Goal: Task Accomplishment & Management: Complete application form

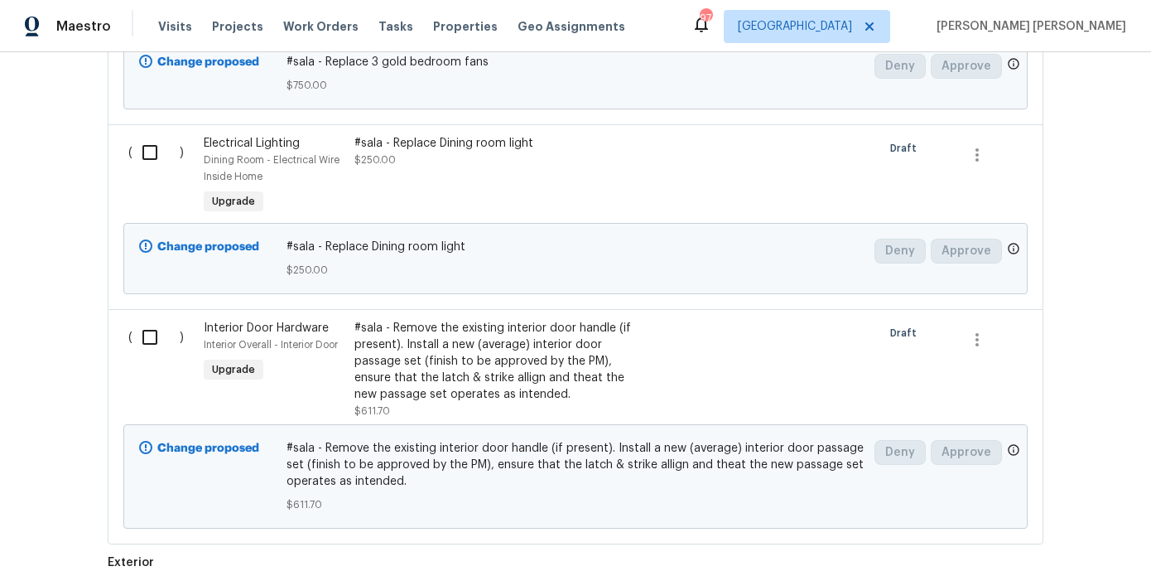
scroll to position [1388, 0]
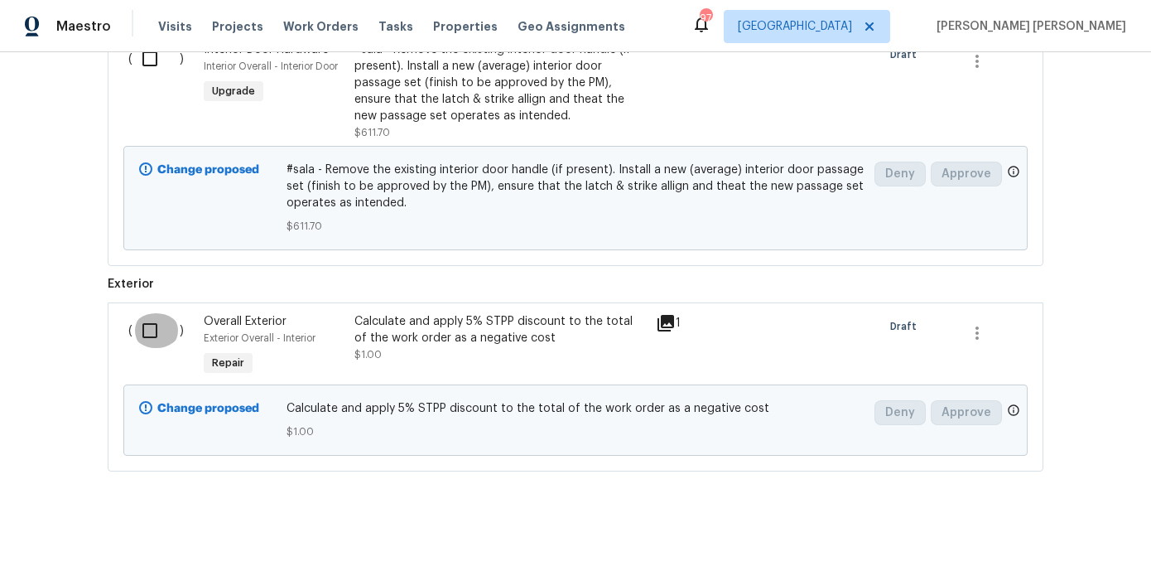
click at [157, 332] on input "checkbox" at bounding box center [156, 330] width 47 height 35
checkbox input "true"
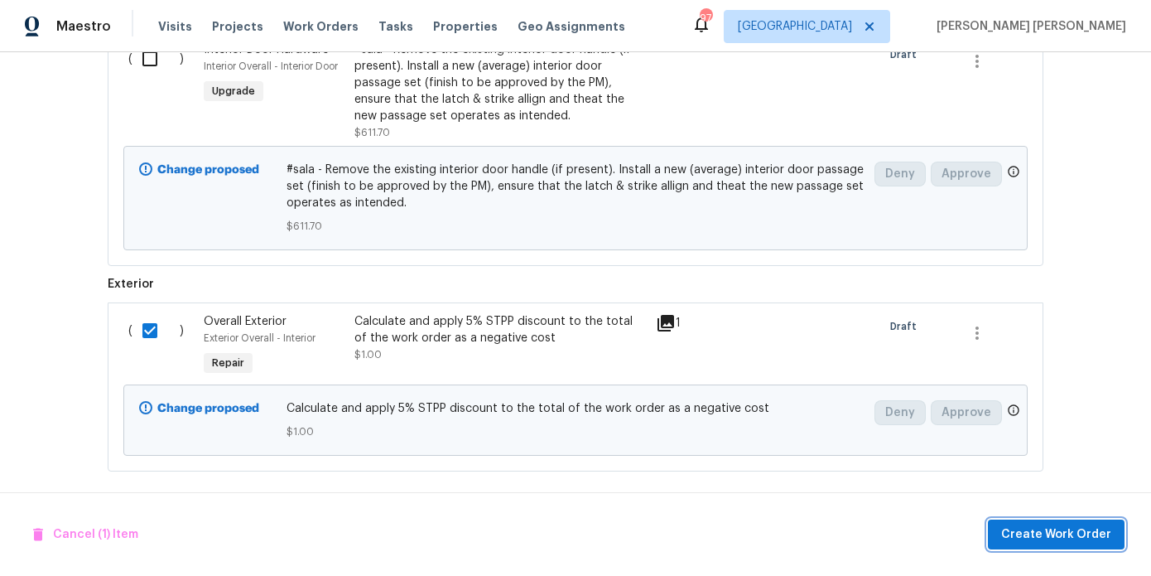
click at [1090, 520] on button "Create Work Order" at bounding box center [1056, 534] width 137 height 31
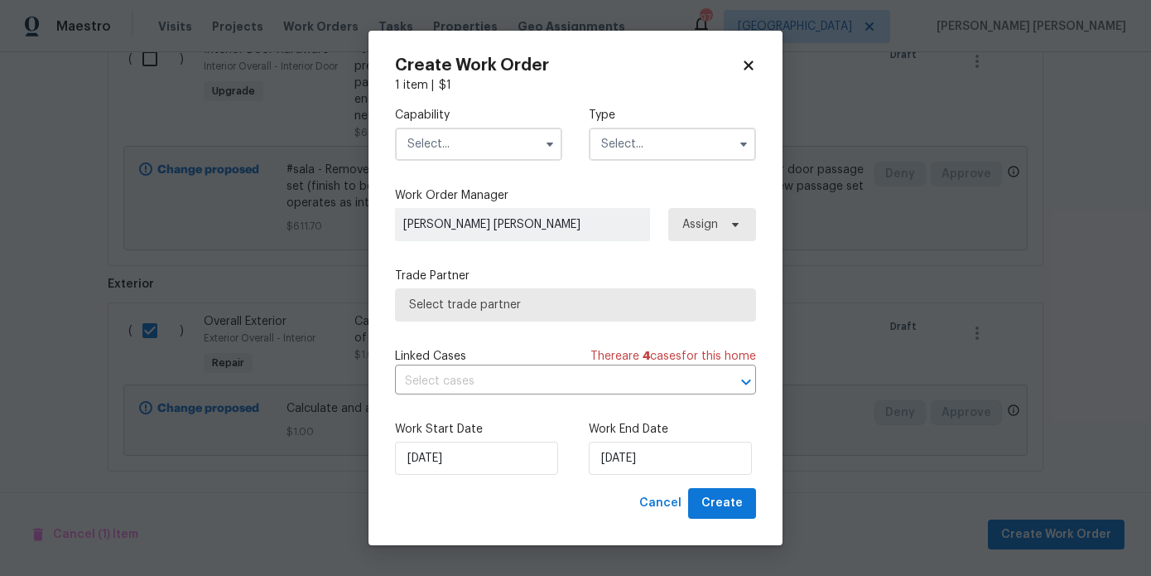
click at [493, 148] on input "text" at bounding box center [478, 144] width 167 height 33
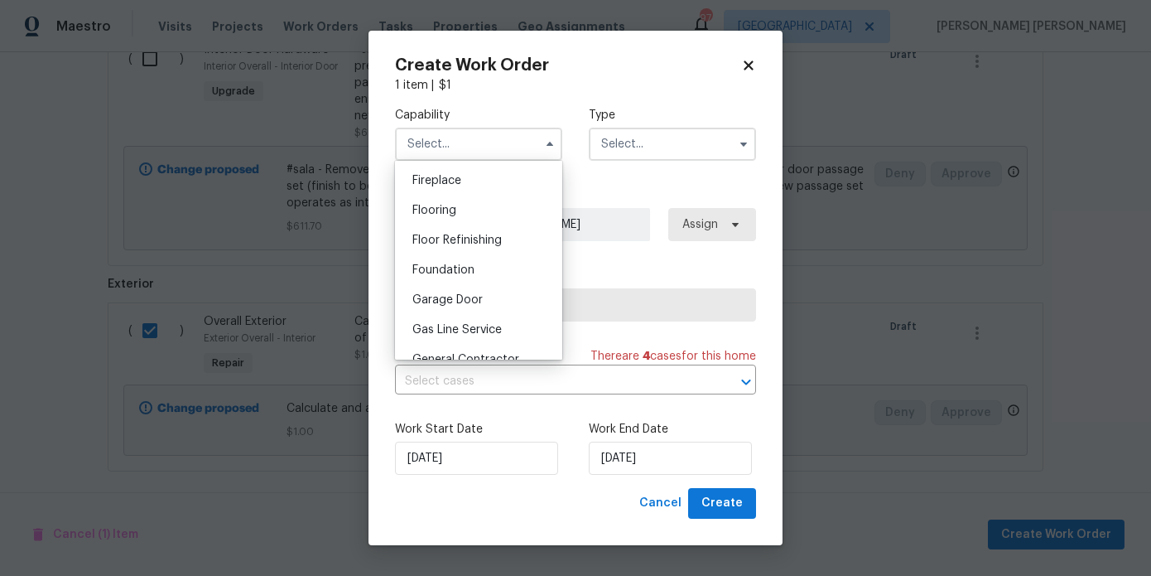
scroll to position [683, 0]
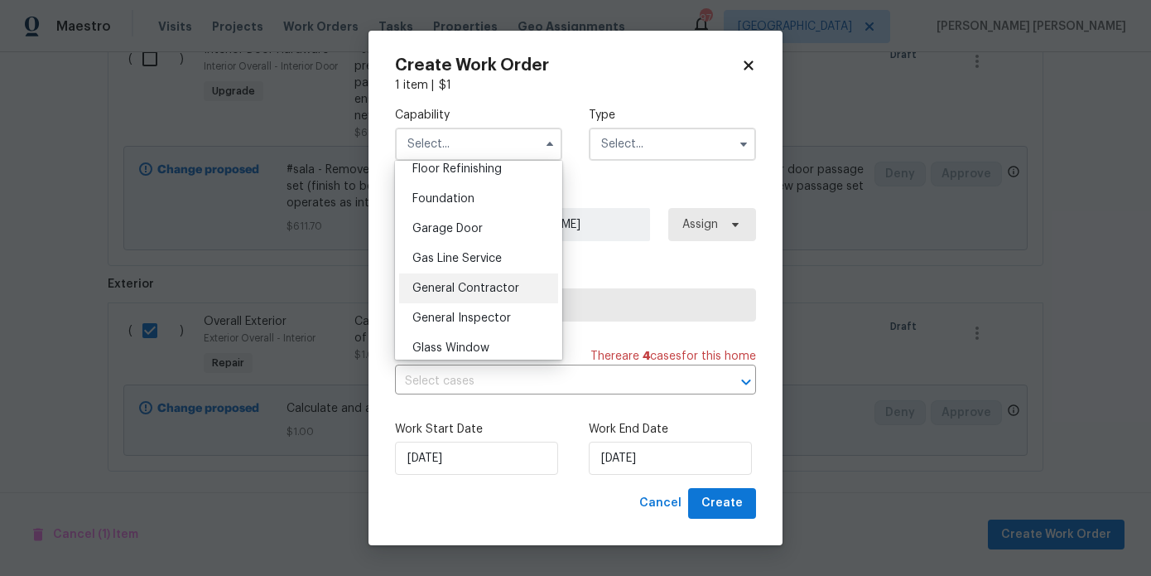
click at [496, 284] on span "General Contractor" at bounding box center [465, 288] width 107 height 12
type input "General Contractor"
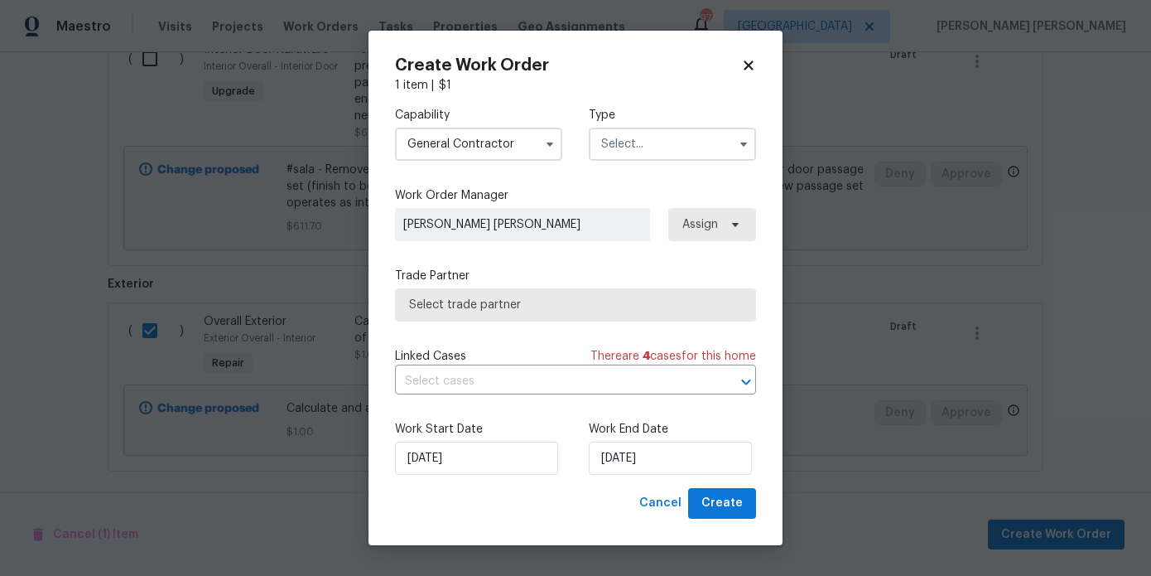
click at [659, 158] on input "text" at bounding box center [672, 144] width 167 height 33
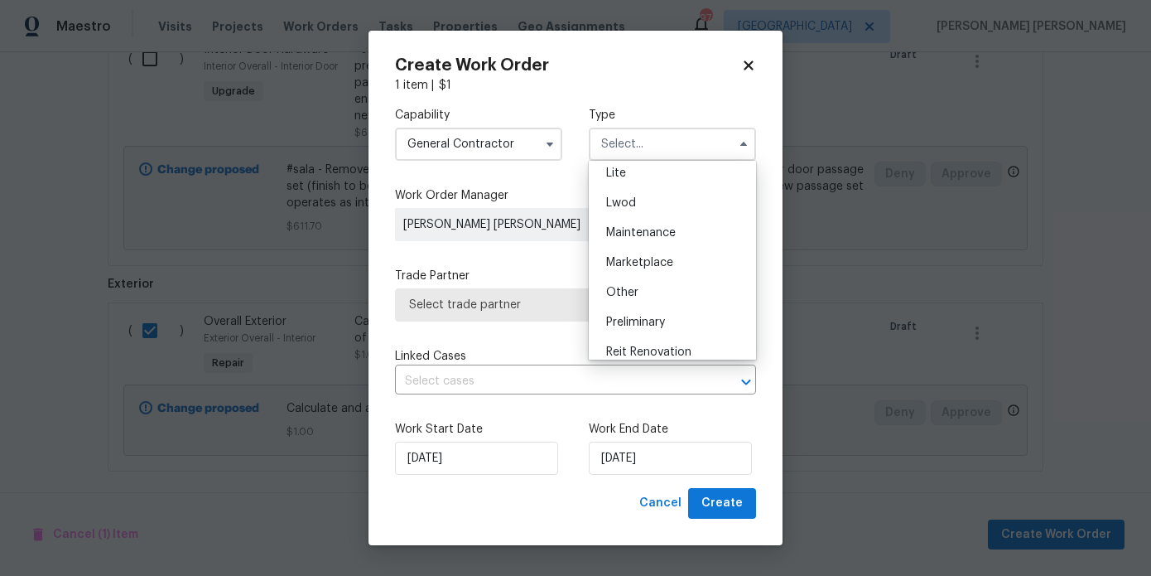
scroll to position [238, 0]
click at [639, 348] on div "Renovation" at bounding box center [672, 360] width 159 height 30
type input "Renovation"
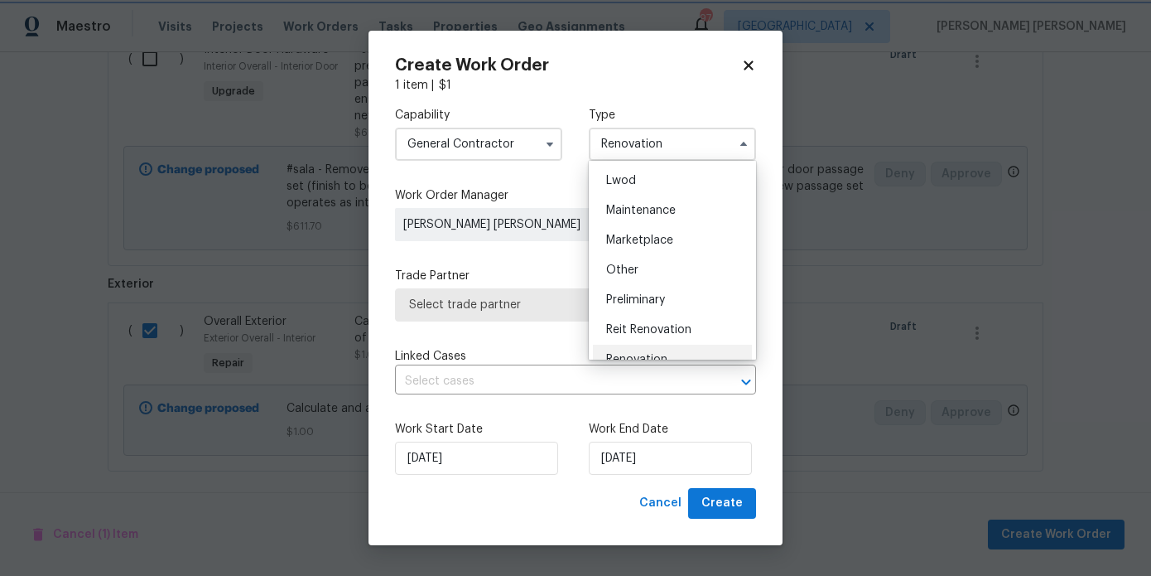
scroll to position [0, 0]
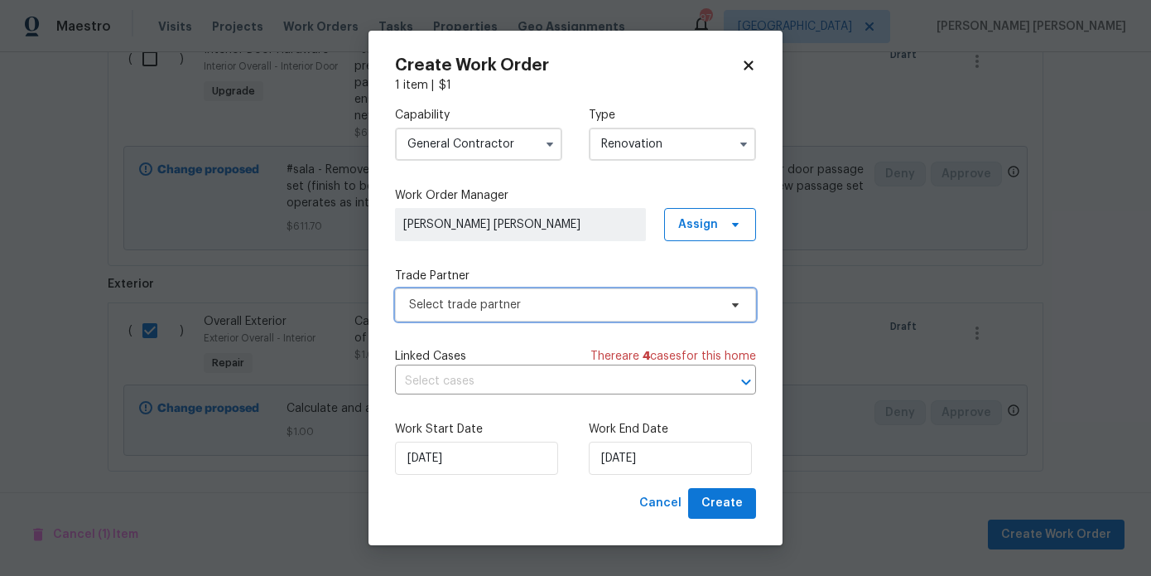
click at [612, 311] on span "Select trade partner" at bounding box center [563, 305] width 309 height 17
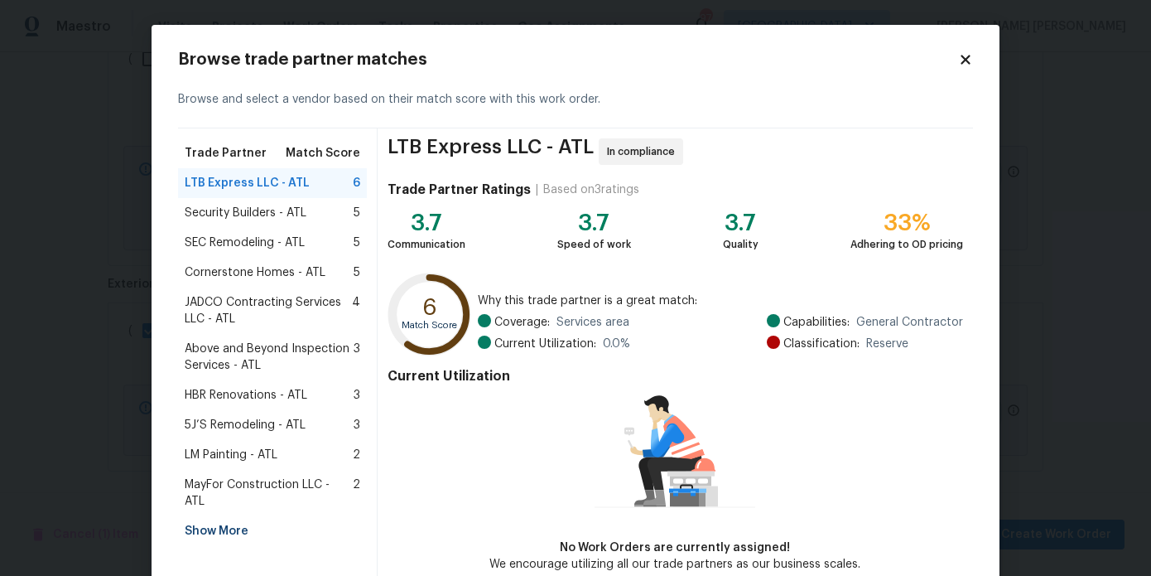
click at [248, 483] on span "MayFor Construction LLC - ATL" at bounding box center [269, 492] width 168 height 33
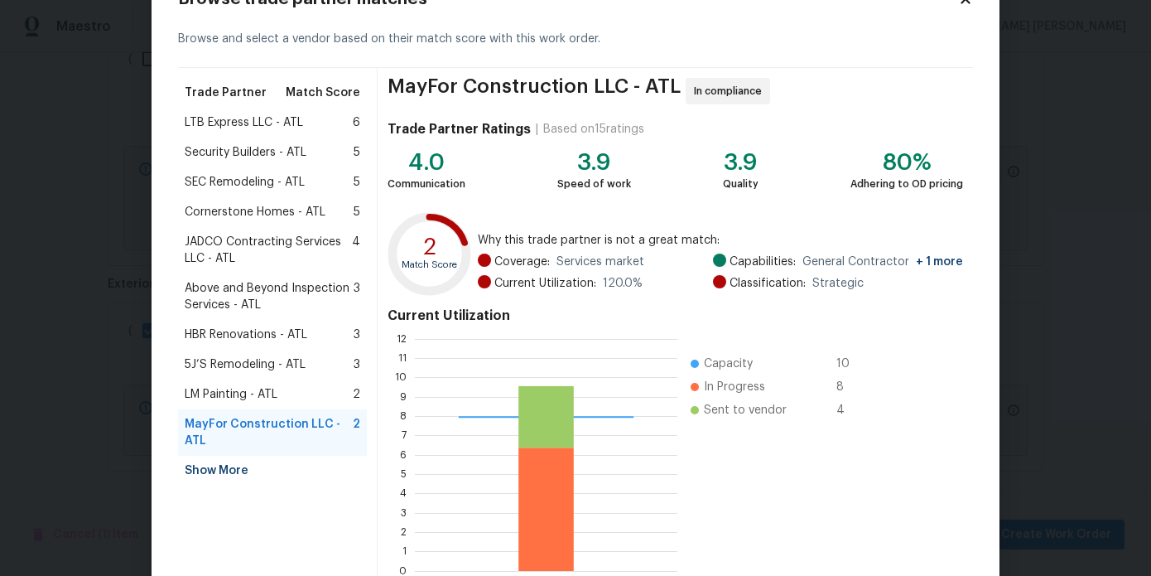
scroll to position [155, 0]
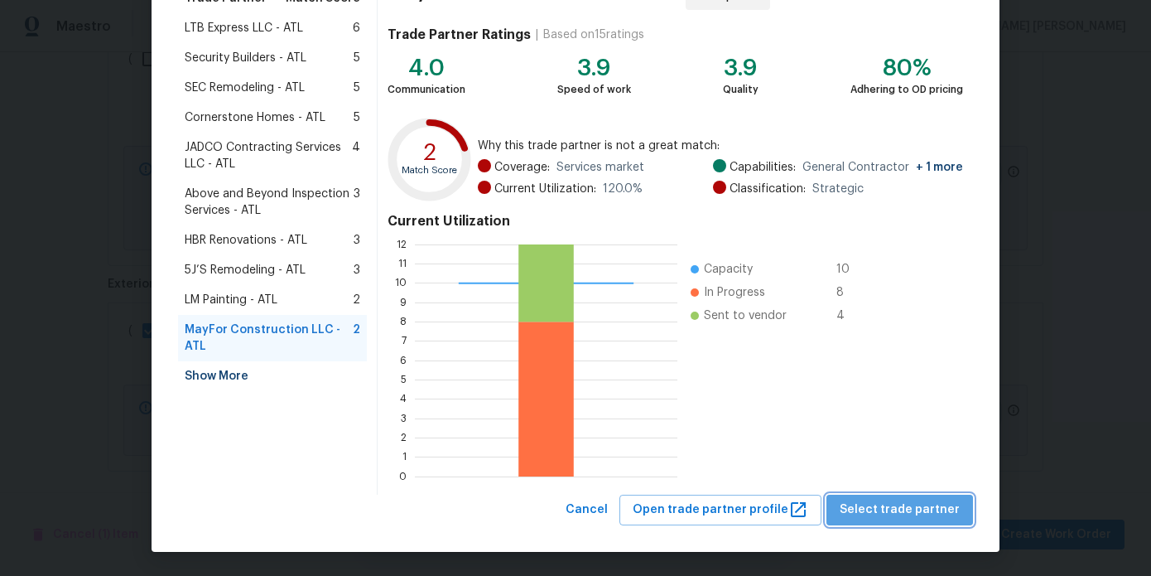
click at [938, 519] on span "Select trade partner" at bounding box center [900, 509] width 120 height 21
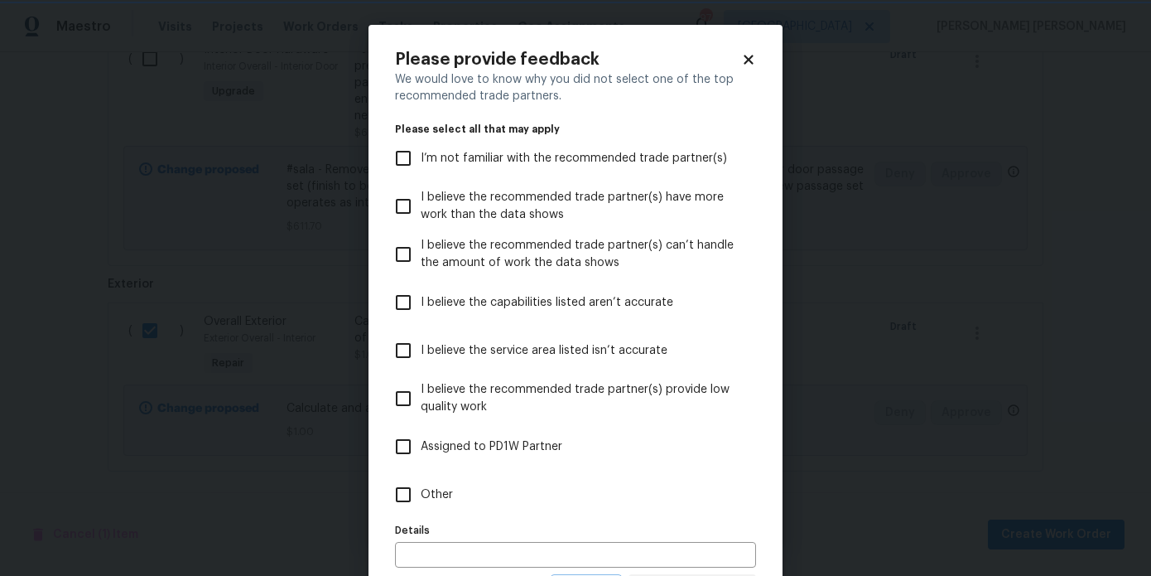
scroll to position [0, 0]
click at [437, 509] on label "Other" at bounding box center [564, 494] width 357 height 48
click at [421, 509] on input "Other" at bounding box center [403, 494] width 35 height 35
checkbox input "true"
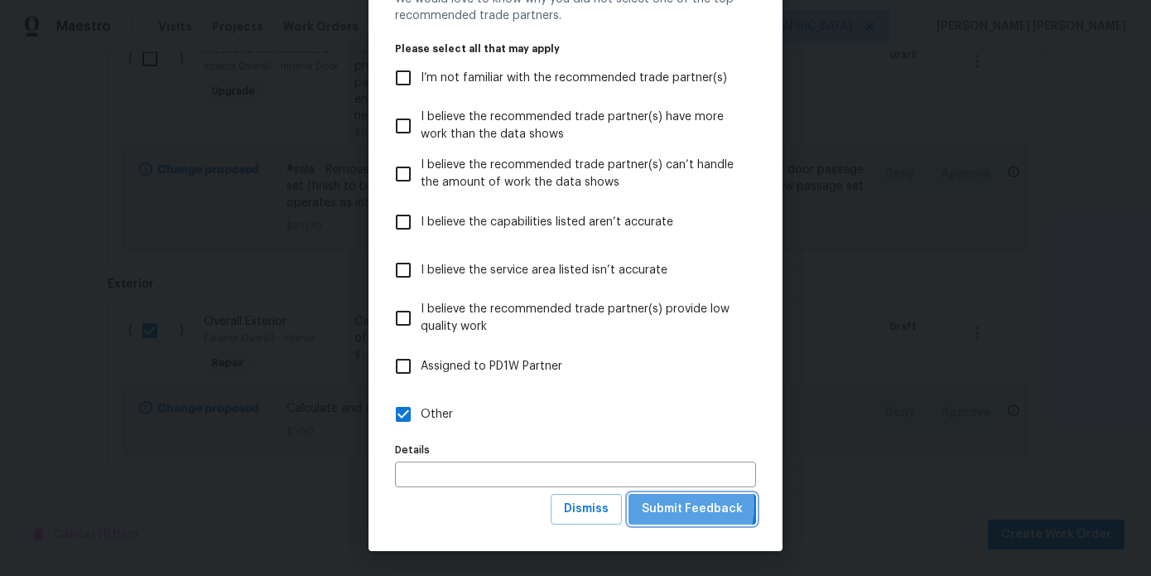
click at [666, 504] on span "Submit Feedback" at bounding box center [692, 509] width 101 height 21
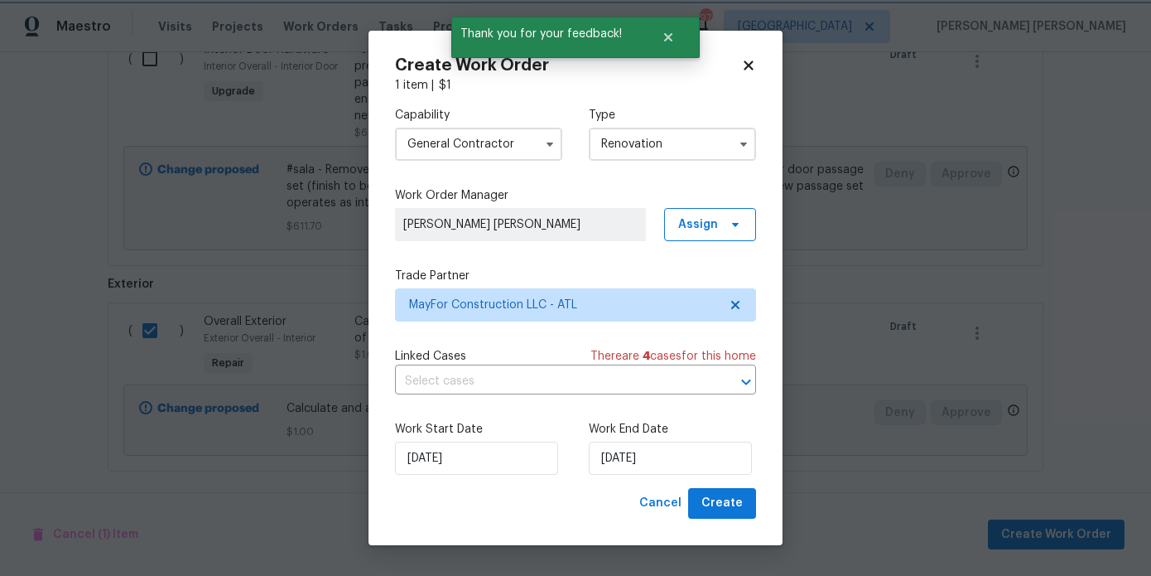
scroll to position [0, 0]
click at [629, 467] on input "8/25/2025" at bounding box center [670, 457] width 163 height 33
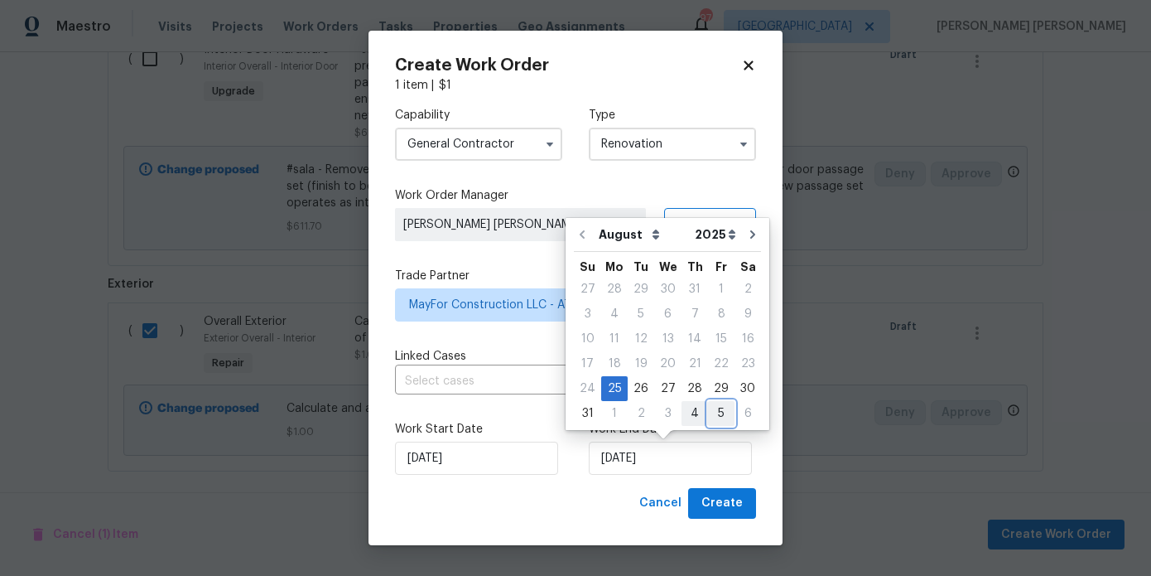
drag, startPoint x: 711, startPoint y: 417, endPoint x: 690, endPoint y: 417, distance: 20.7
click at [690, 417] on div "31 1 2 3 4 5 6" at bounding box center [667, 413] width 187 height 25
click at [690, 417] on div "4" at bounding box center [695, 413] width 27 height 23
type input "9/4/2025"
select select "8"
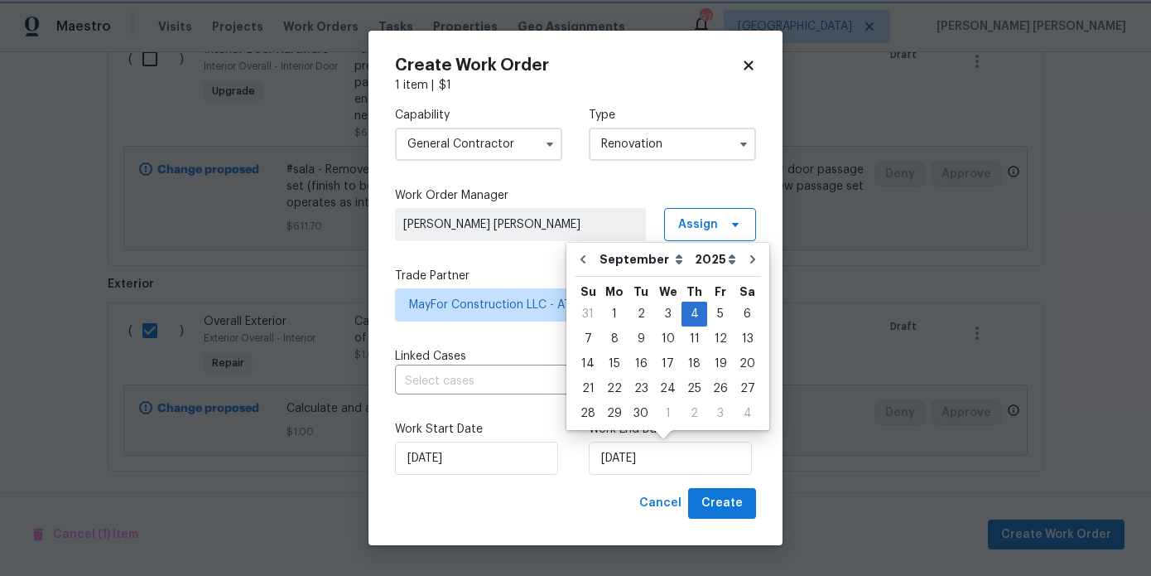
click at [612, 498] on div "Cancel Create" at bounding box center [575, 503] width 361 height 31
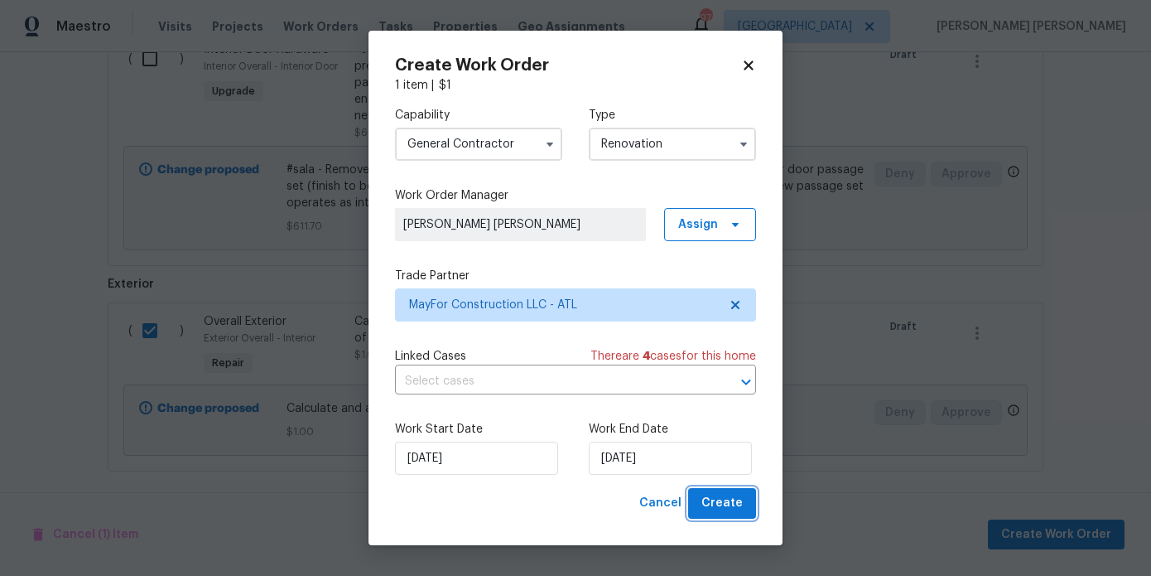
click at [716, 504] on span "Create" at bounding box center [722, 503] width 41 height 21
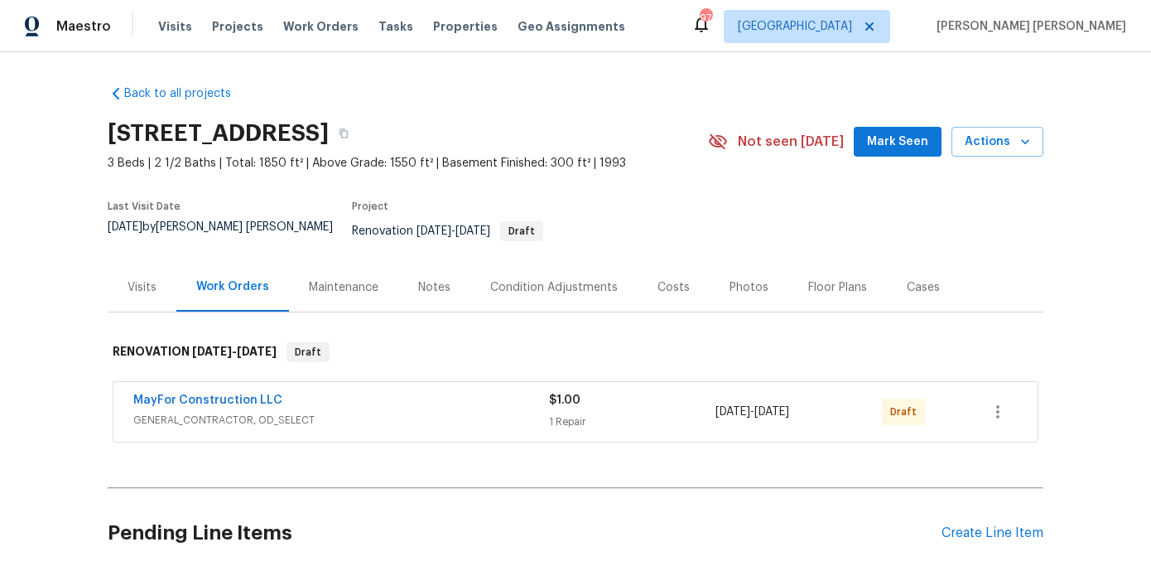
click at [666, 279] on div "Costs" at bounding box center [674, 287] width 32 height 17
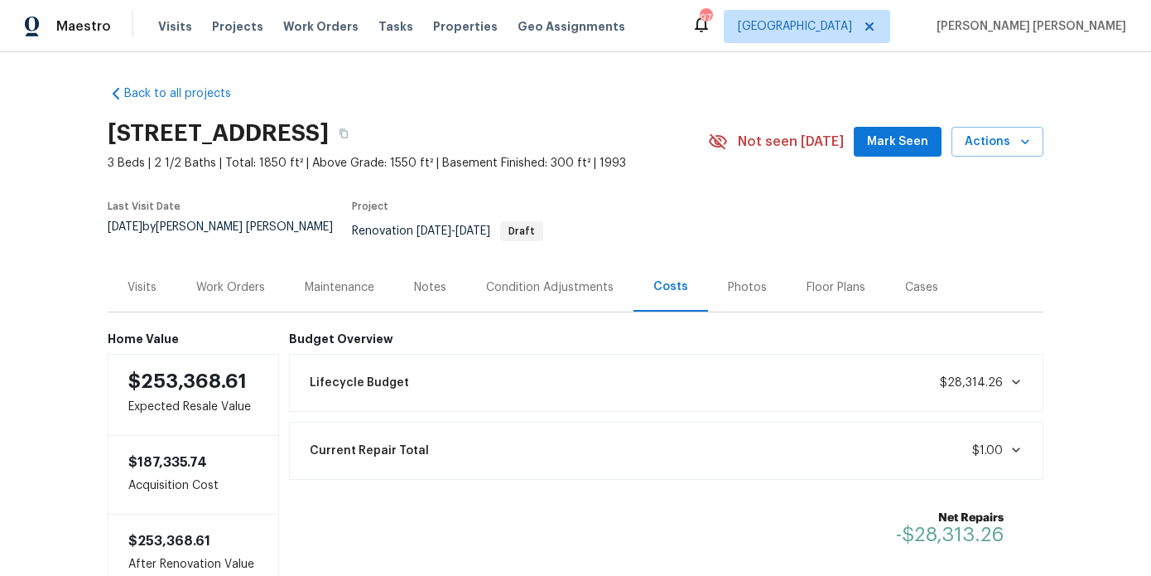
scroll to position [1, 0]
click at [248, 278] on div "Work Orders" at bounding box center [230, 286] width 69 height 17
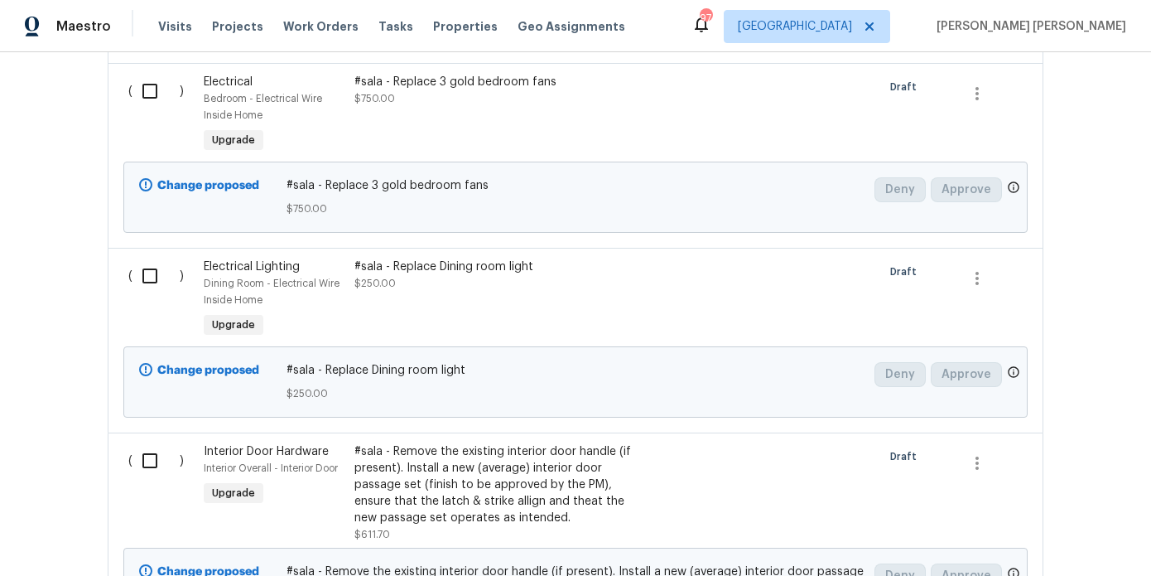
scroll to position [1046, 0]
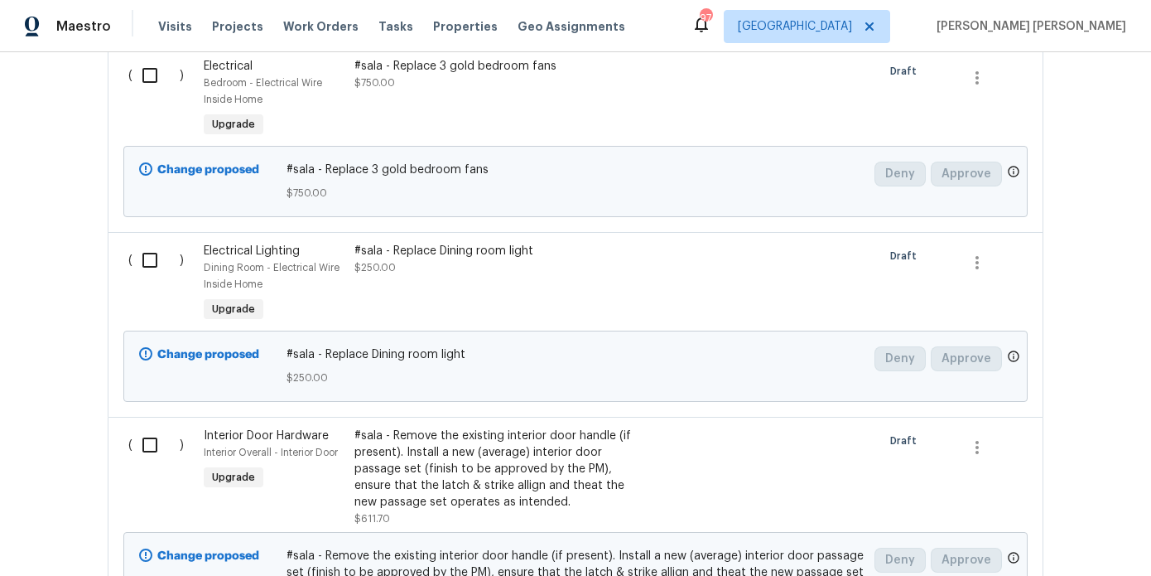
click at [171, 245] on input "checkbox" at bounding box center [156, 260] width 47 height 35
checkbox input "true"
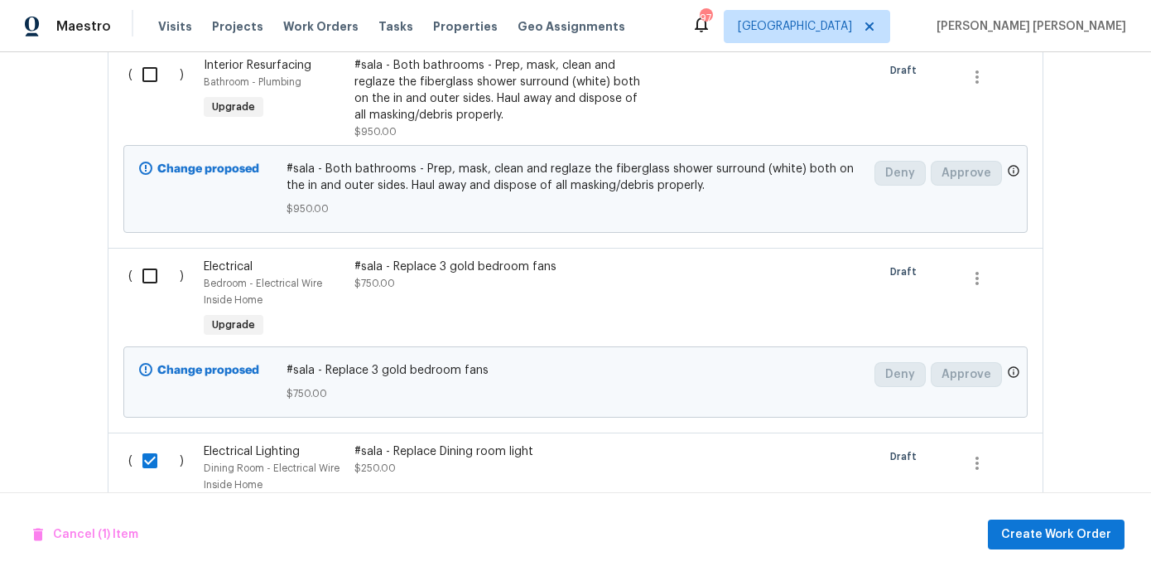
scroll to position [843, 0]
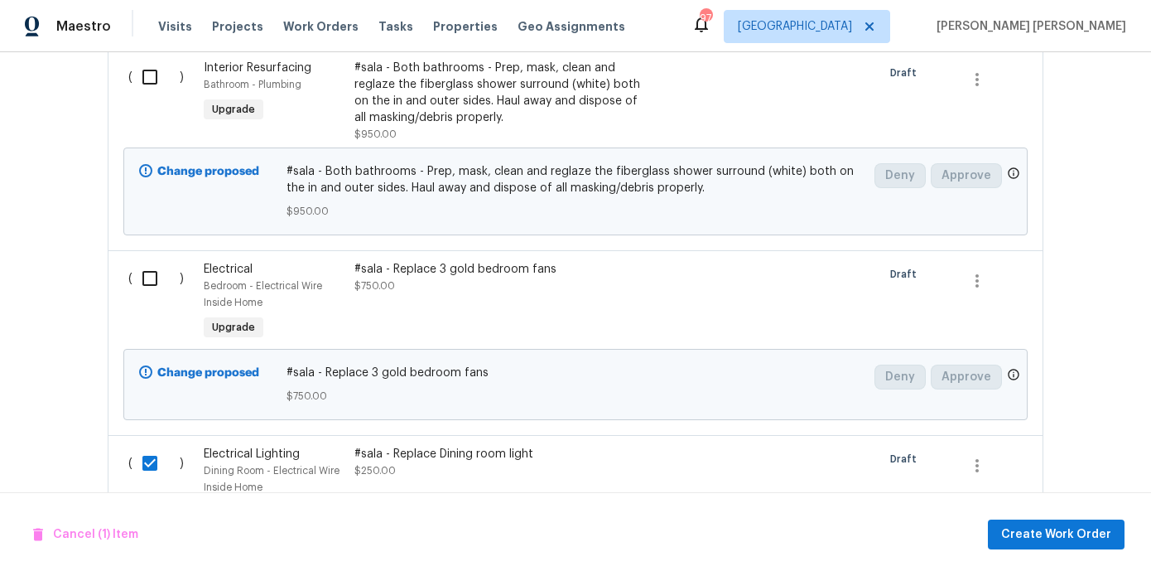
click at [142, 273] on input "checkbox" at bounding box center [156, 278] width 47 height 35
checkbox input "true"
click at [104, 530] on span "Cancel (2) Items" at bounding box center [90, 534] width 114 height 21
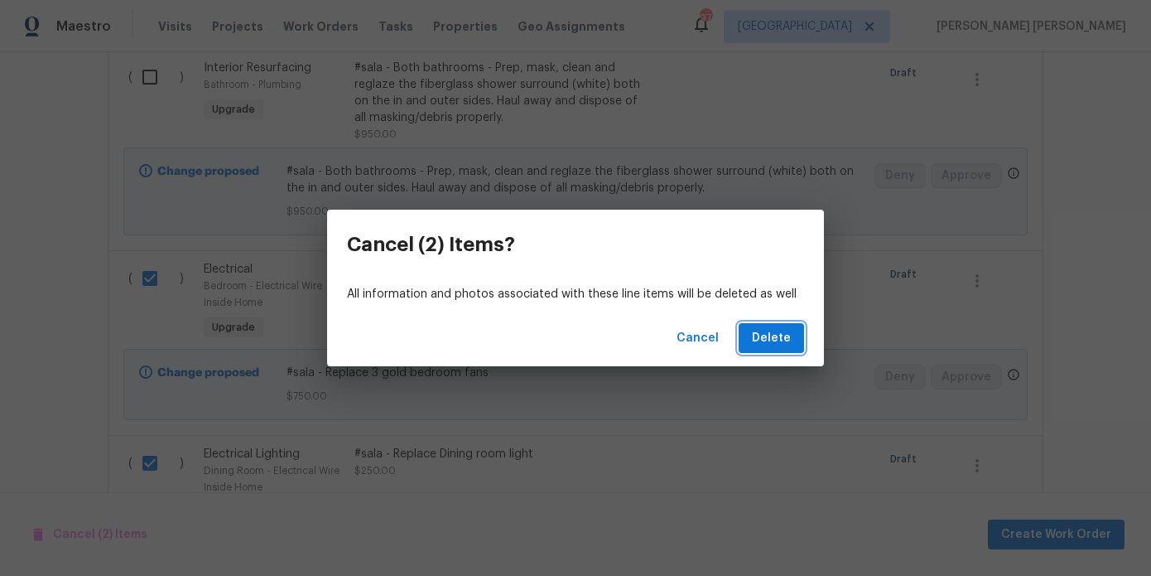
click at [775, 340] on span "Delete" at bounding box center [771, 338] width 39 height 21
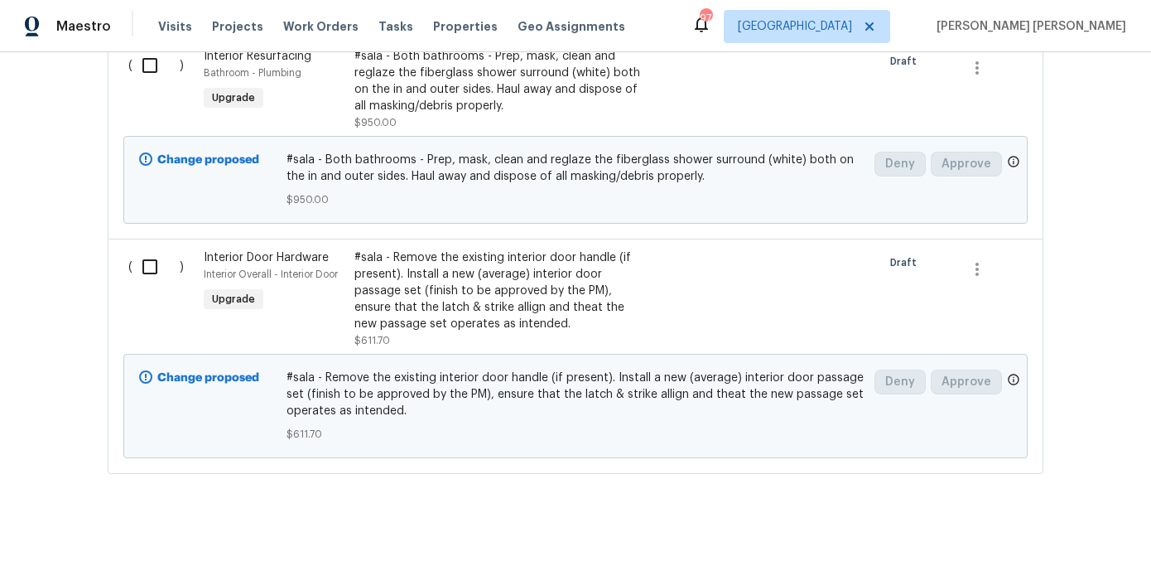
scroll to position [793, 0]
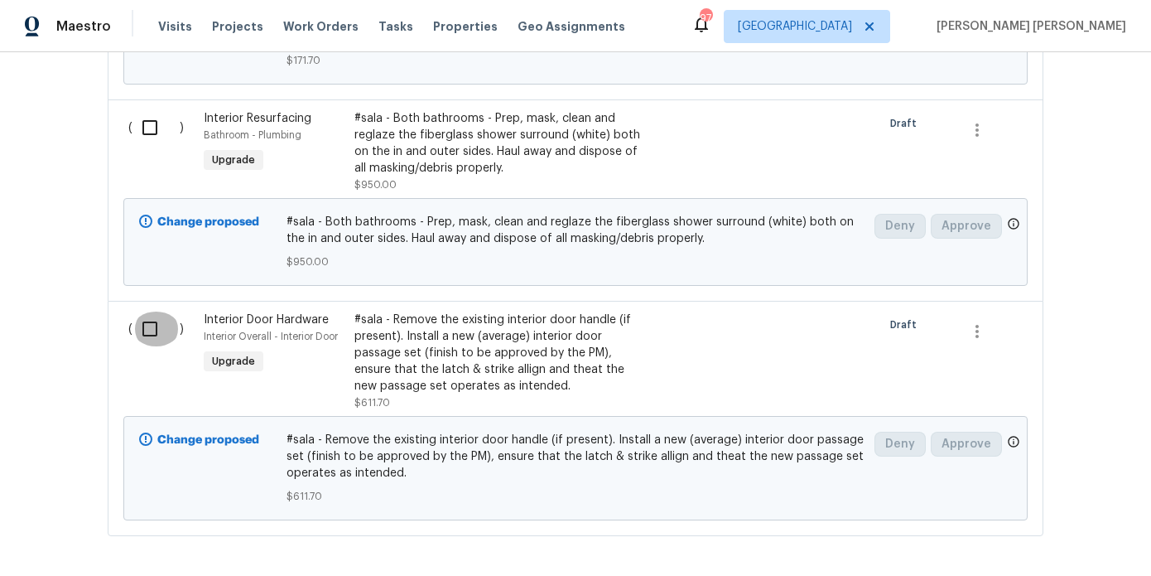
click at [137, 328] on input "checkbox" at bounding box center [156, 328] width 47 height 35
checkbox input "true"
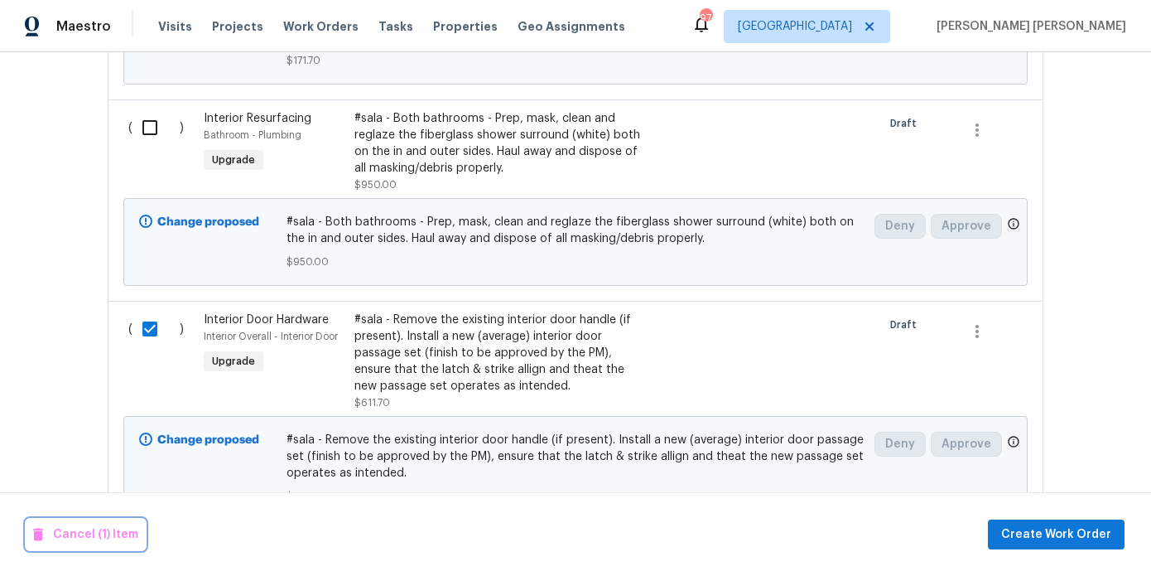
click at [93, 529] on span "Cancel (1) Item" at bounding box center [85, 534] width 105 height 21
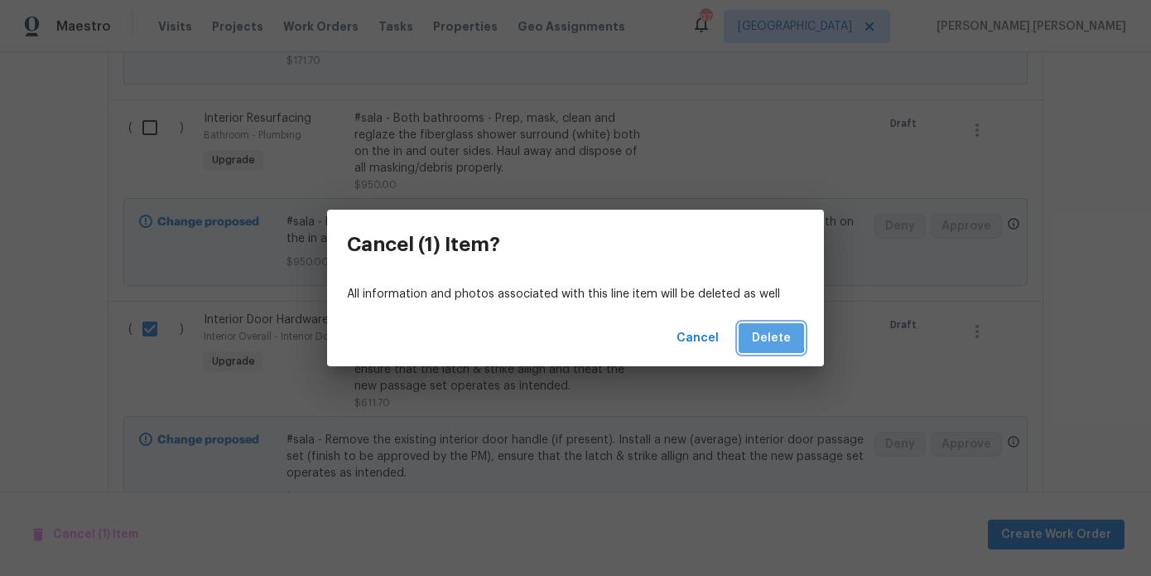
click at [754, 331] on button "Delete" at bounding box center [771, 338] width 65 height 31
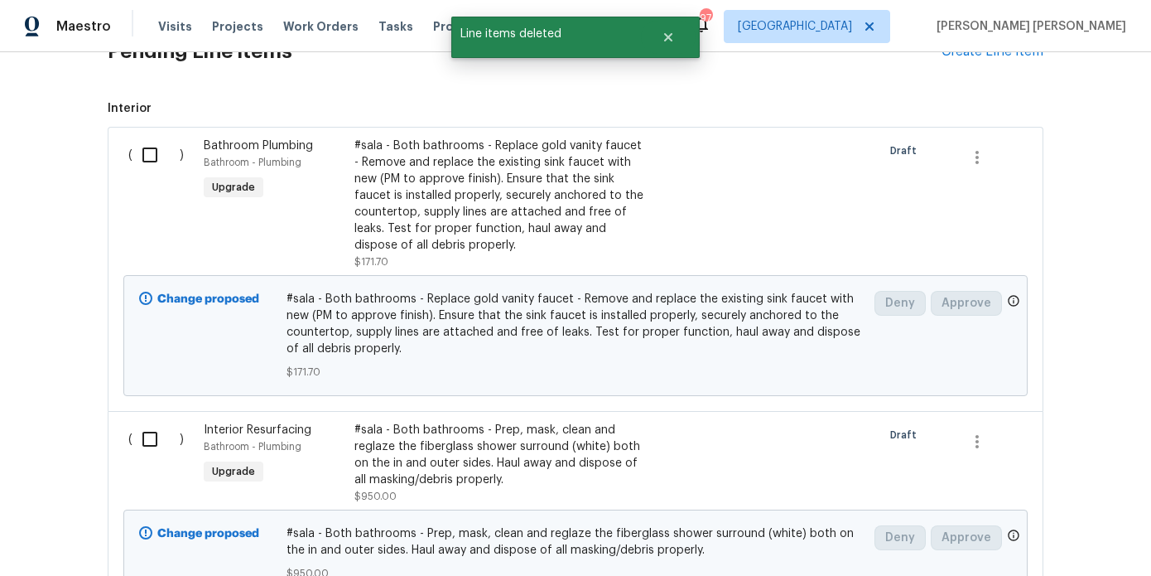
scroll to position [479, 0]
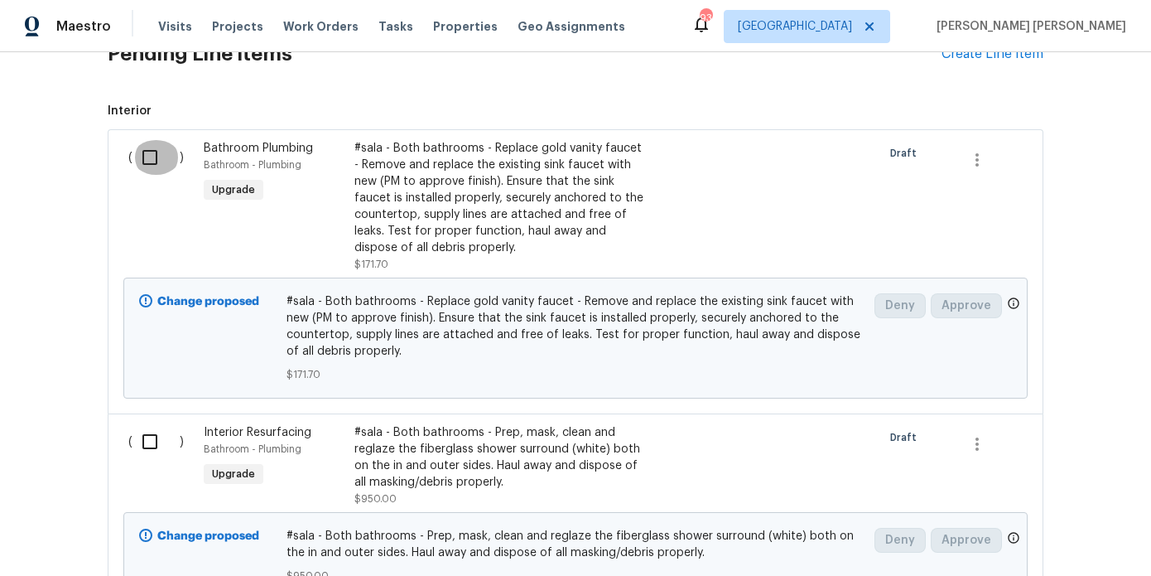
click at [136, 141] on input "checkbox" at bounding box center [156, 157] width 47 height 35
checkbox input "true"
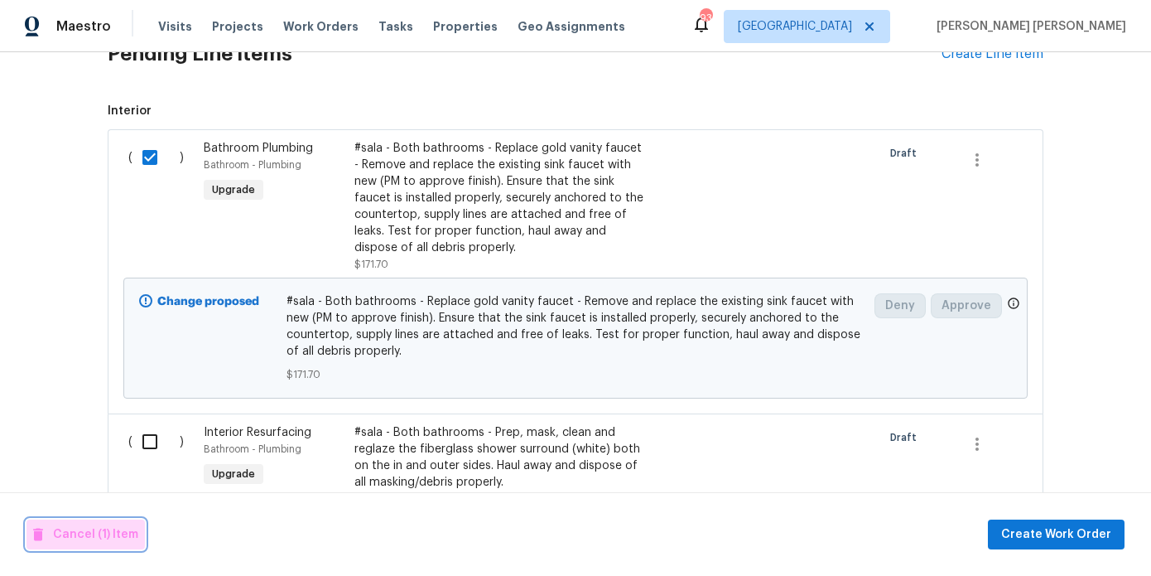
click at [105, 547] on button "Cancel (1) Item" at bounding box center [86, 534] width 118 height 31
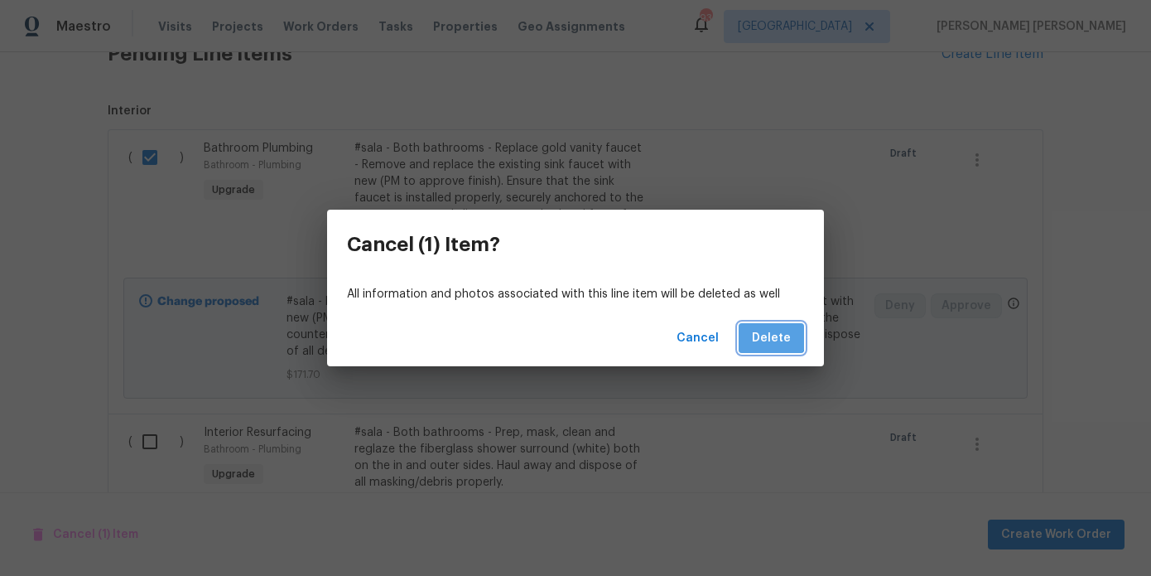
click at [773, 332] on span "Delete" at bounding box center [771, 338] width 39 height 21
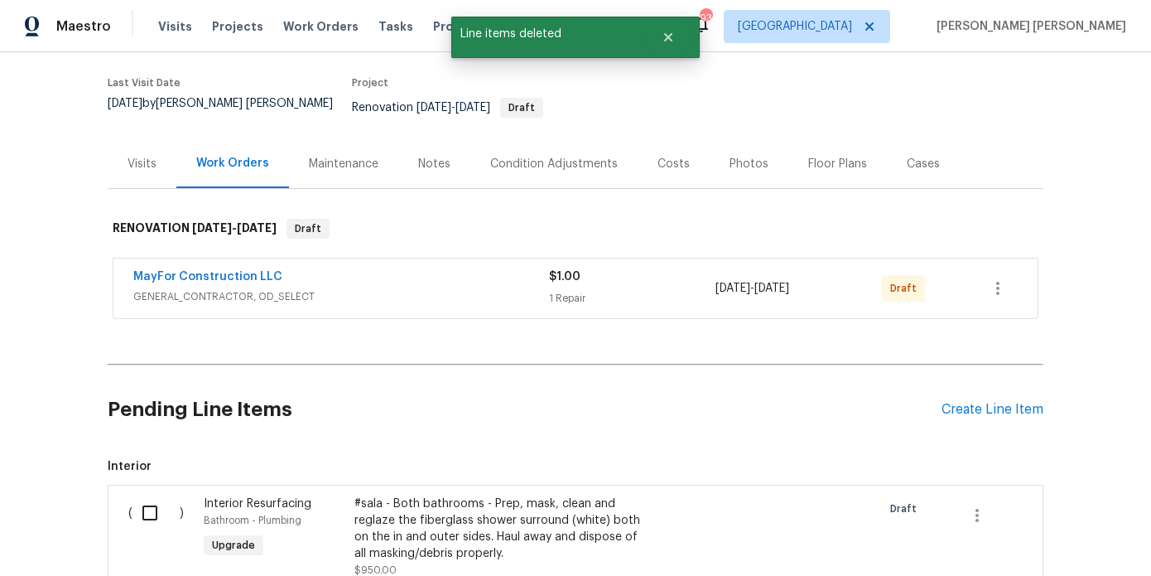
scroll to position [335, 0]
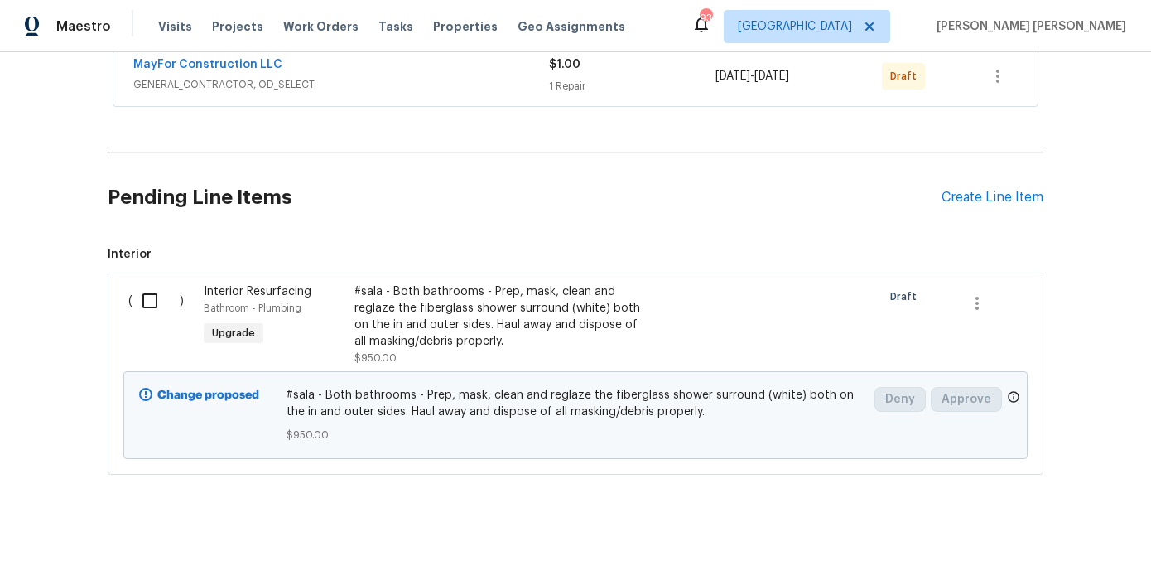
click at [139, 292] on input "checkbox" at bounding box center [156, 300] width 47 height 35
checkbox input "true"
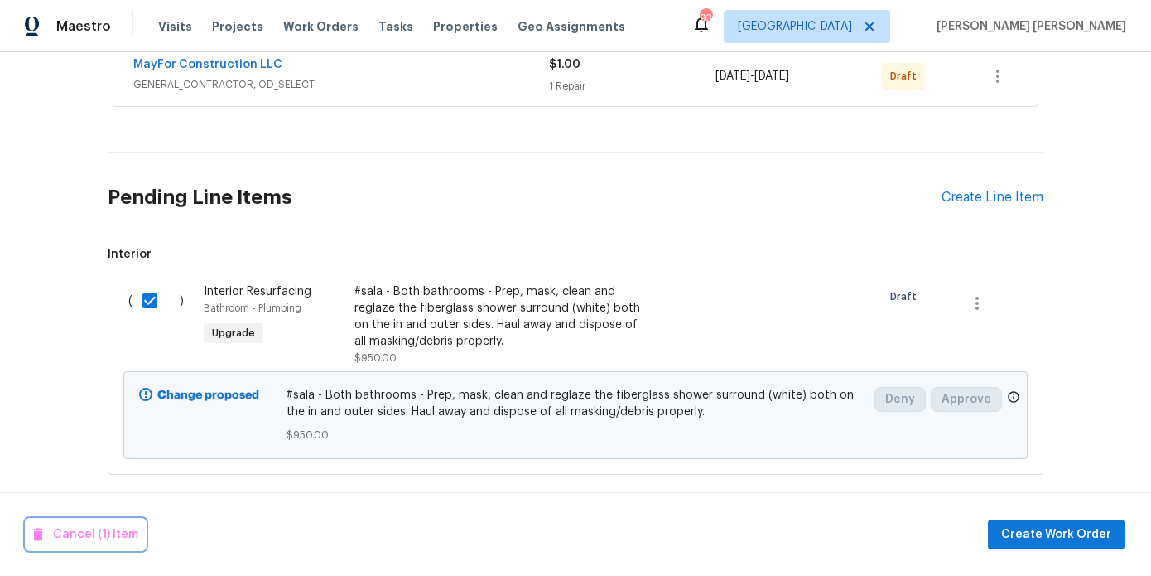
click at [116, 538] on span "Cancel (1) Item" at bounding box center [85, 534] width 105 height 21
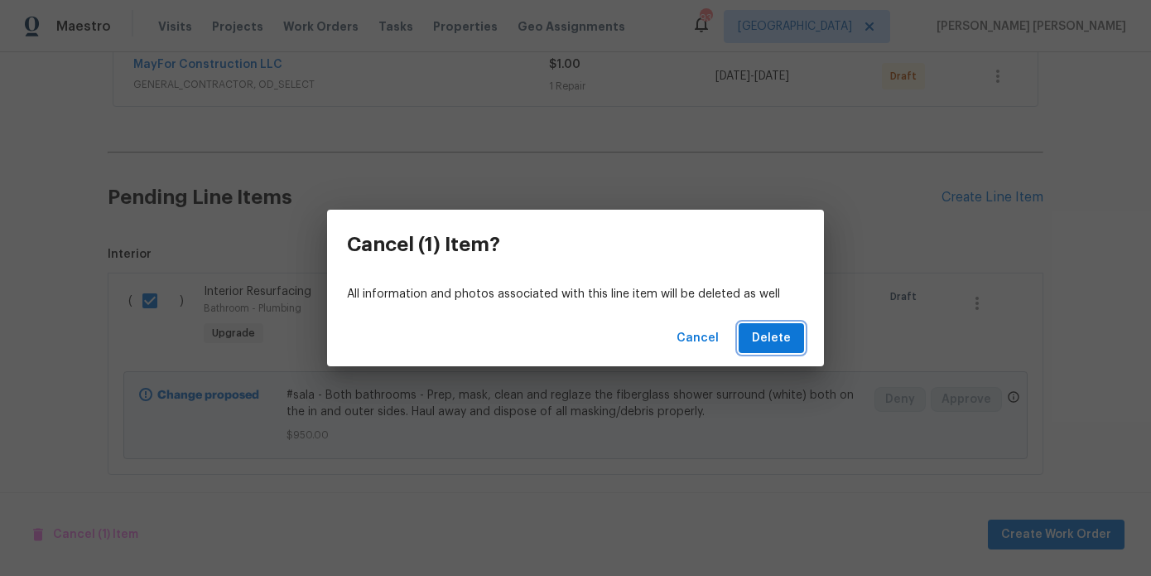
click at [789, 331] on span "Delete" at bounding box center [771, 338] width 39 height 21
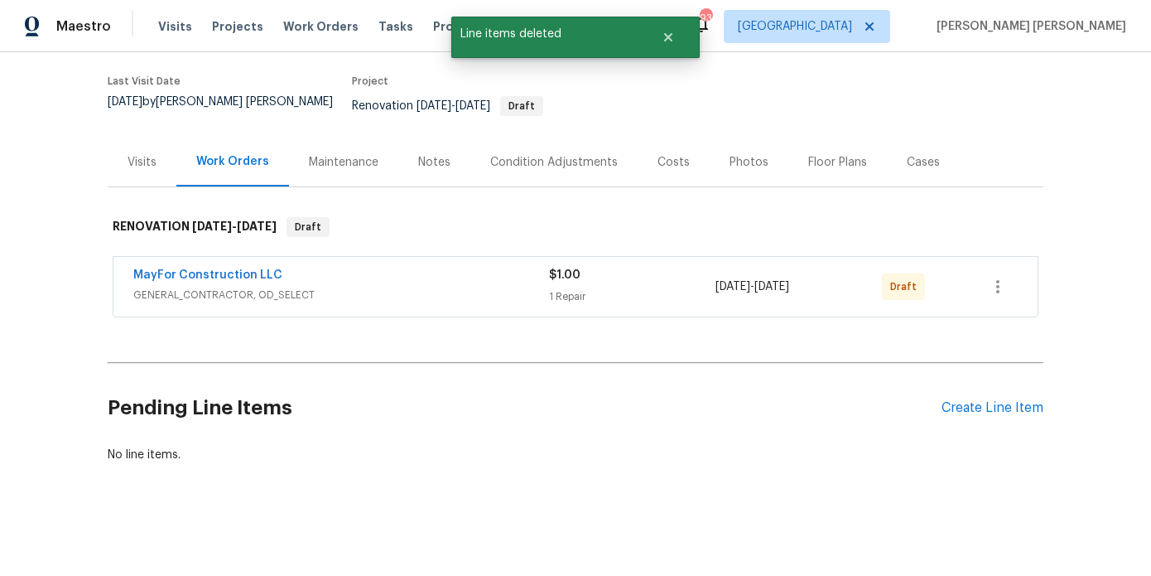
scroll to position [113, 0]
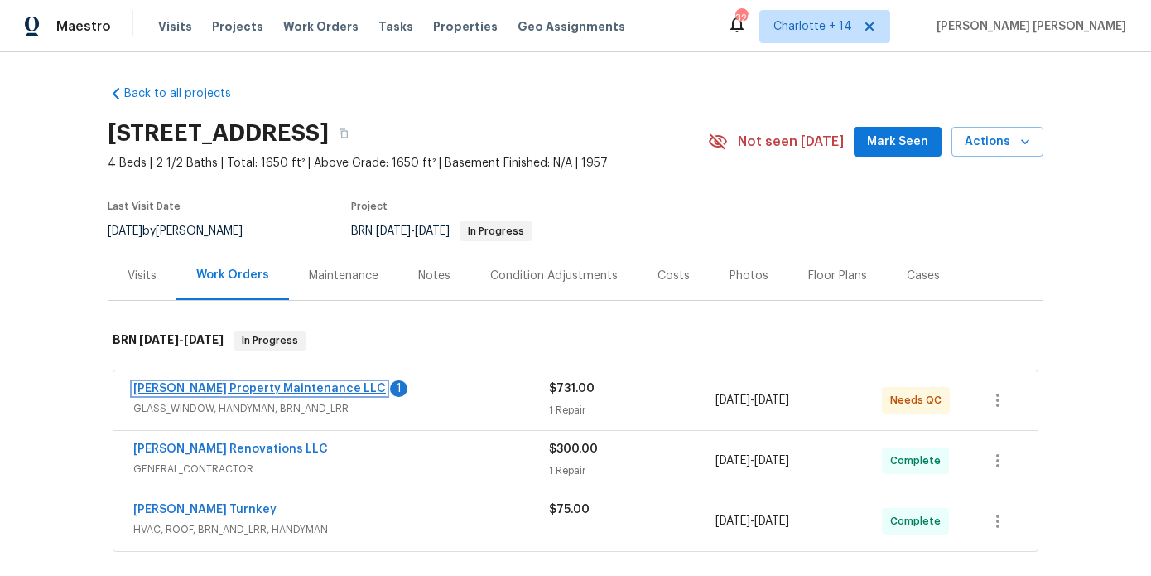
click at [279, 393] on link "Glen Property Maintenance LLC" at bounding box center [259, 389] width 253 height 12
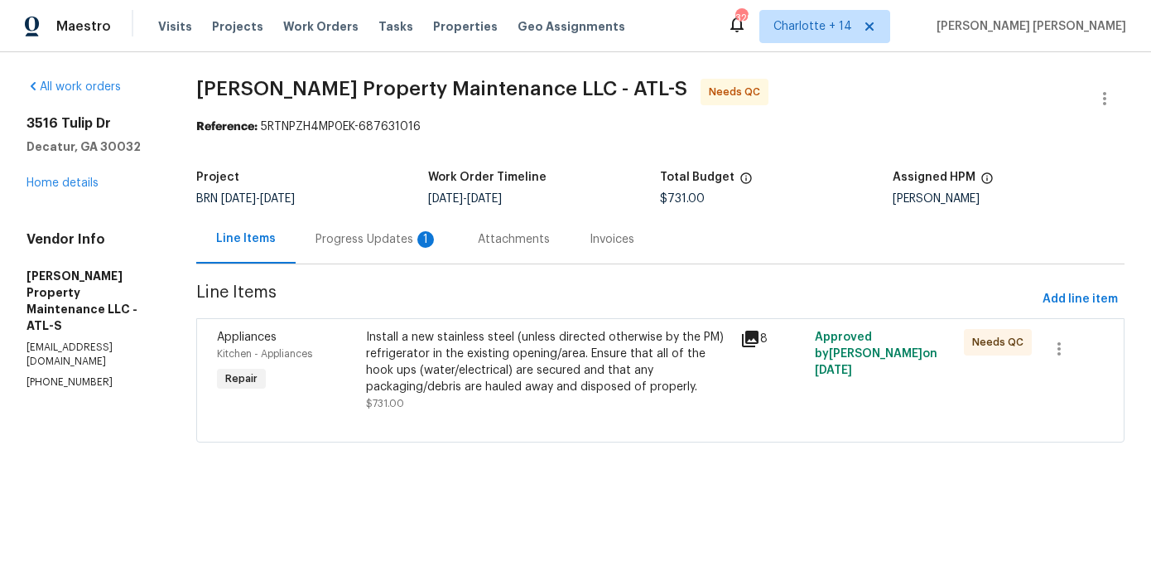
click at [388, 237] on div "Progress Updates 1" at bounding box center [377, 239] width 123 height 17
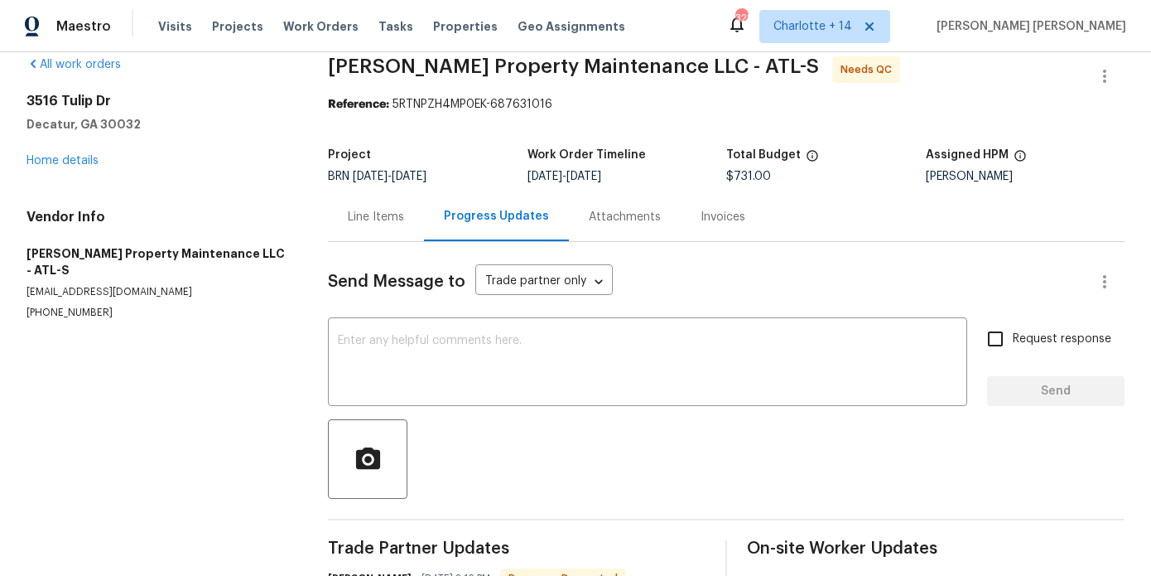
scroll to position [19, 0]
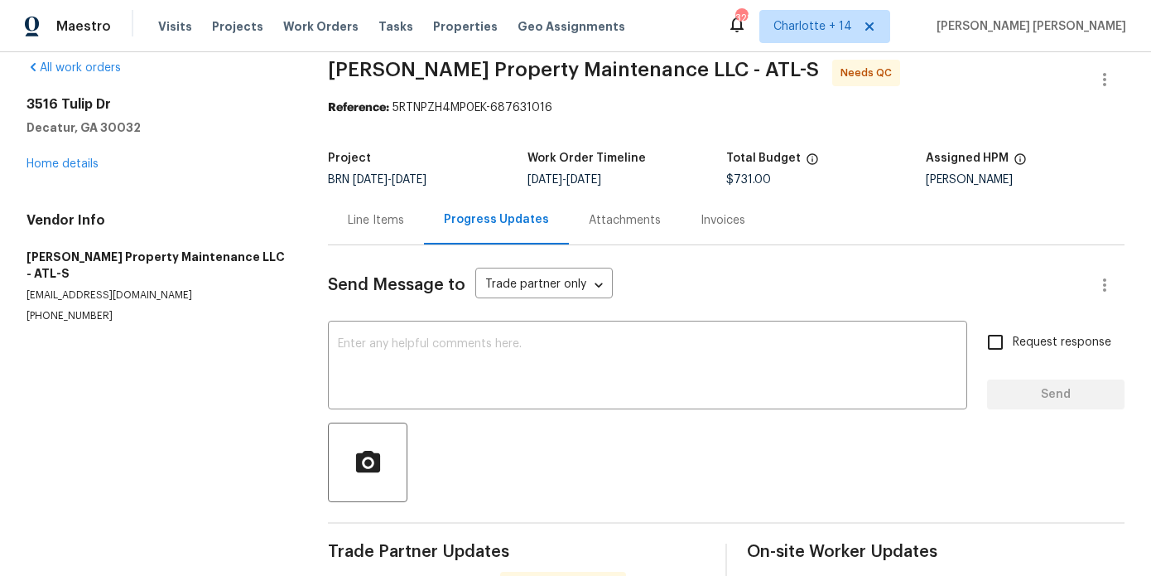
click at [391, 224] on div "Line Items" at bounding box center [376, 220] width 56 height 17
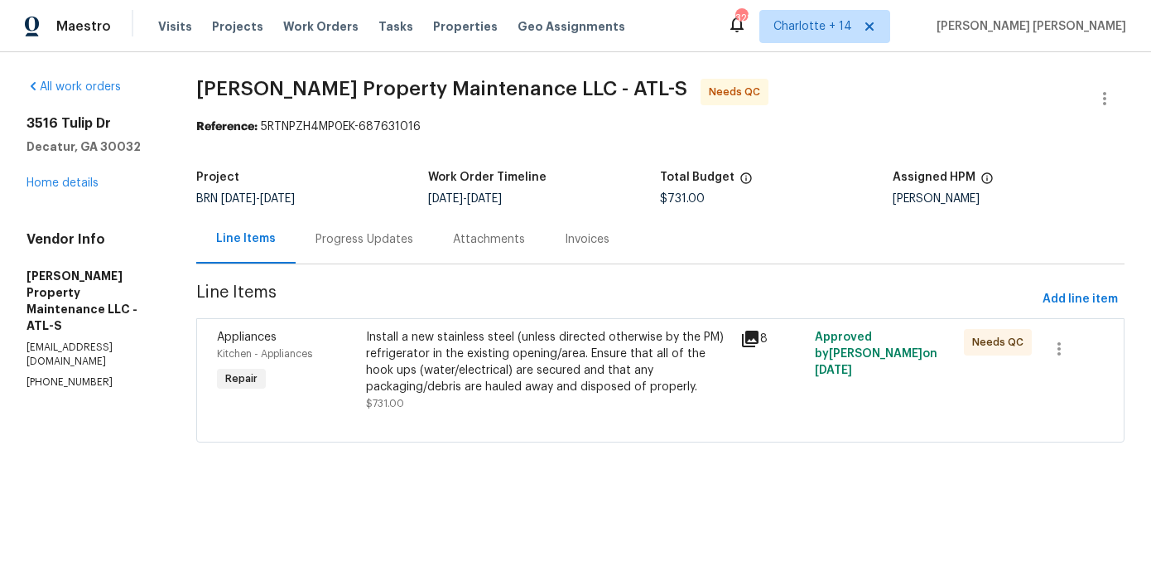
click at [465, 367] on div "Install a new stainless steel (unless directed otherwise by the PM) refrigerato…" at bounding box center [548, 362] width 364 height 66
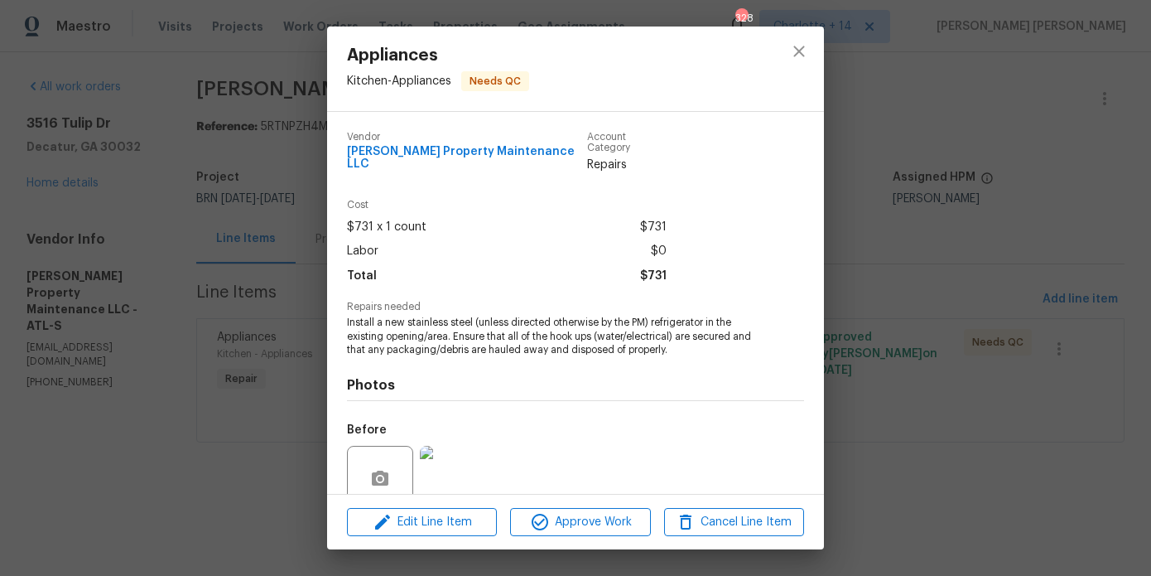
scroll to position [132, 0]
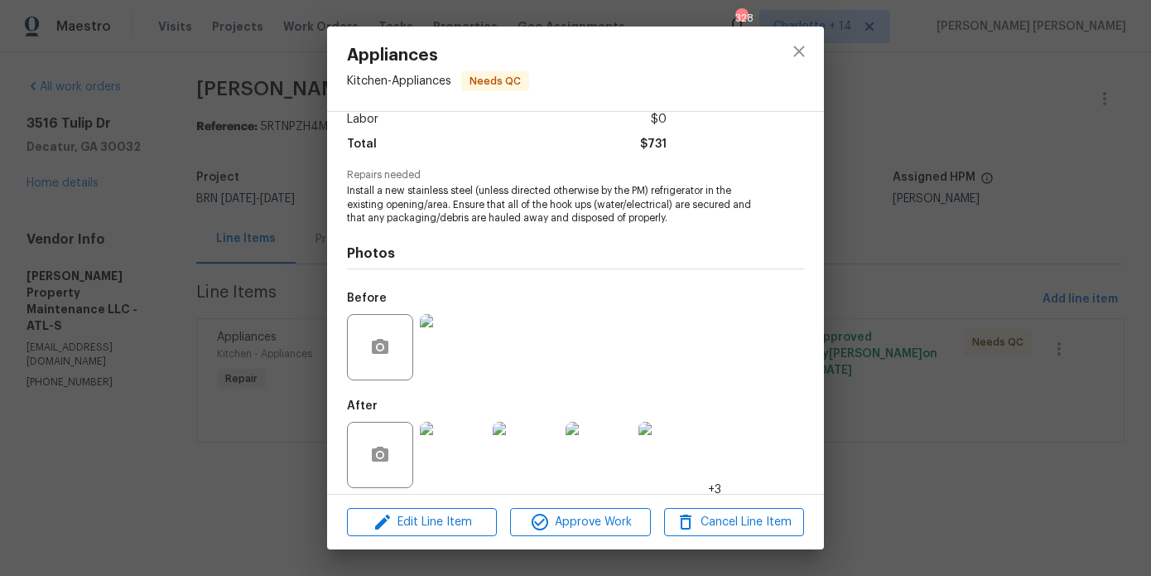
click at [463, 452] on img at bounding box center [453, 455] width 66 height 66
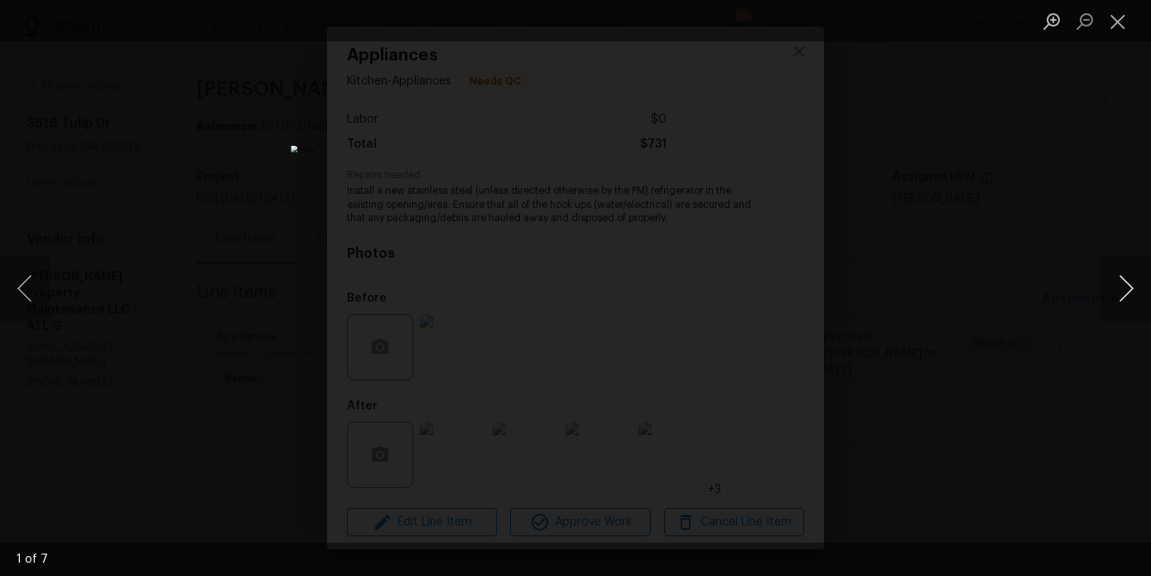
click at [1123, 285] on button "Next image" at bounding box center [1127, 288] width 50 height 66
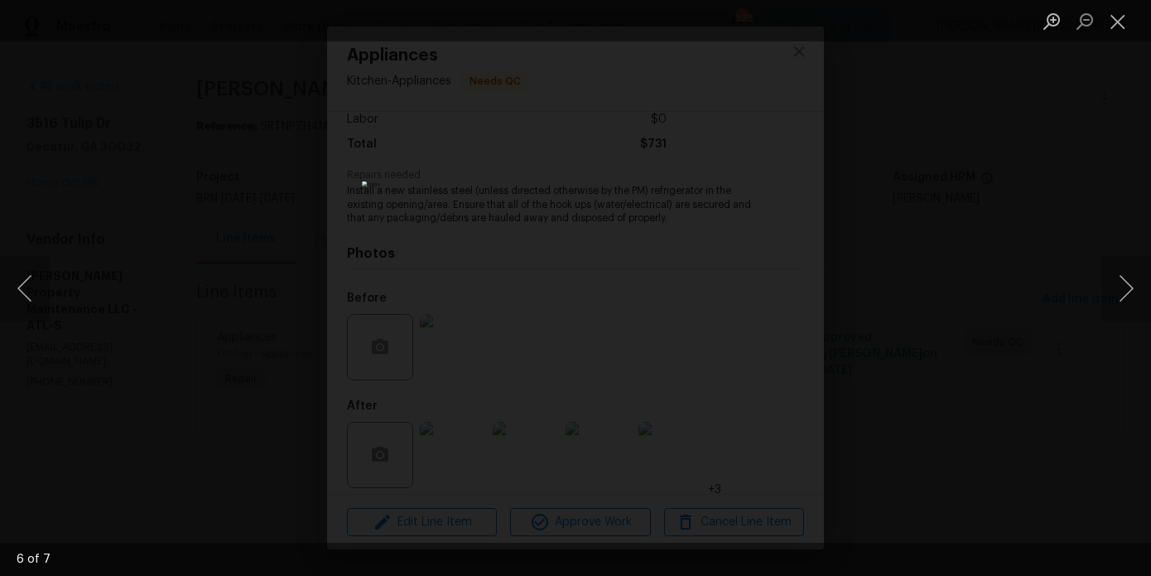
click at [909, 262] on div "Lightbox" at bounding box center [575, 288] width 1151 height 576
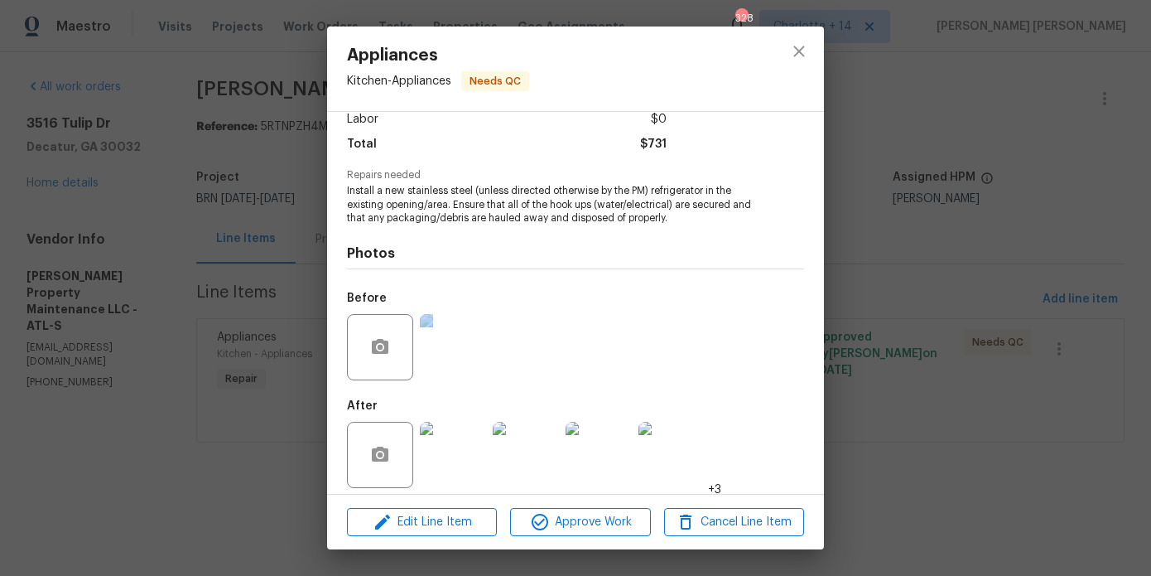
click at [909, 262] on div "Appliances Kitchen - Appliances Needs QC Vendor Glen Property Maintenance LLC A…" at bounding box center [575, 288] width 1151 height 576
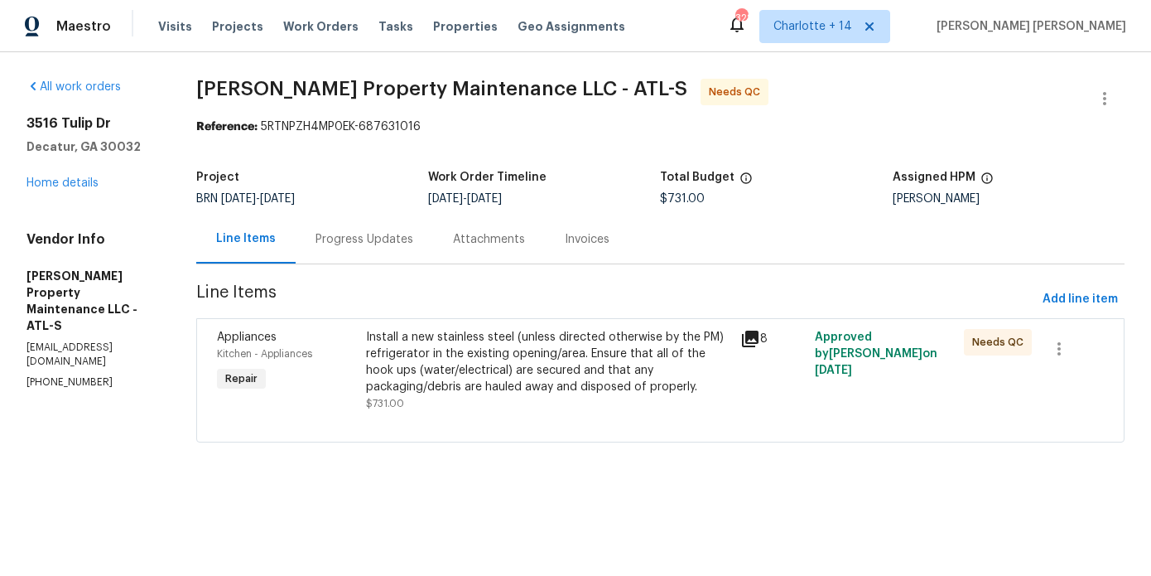
click at [403, 259] on div "Progress Updates" at bounding box center [364, 239] width 137 height 49
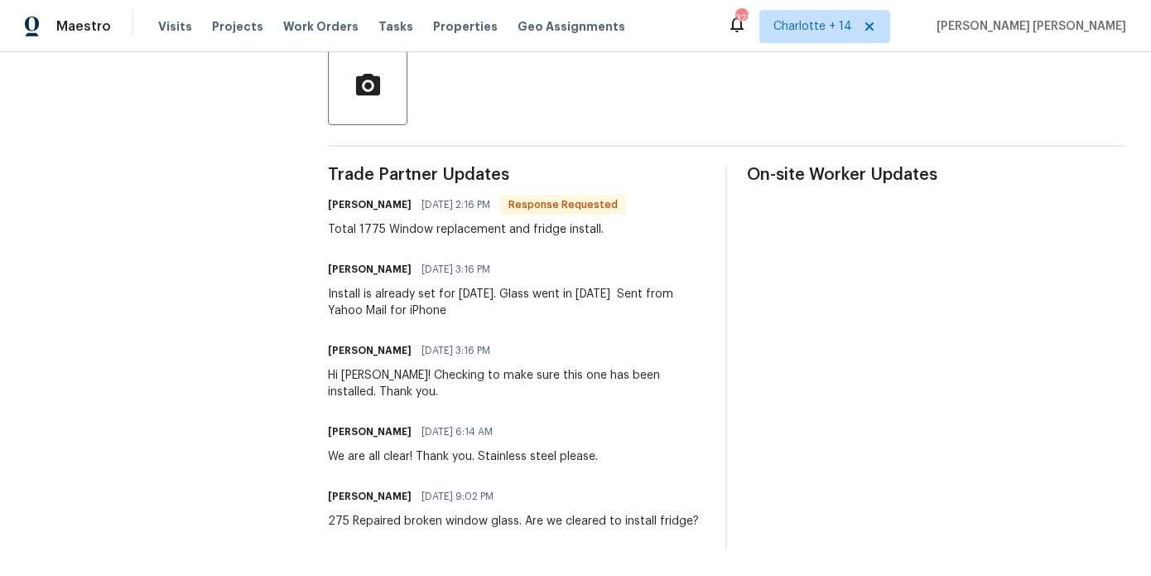
scroll to position [106, 0]
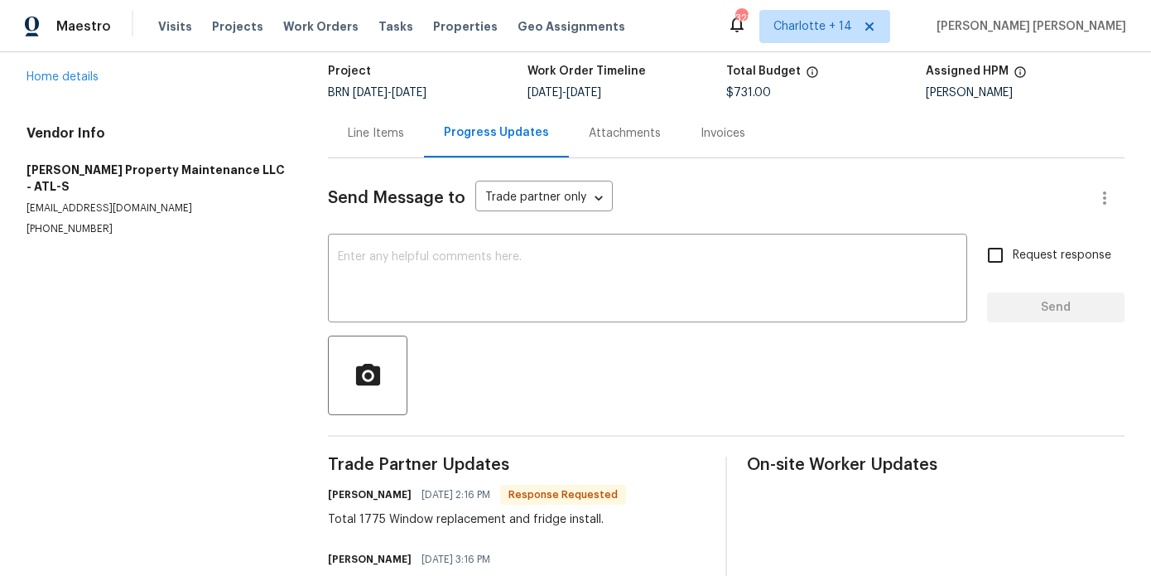
click at [404, 522] on div "Total 1775 Window replacement and fridge install." at bounding box center [477, 519] width 298 height 17
copy div "Total 1775 Window replacement and fridge install."
click at [389, 141] on div "Line Items" at bounding box center [376, 133] width 96 height 49
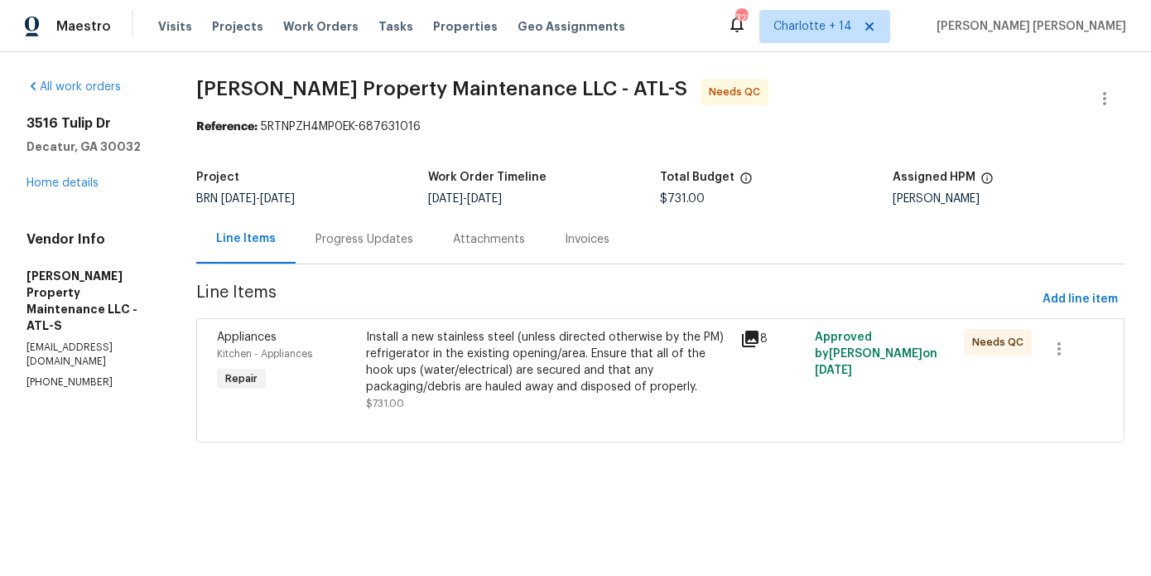
click at [493, 359] on div "Install a new stainless steel (unless directed otherwise by the PM) refrigerato…" at bounding box center [548, 362] width 364 height 66
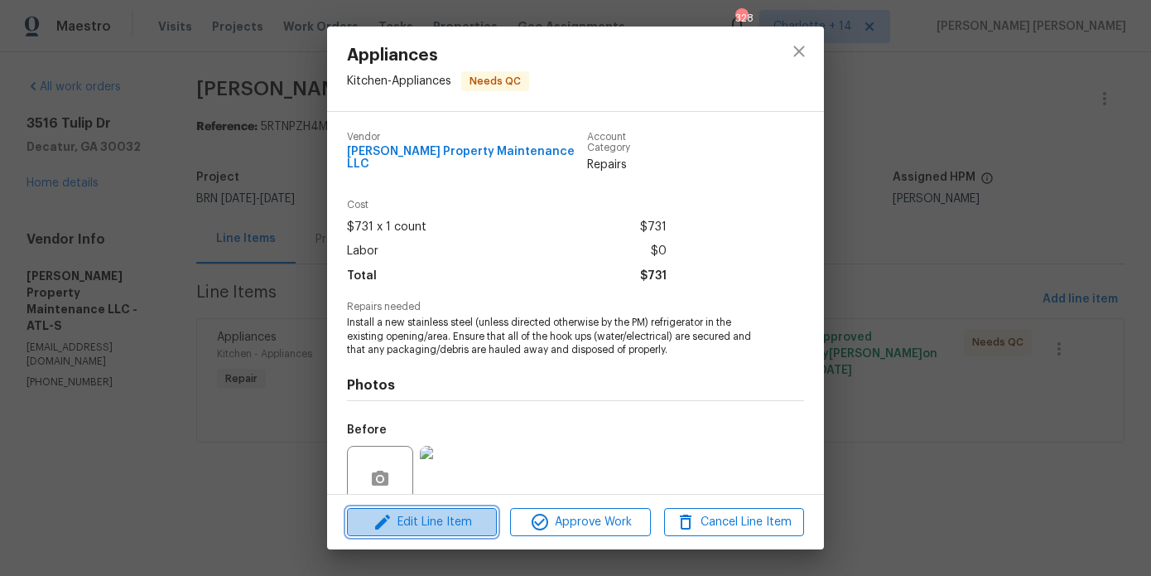
click at [468, 508] on button "Edit Line Item" at bounding box center [422, 522] width 150 height 29
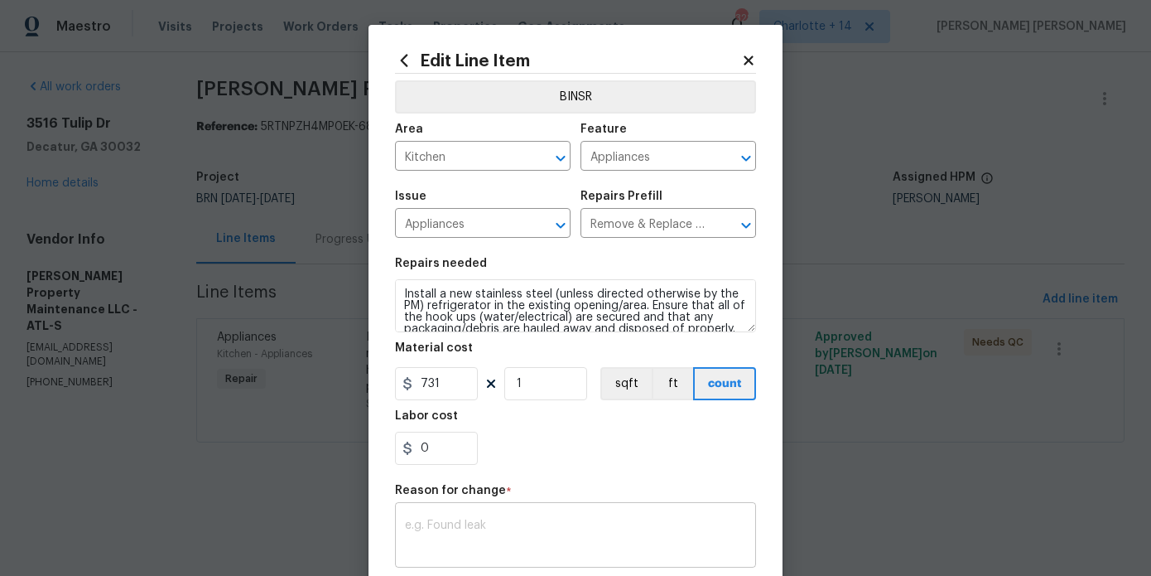
click at [490, 535] on textarea at bounding box center [575, 536] width 341 height 35
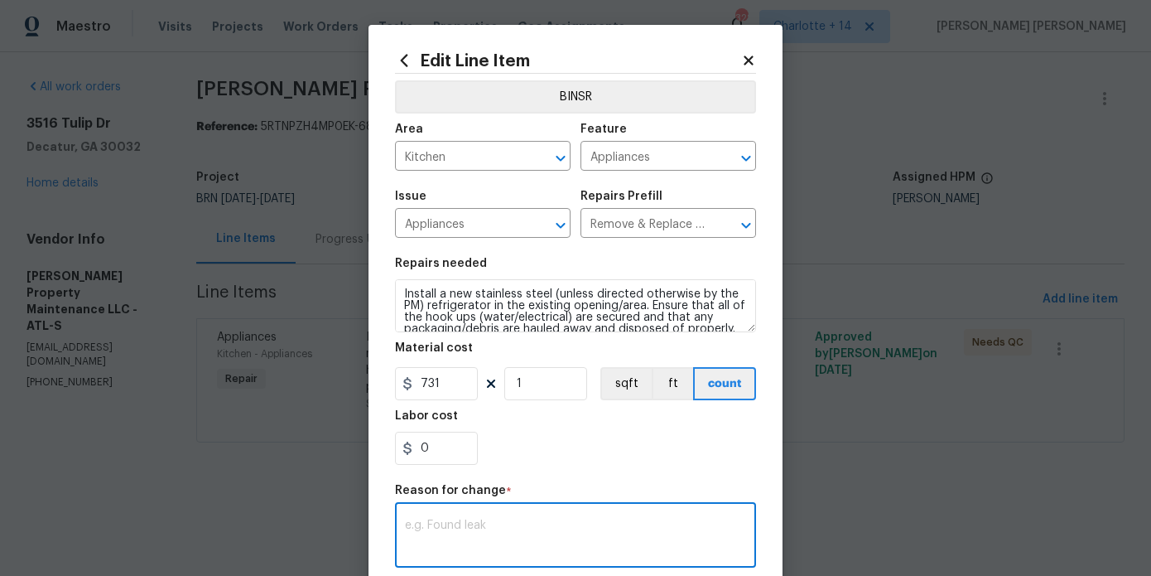
paste textarea "Total 1775 Window replacement and fridge install."
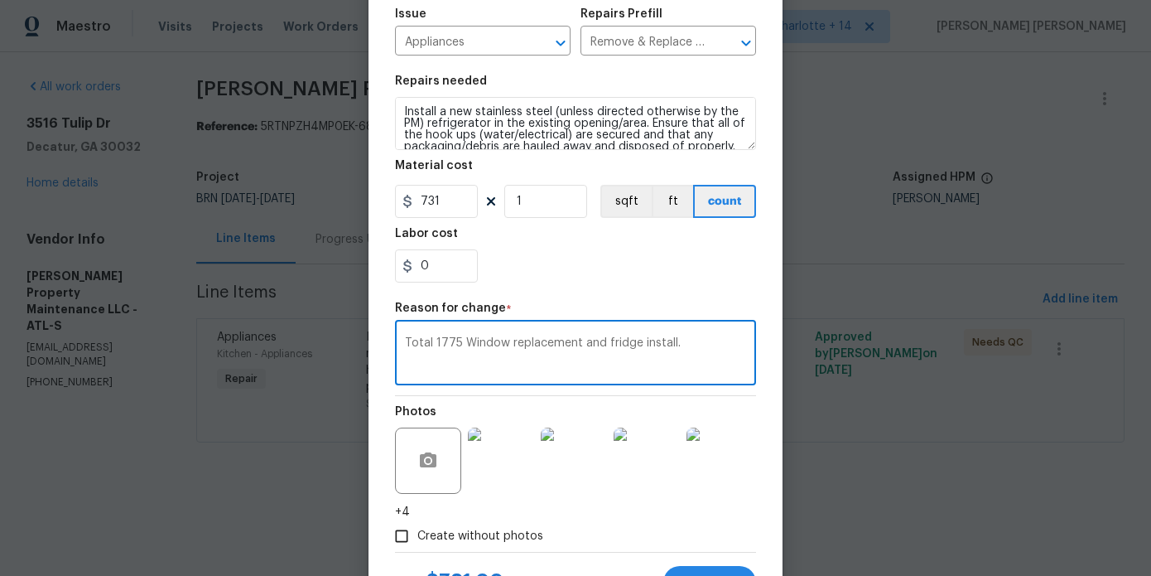
scroll to position [258, 0]
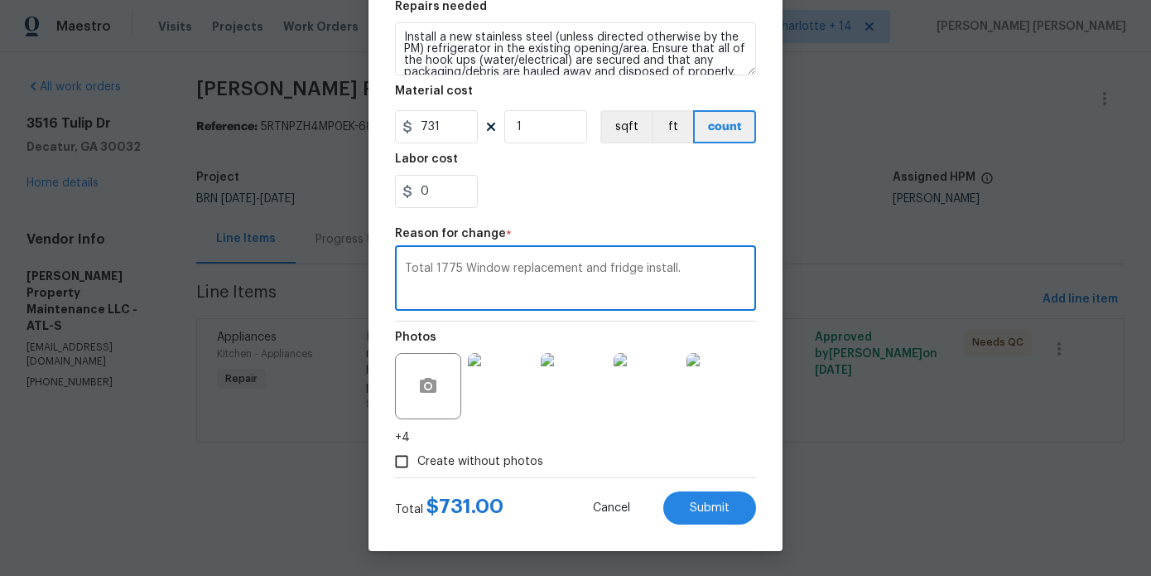
type textarea "Total 1775 Window replacement and fridge install."
click at [432, 131] on input "731" at bounding box center [436, 126] width 83 height 33
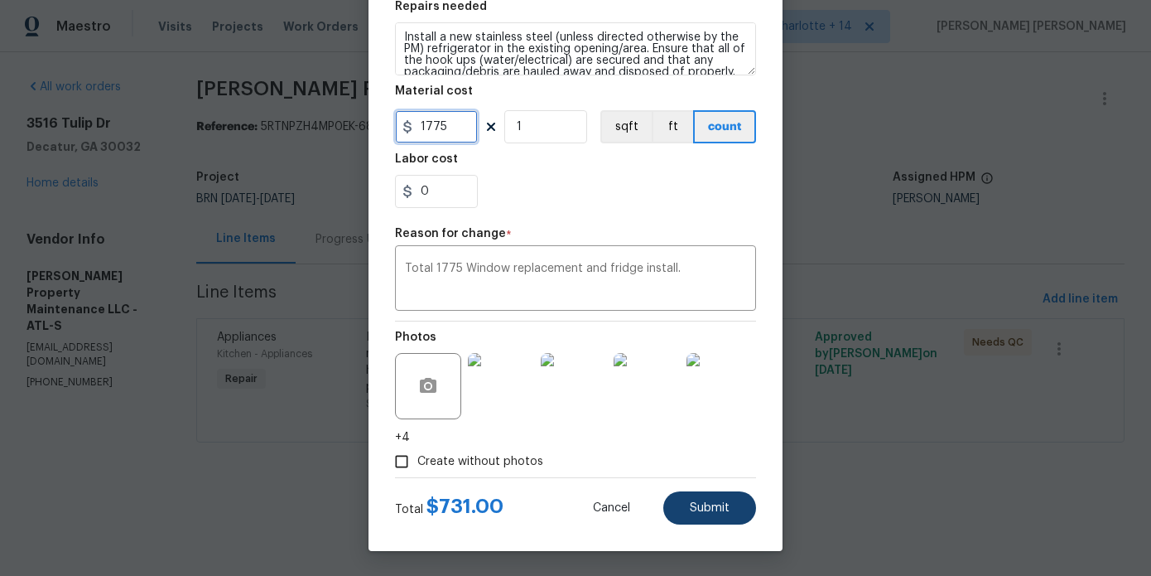
type input "1775"
click at [700, 498] on button "Submit" at bounding box center [709, 507] width 93 height 33
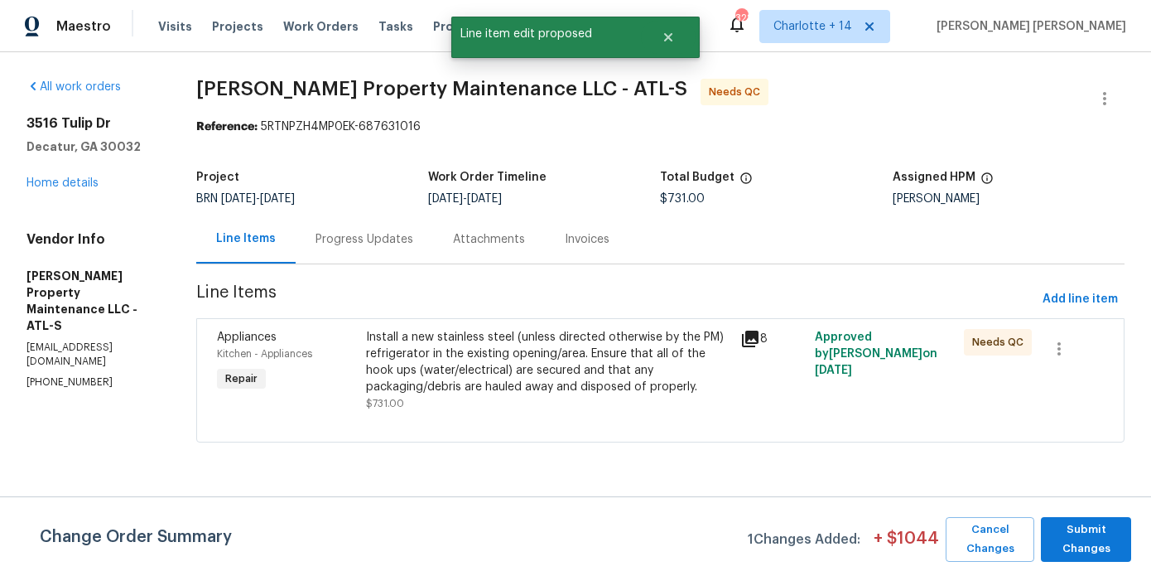
scroll to position [0, 0]
click at [1100, 532] on span "Submit Changes" at bounding box center [1086, 539] width 74 height 38
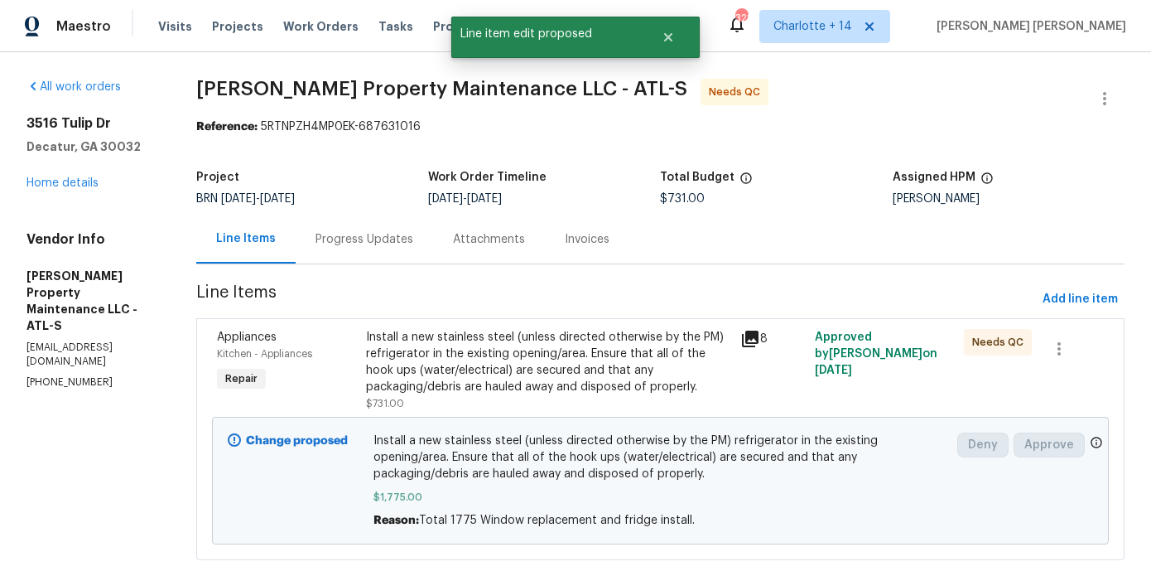
click at [461, 369] on div "Install a new stainless steel (unless directed otherwise by the PM) refrigerato…" at bounding box center [548, 362] width 364 height 66
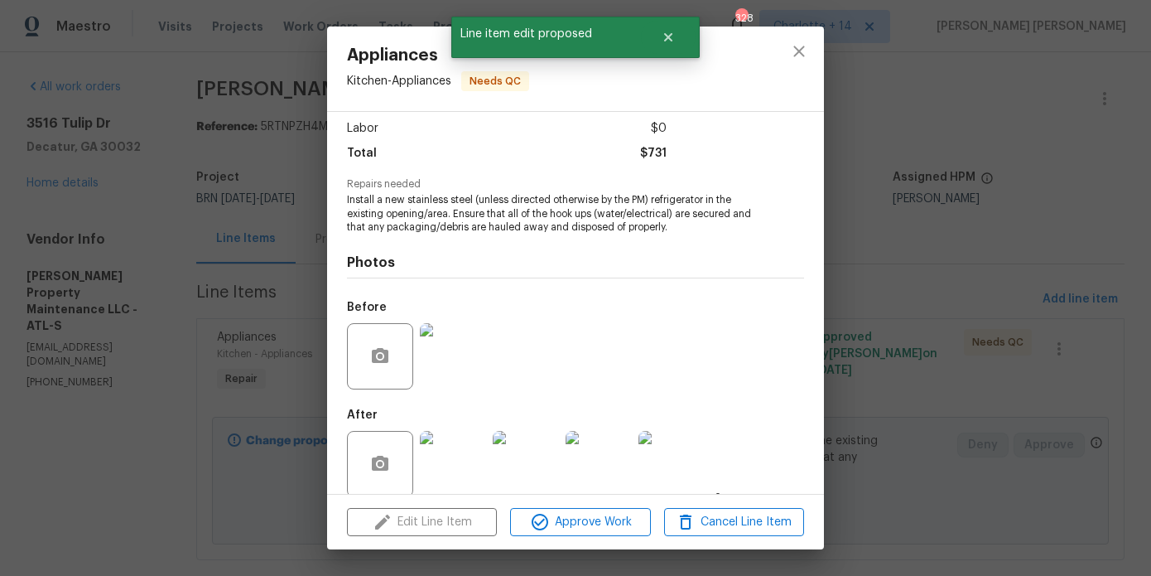
scroll to position [132, 0]
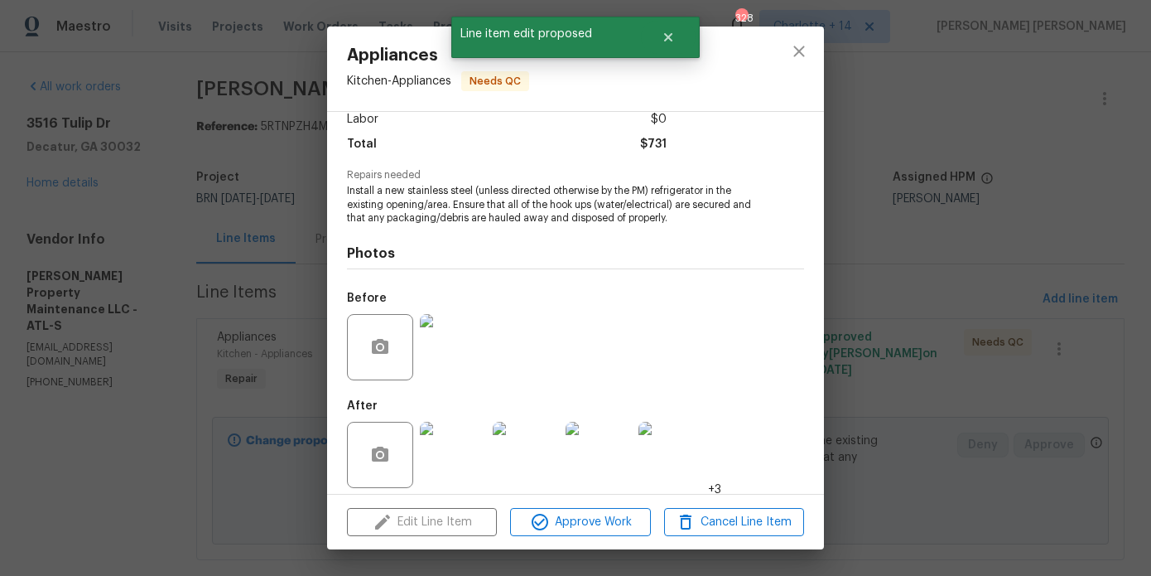
click at [460, 435] on img at bounding box center [453, 455] width 66 height 66
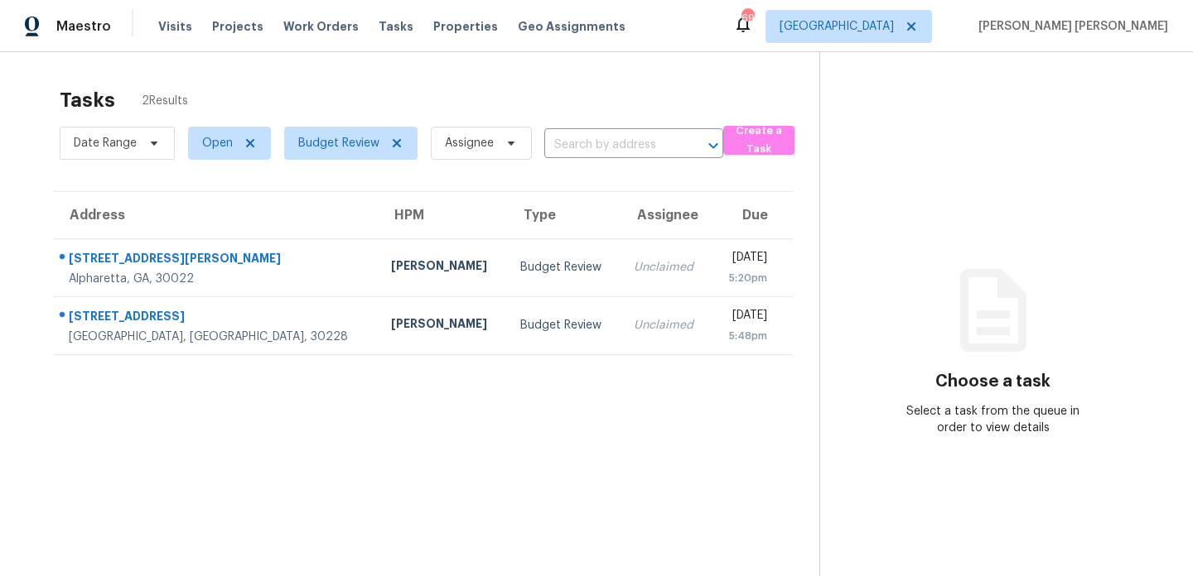
scroll to position [52, 0]
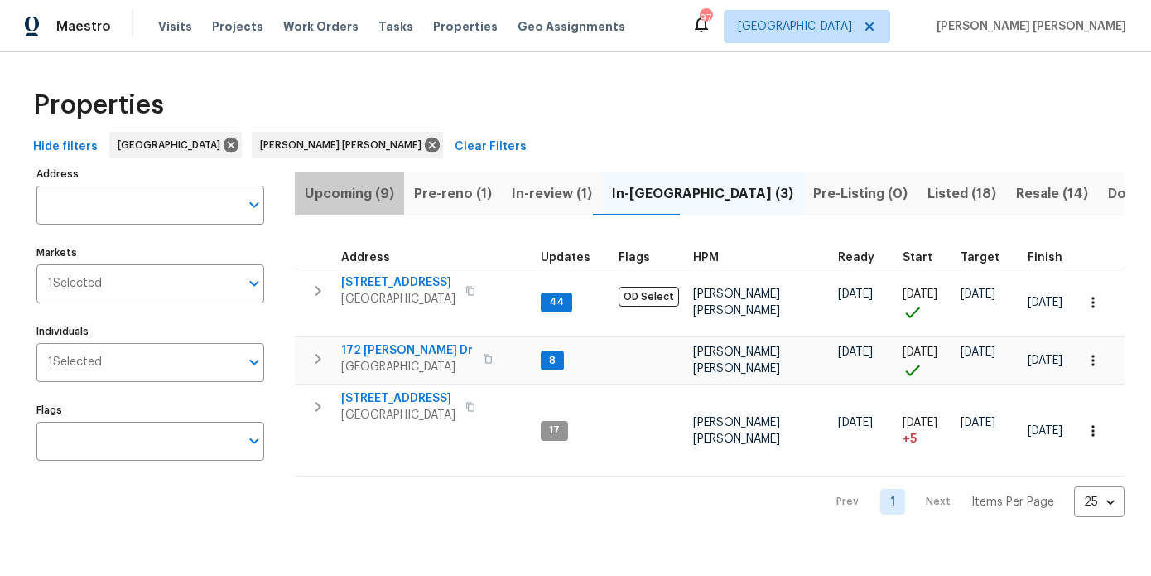
click at [384, 192] on span "Upcoming (9)" at bounding box center [349, 193] width 89 height 23
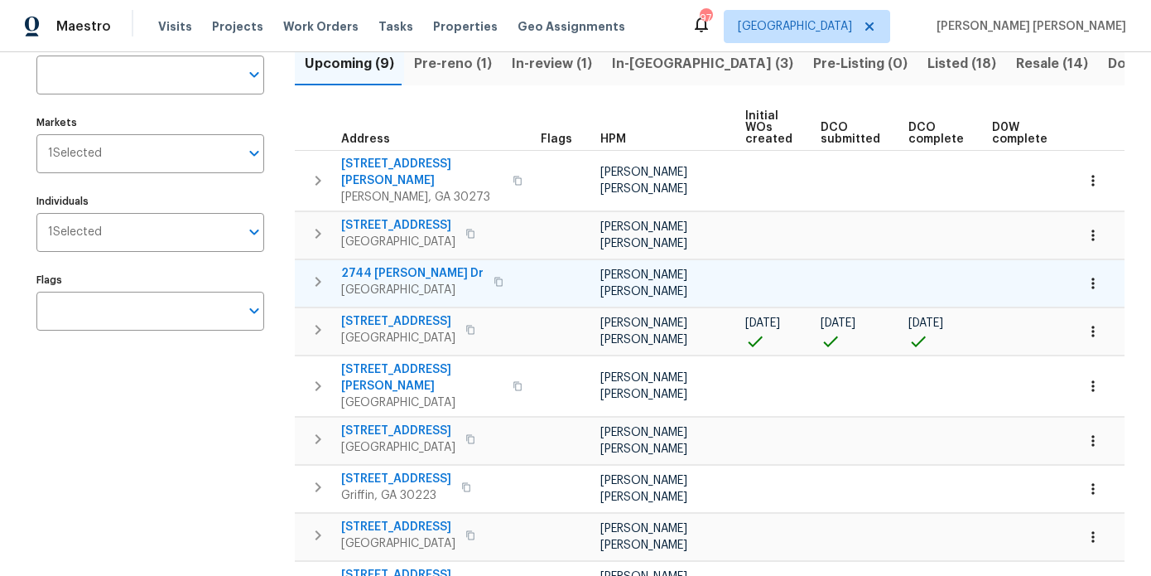
scroll to position [203, 0]
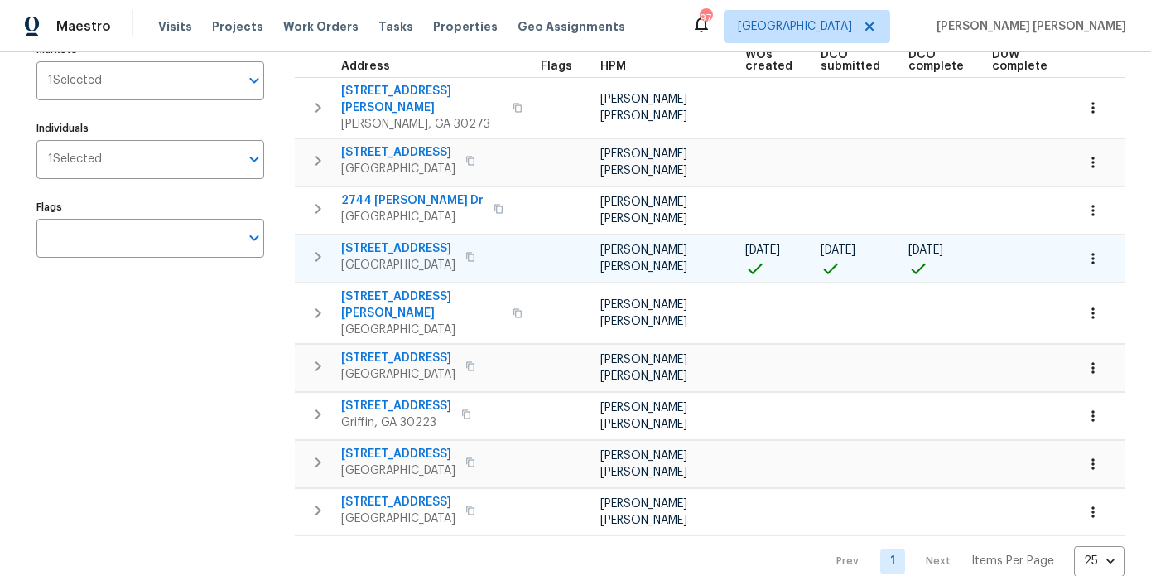
click at [1090, 255] on button "button" at bounding box center [1093, 258] width 36 height 36
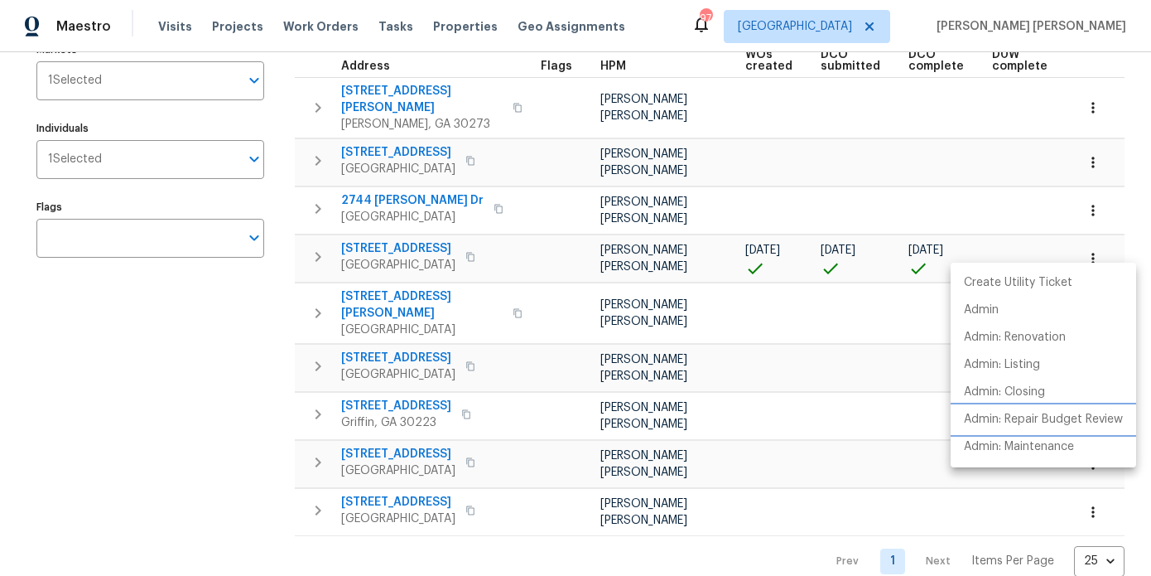
click at [1020, 417] on p "Admin: Repair Budget Review" at bounding box center [1043, 419] width 159 height 17
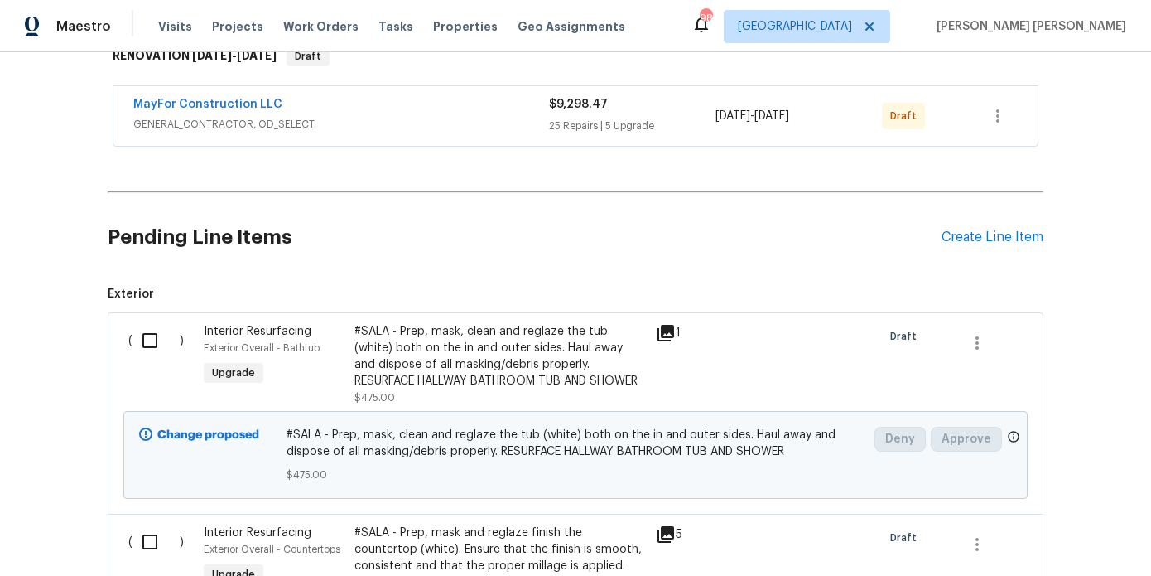
scroll to position [423, 0]
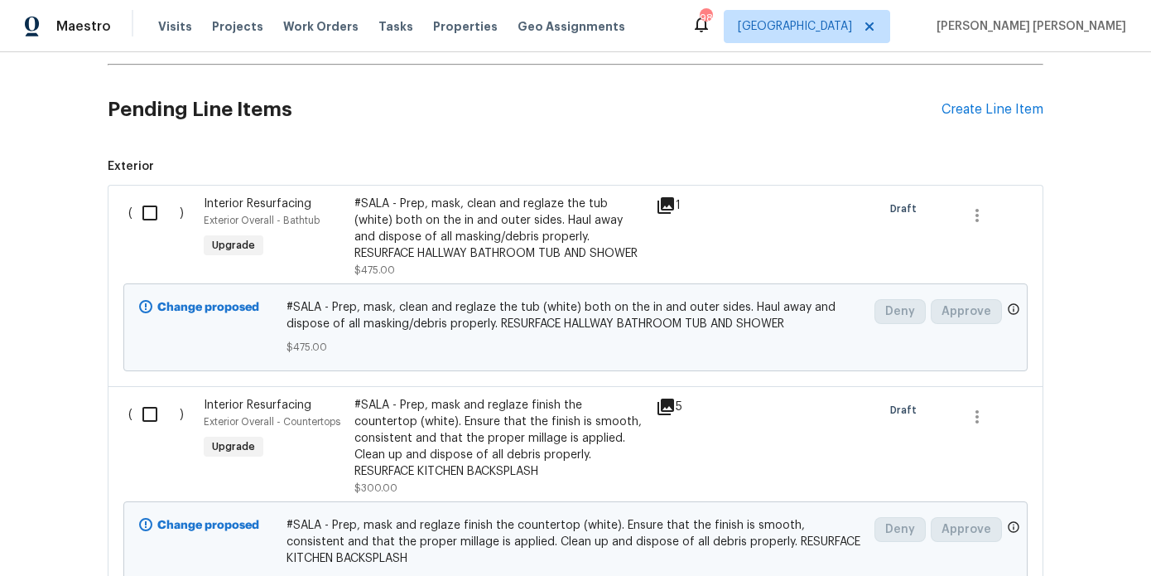
click at [147, 200] on input "checkbox" at bounding box center [156, 212] width 47 height 35
checkbox input "true"
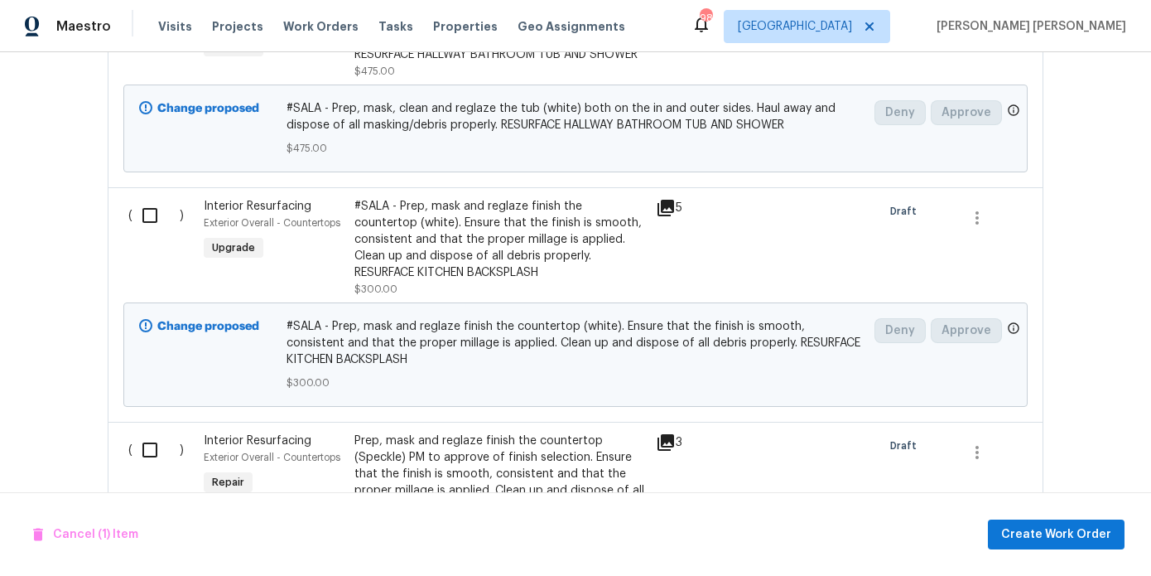
scroll to position [658, 0]
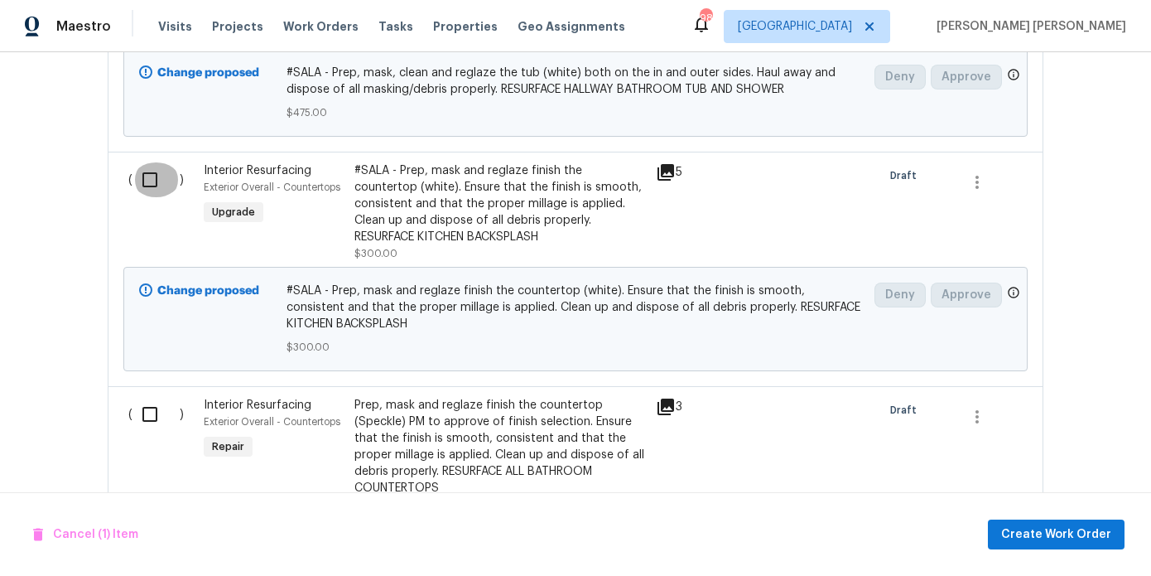
click at [149, 175] on input "checkbox" at bounding box center [156, 179] width 47 height 35
checkbox input "true"
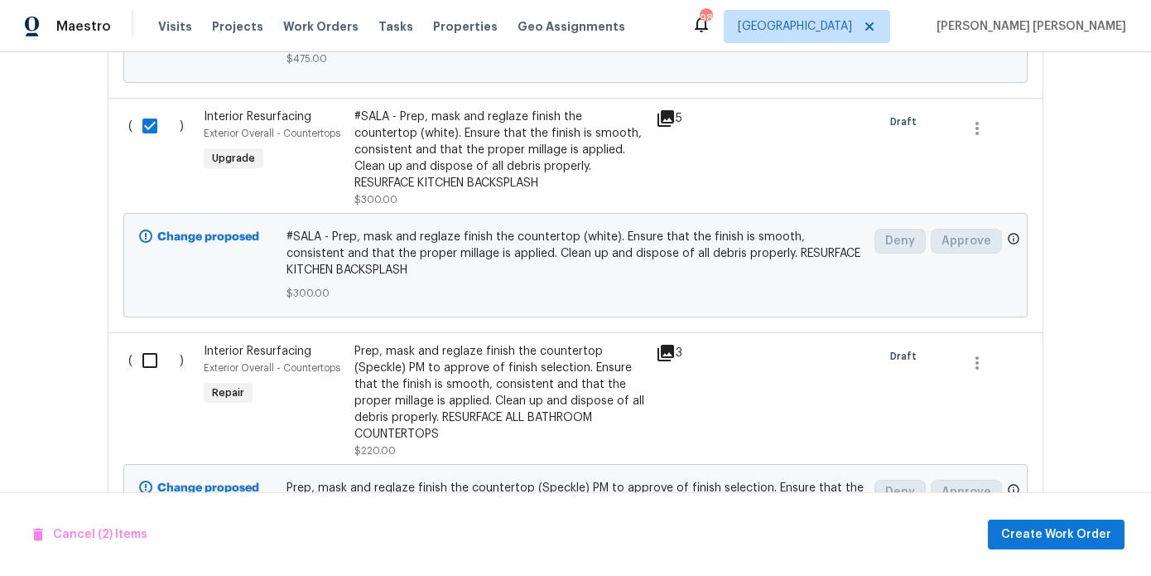
click at [162, 352] on input "checkbox" at bounding box center [156, 360] width 47 height 35
checkbox input "true"
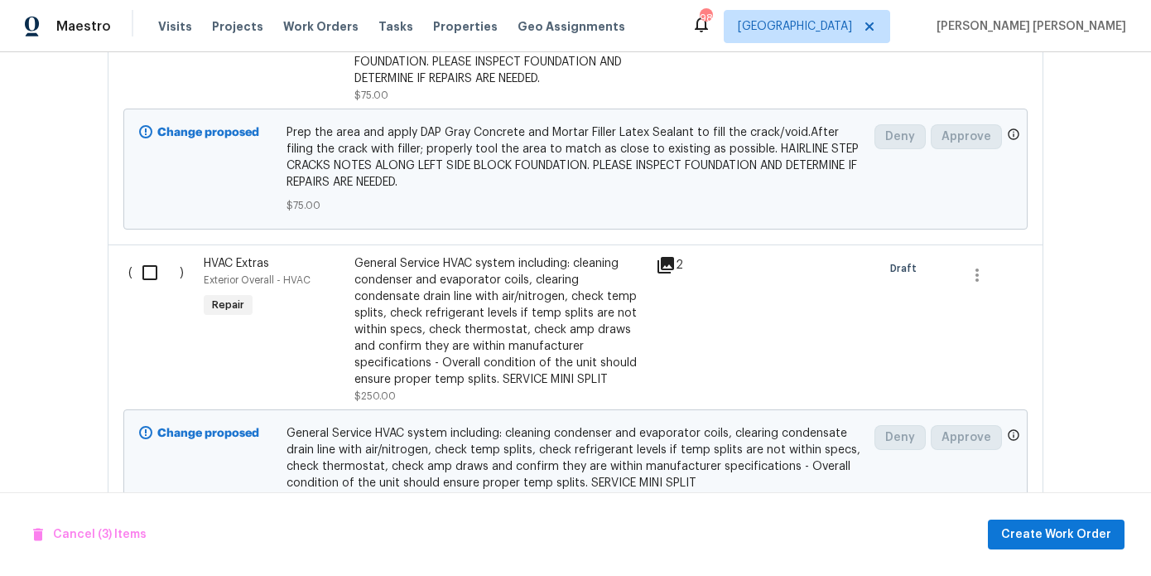
scroll to position [1397, 0]
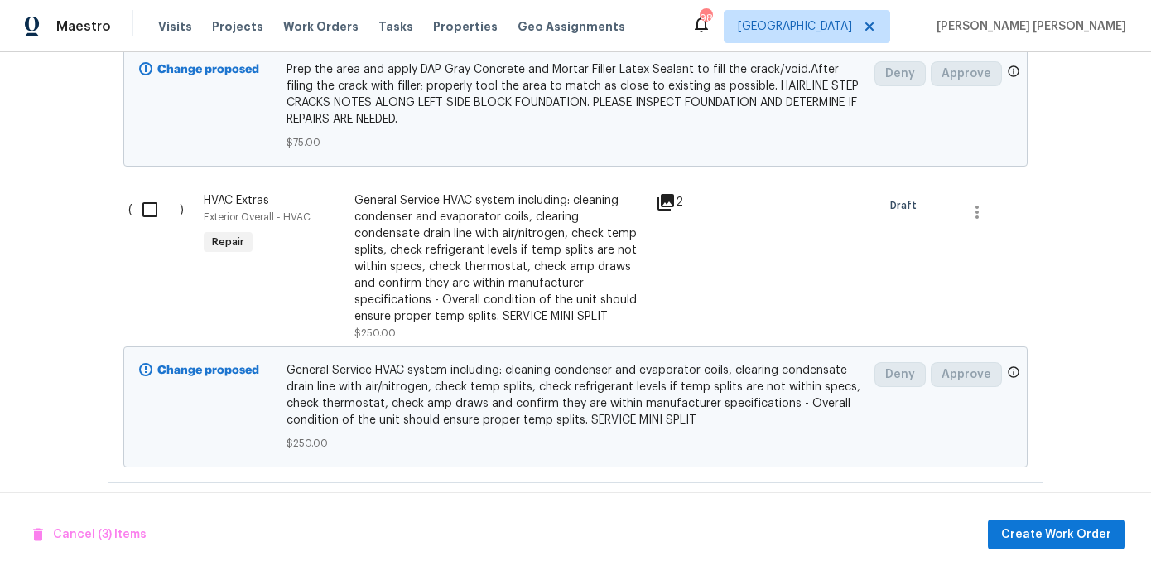
click at [138, 192] on input "checkbox" at bounding box center [156, 209] width 47 height 35
checkbox input "true"
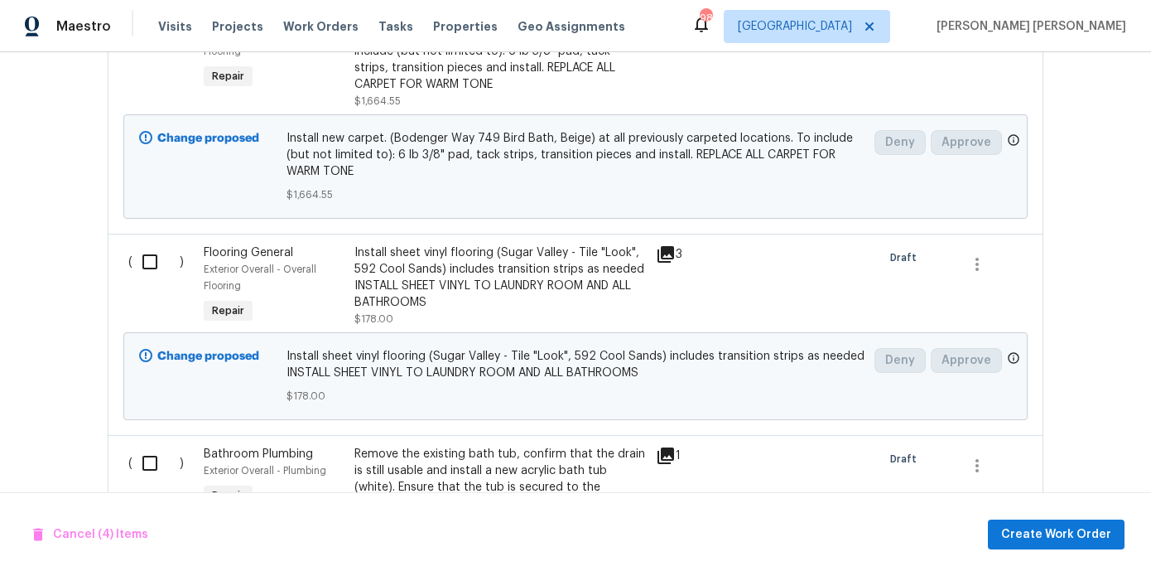
scroll to position [2097, 0]
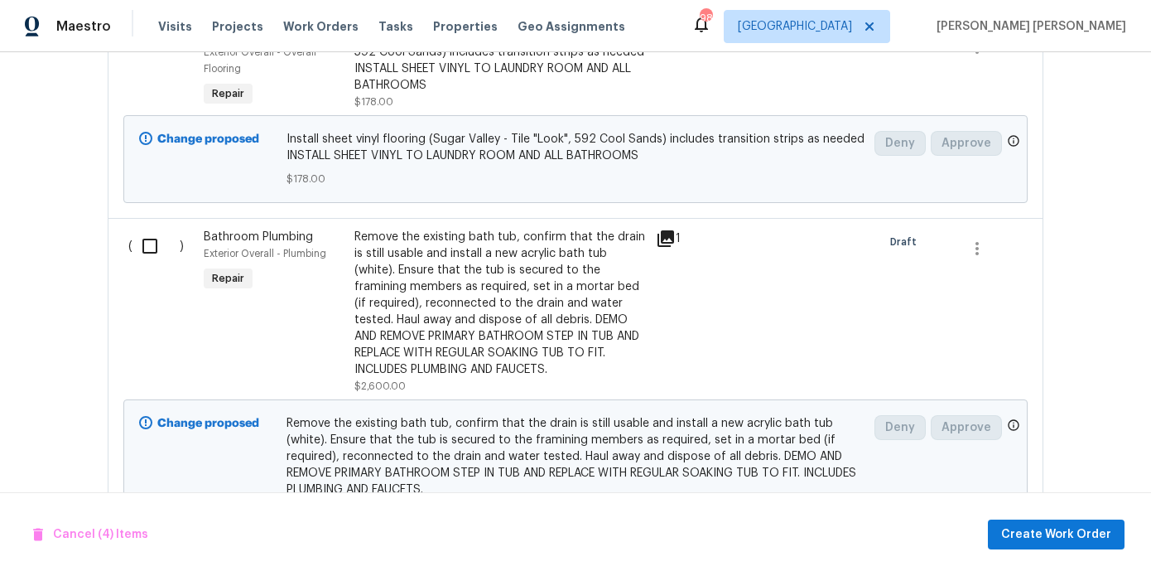
click at [149, 244] on input "checkbox" at bounding box center [156, 246] width 47 height 35
checkbox input "true"
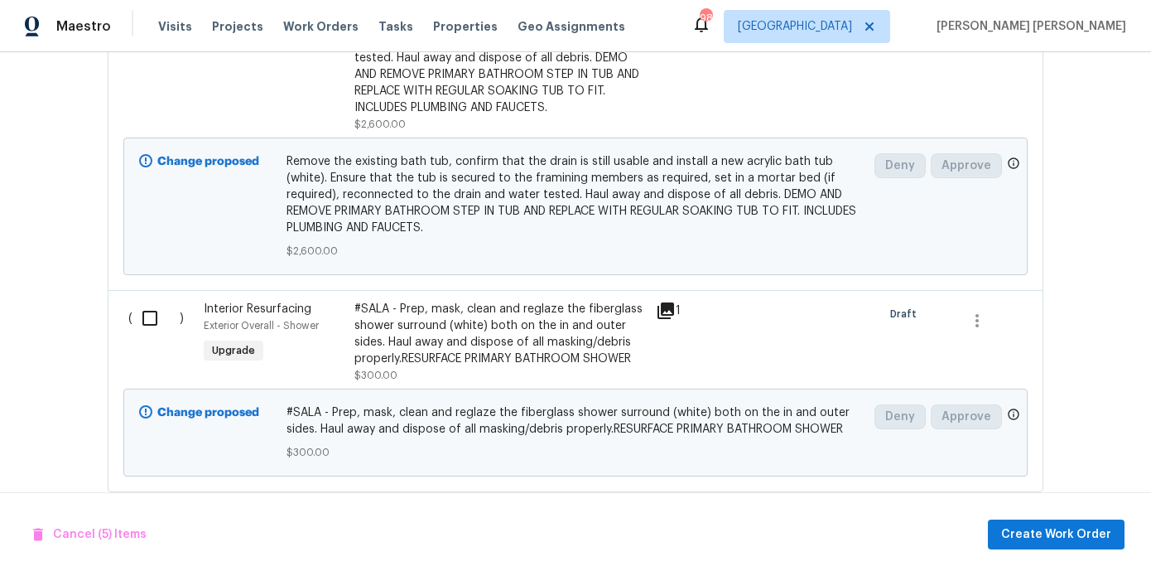
scroll to position [2381, 0]
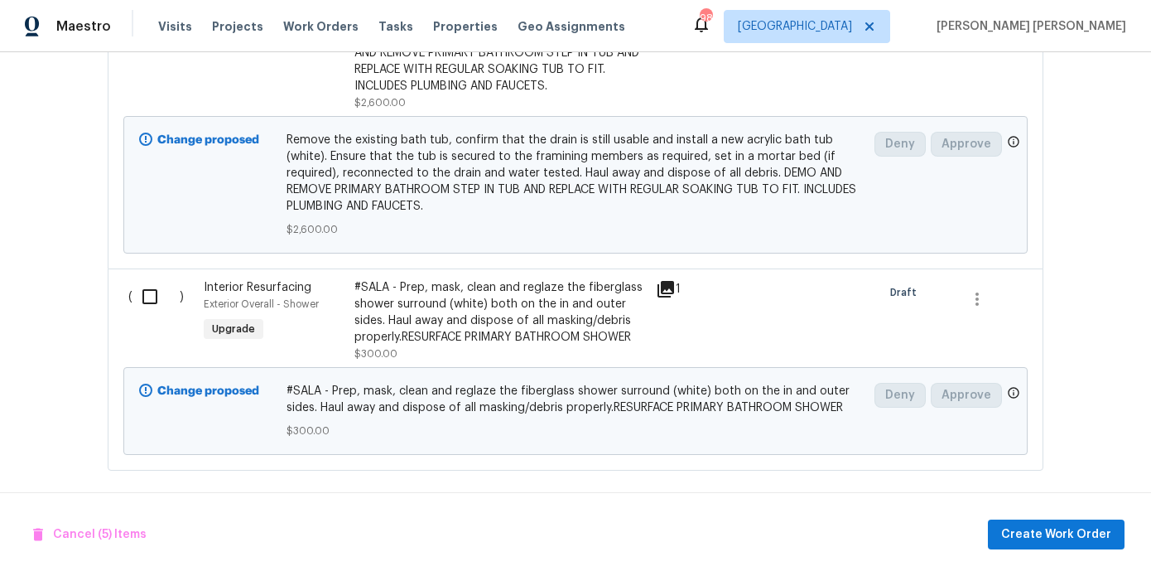
click at [173, 301] on input "checkbox" at bounding box center [156, 296] width 47 height 35
checkbox input "true"
click at [1018, 536] on span "Create Work Order" at bounding box center [1056, 534] width 110 height 21
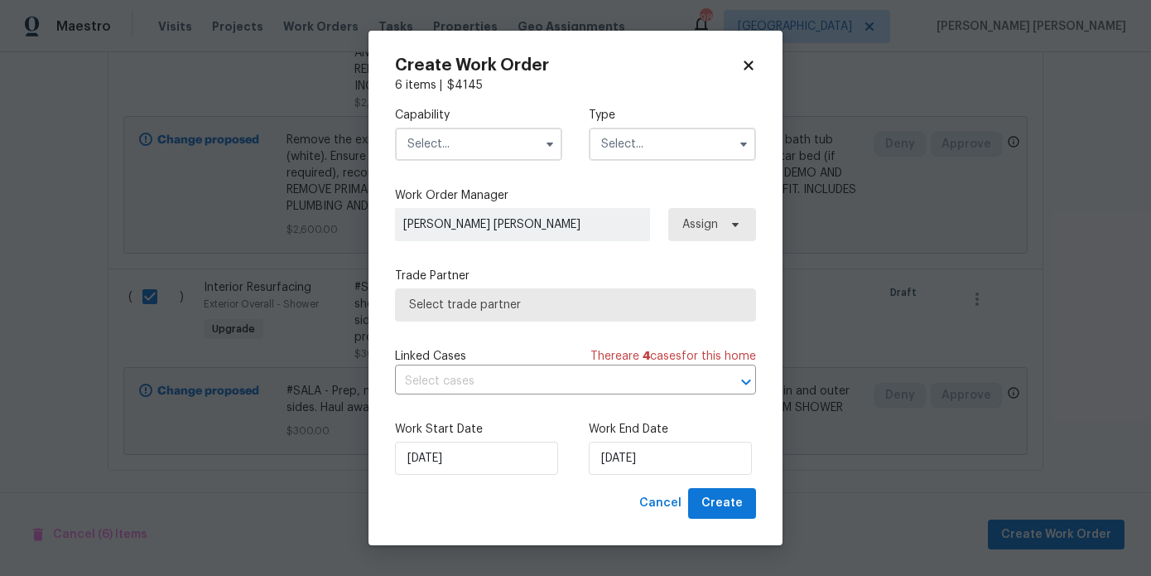
click at [473, 162] on div "Capability Type" at bounding box center [575, 134] width 361 height 80
click at [473, 148] on input "text" at bounding box center [478, 144] width 167 height 33
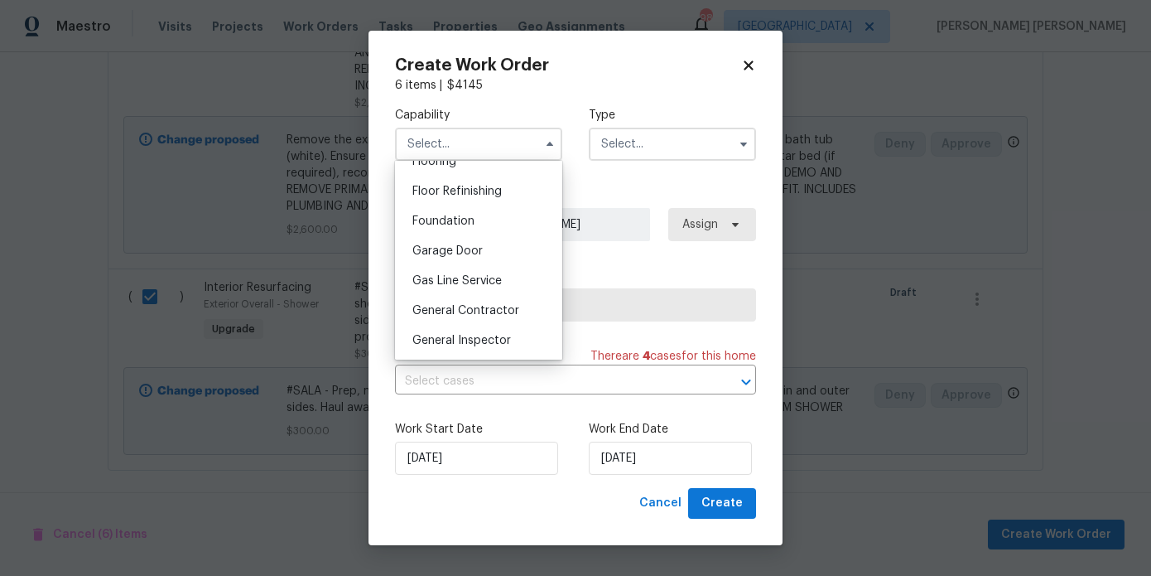
scroll to position [670, 0]
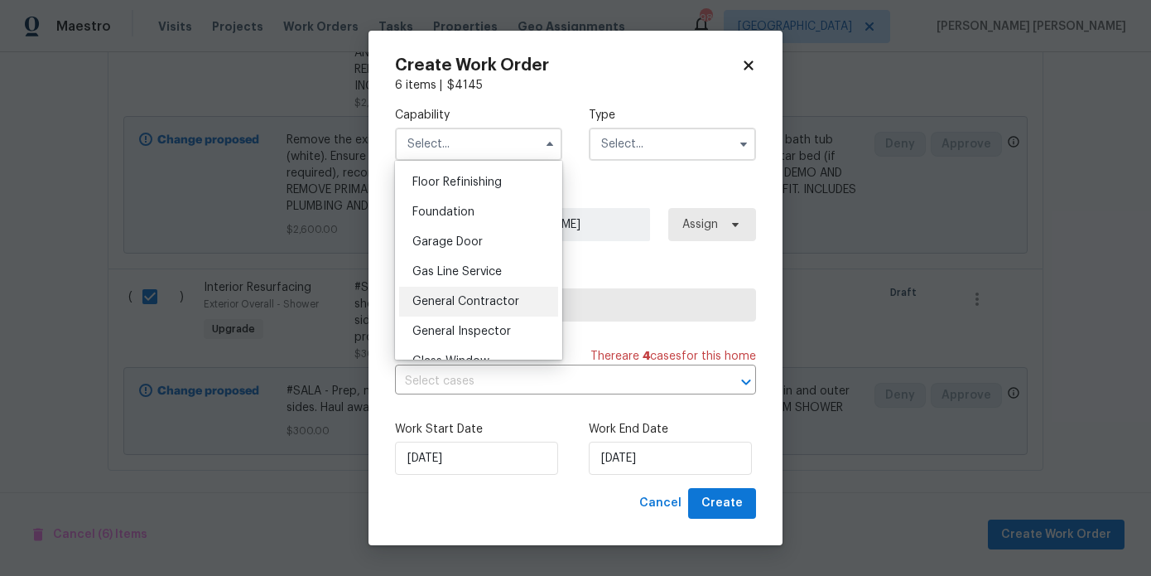
click at [476, 301] on span "General Contractor" at bounding box center [465, 302] width 107 height 12
type input "General Contractor"
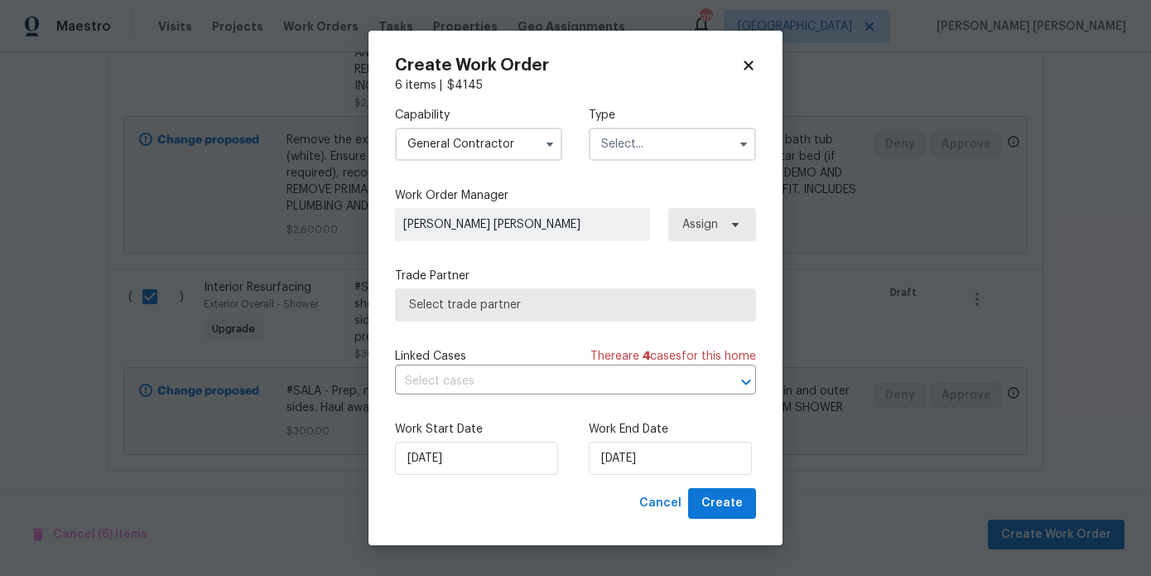
click at [615, 144] on input "text" at bounding box center [672, 144] width 167 height 33
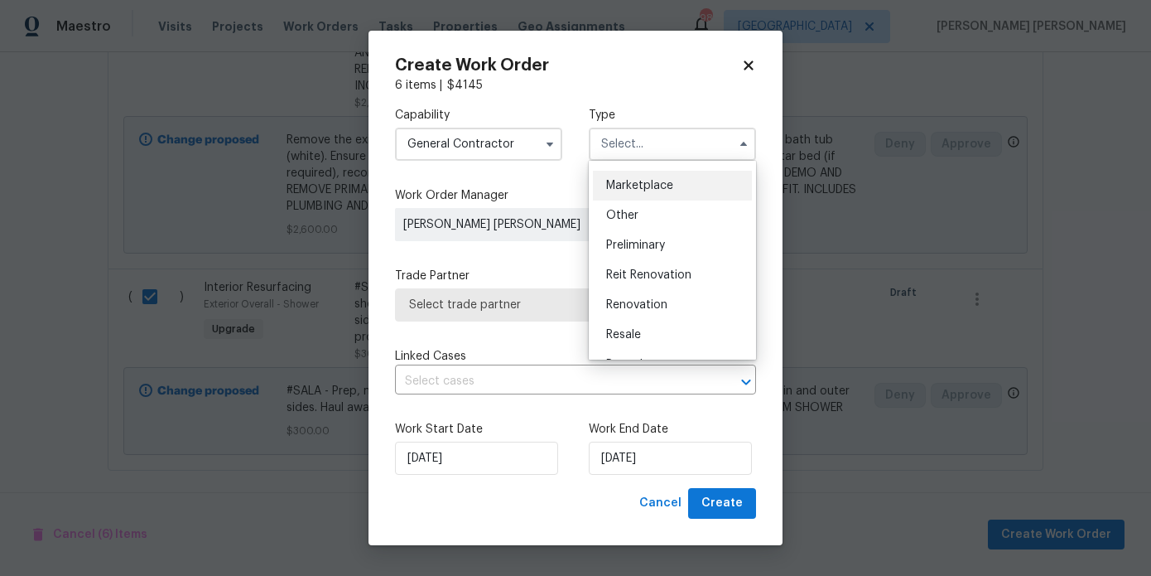
scroll to position [293, 0]
click at [647, 301] on span "Renovation" at bounding box center [636, 304] width 61 height 12
type input "Renovation"
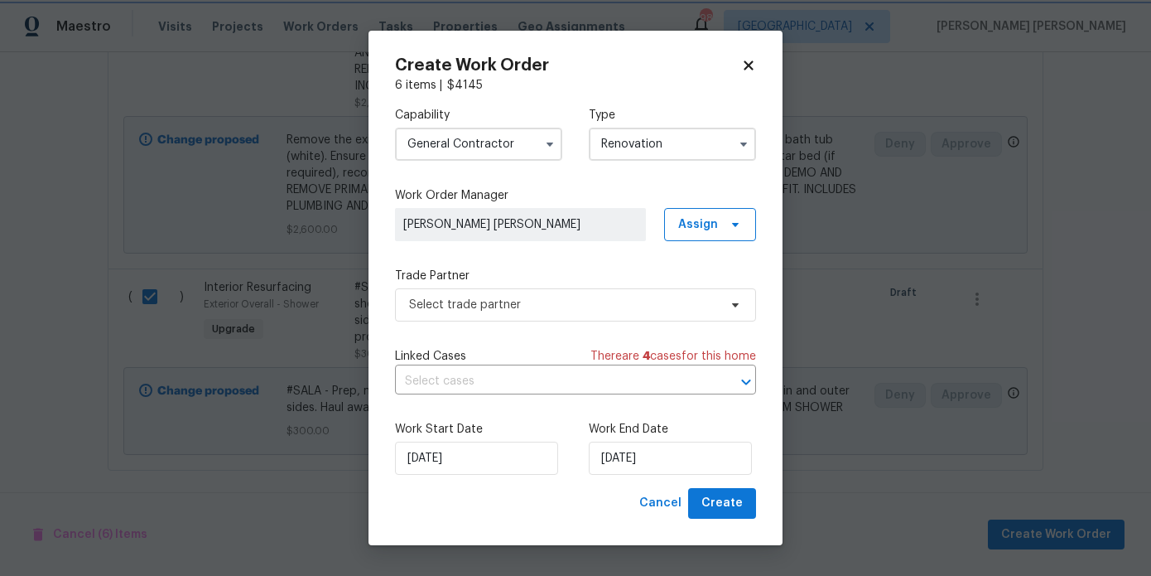
scroll to position [0, 0]
click at [587, 293] on span "Select trade partner" at bounding box center [575, 304] width 361 height 33
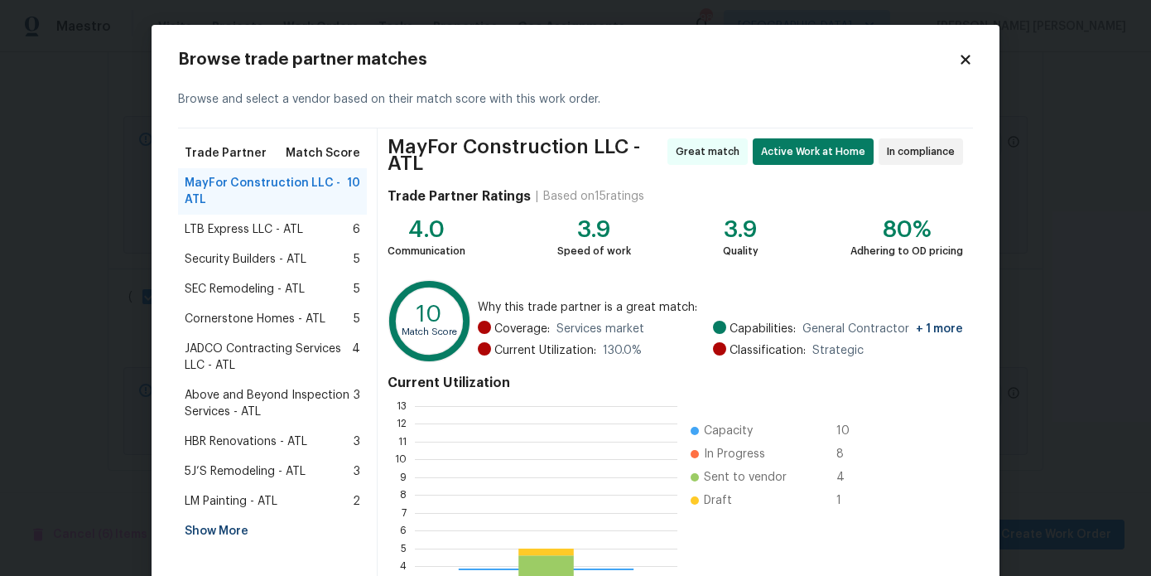
scroll to position [232, 263]
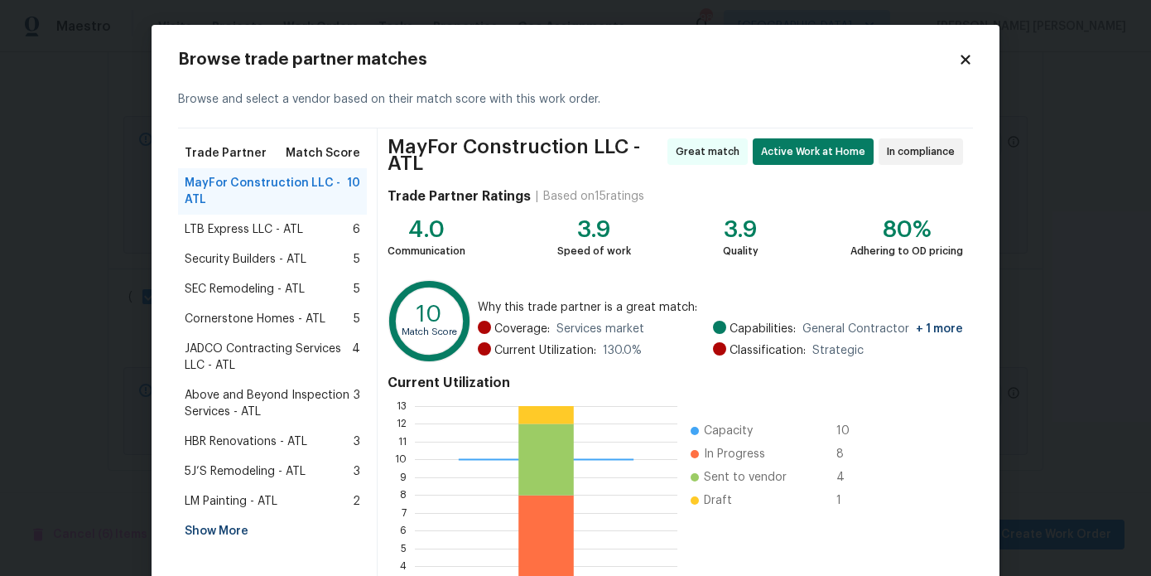
click at [228, 525] on div "Show More" at bounding box center [272, 531] width 189 height 30
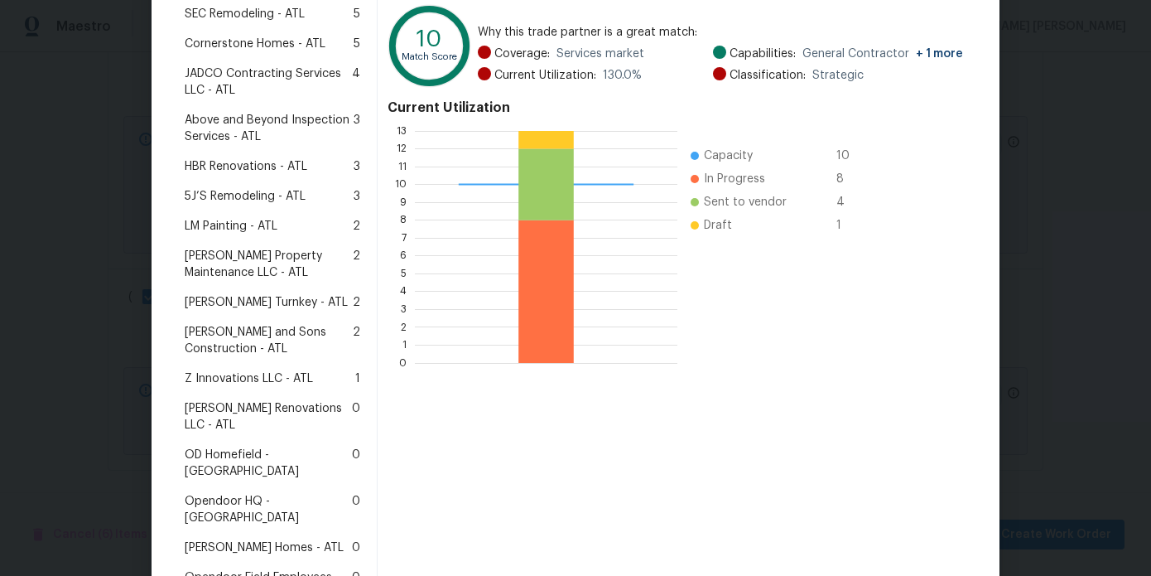
scroll to position [286, 0]
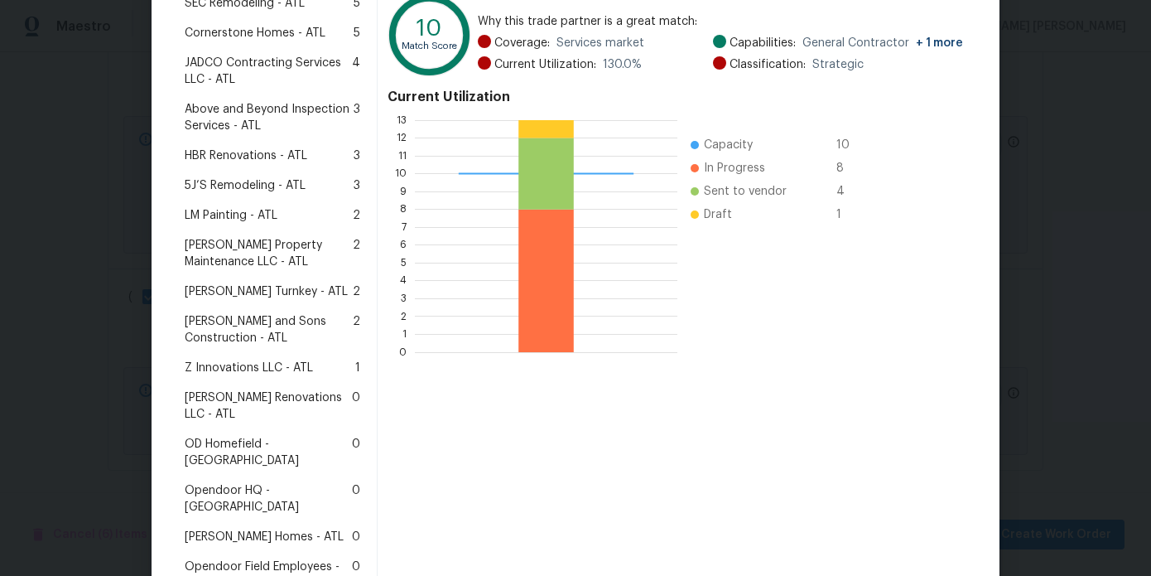
click at [251, 396] on span "Aseem Renovations LLC - ATL" at bounding box center [268, 405] width 167 height 33
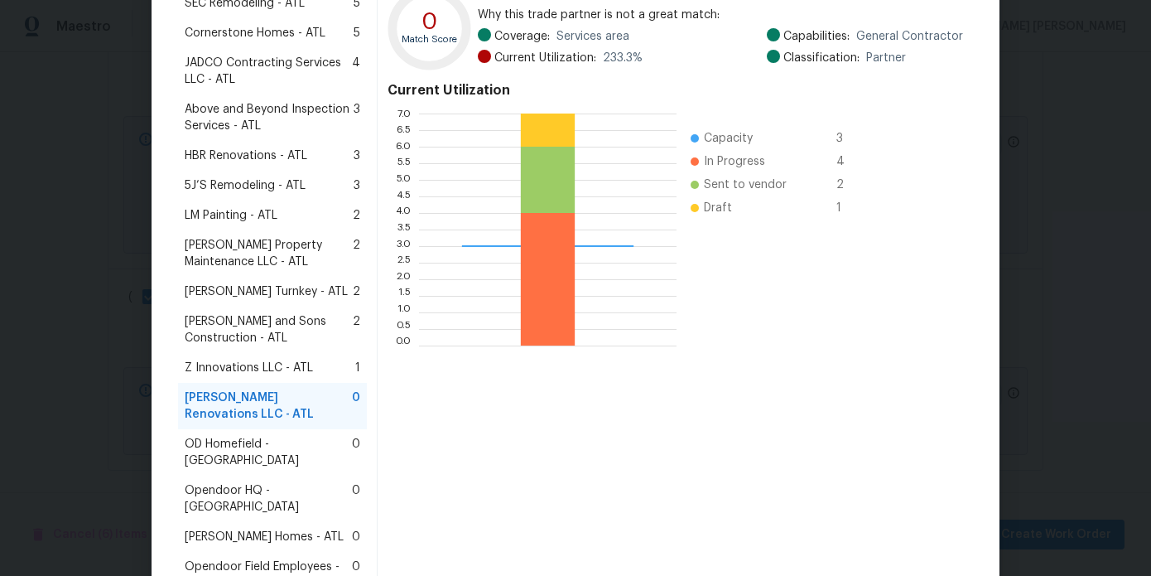
scroll to position [426, 0]
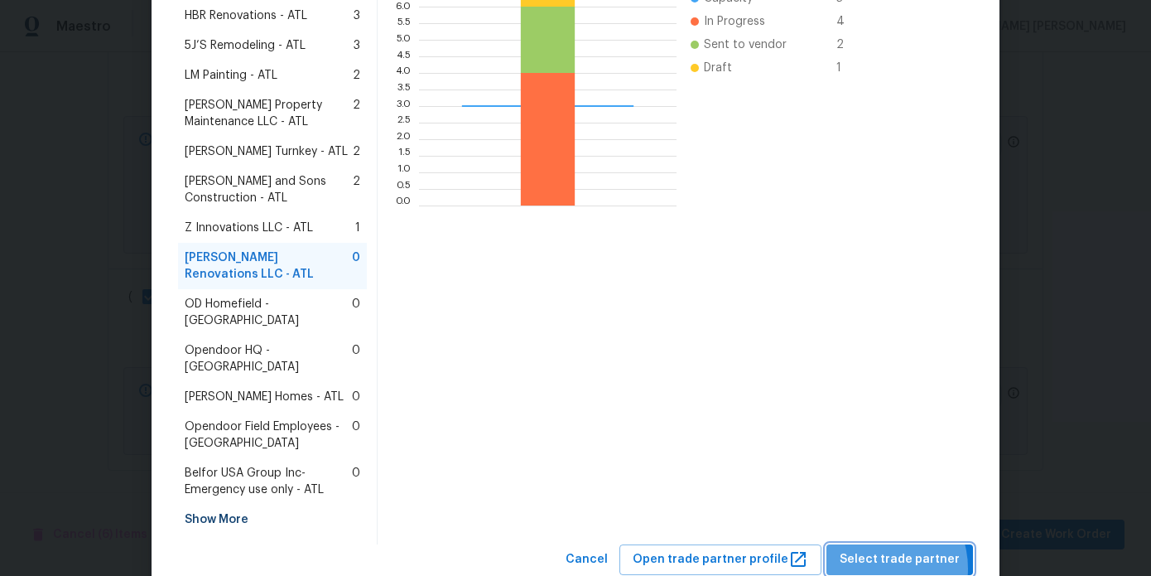
click at [882, 544] on button "Select trade partner" at bounding box center [900, 559] width 147 height 31
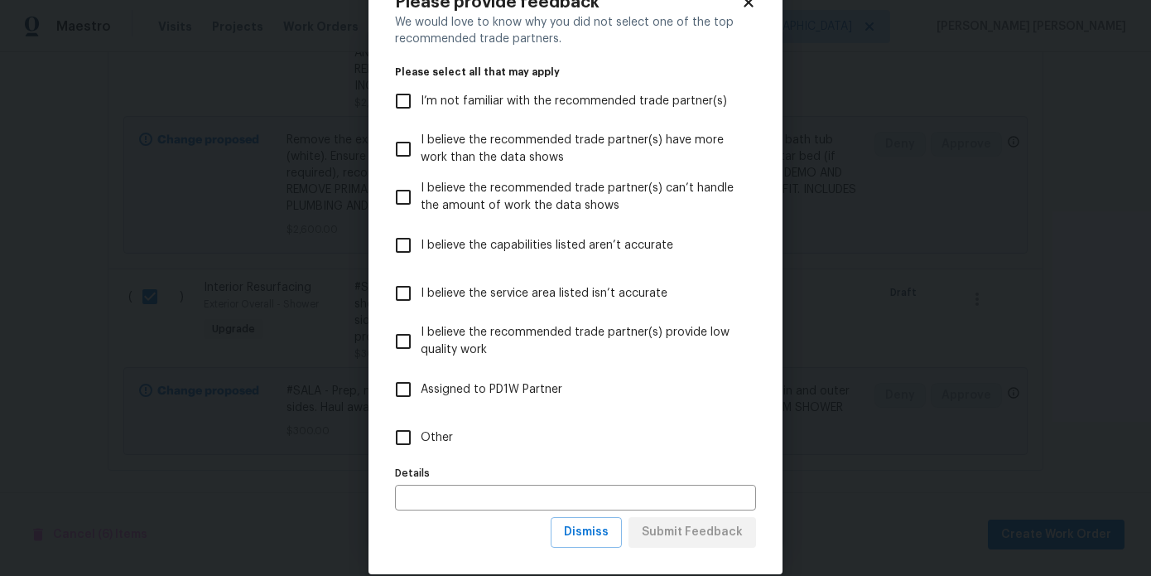
scroll to position [80, 0]
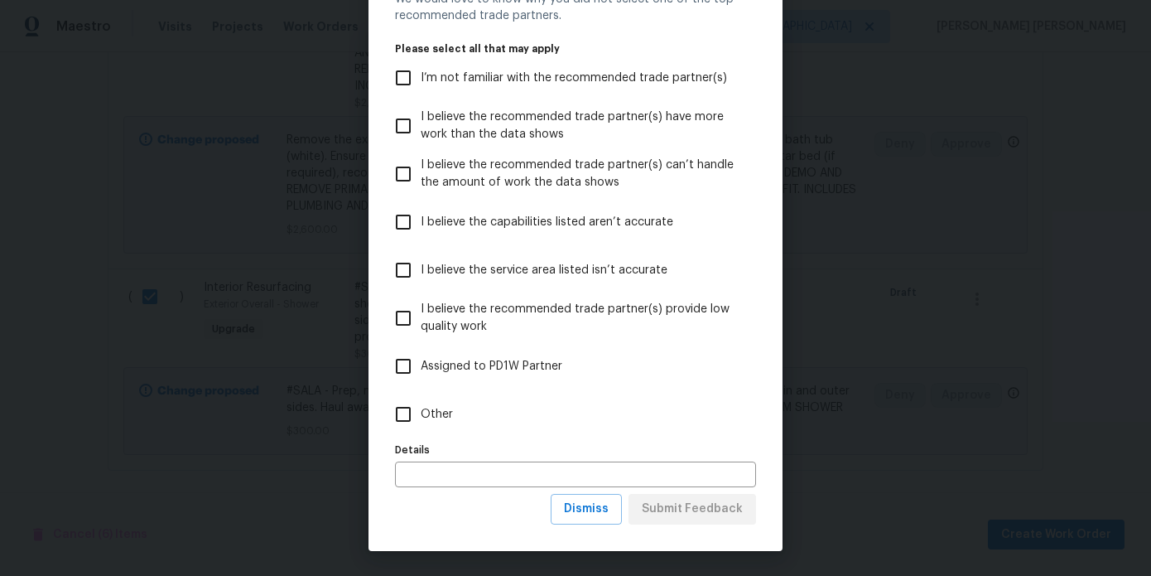
click at [443, 411] on span "Other" at bounding box center [437, 414] width 32 height 17
click at [421, 411] on input "Other" at bounding box center [403, 414] width 35 height 35
checkbox input "true"
click at [678, 499] on span "Submit Feedback" at bounding box center [692, 509] width 101 height 21
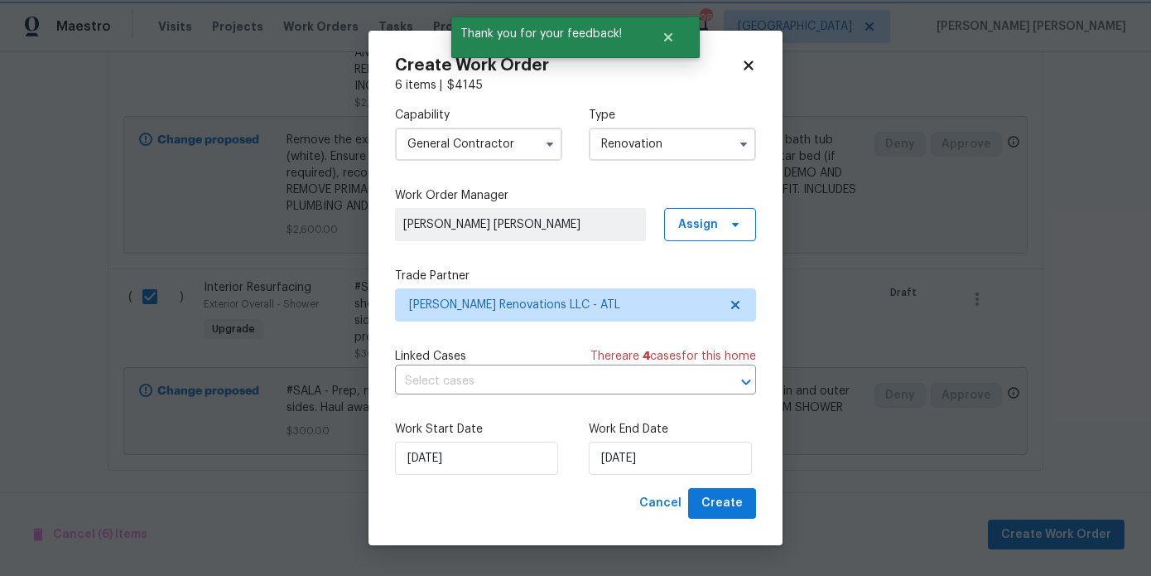
scroll to position [0, 0]
click at [658, 455] on input "8/25/2025" at bounding box center [670, 457] width 163 height 33
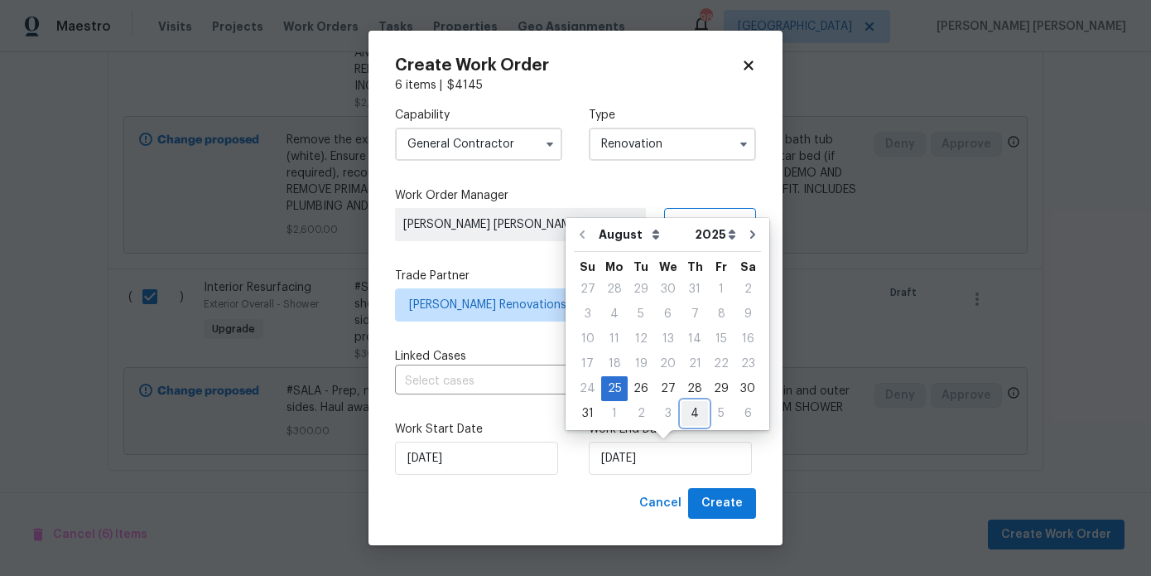
click at [694, 411] on div "4" at bounding box center [695, 413] width 27 height 23
type input "9/4/2025"
select select "8"
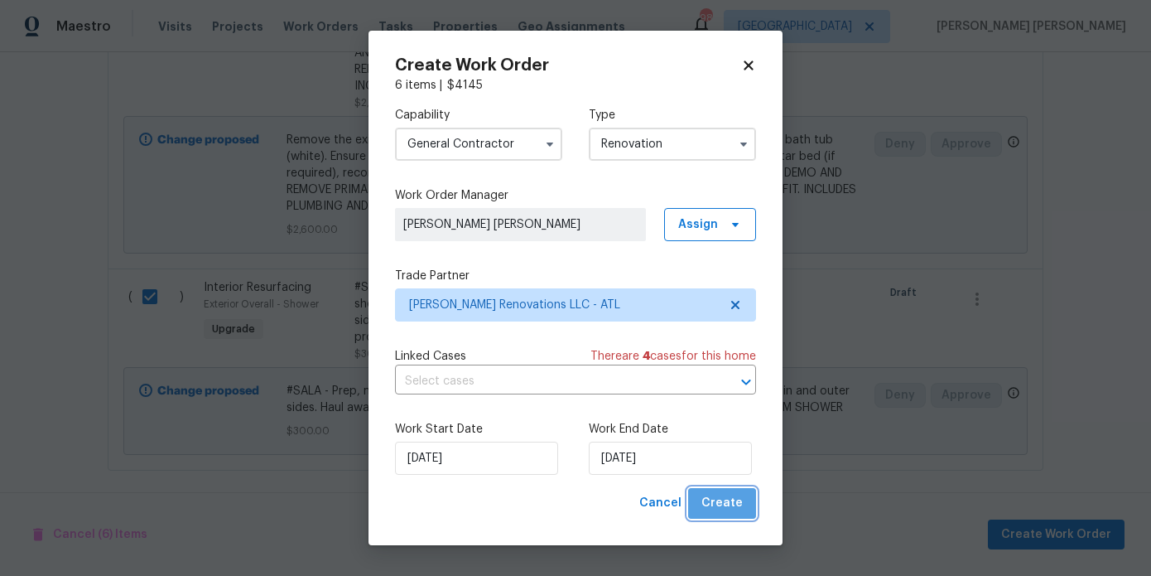
click at [740, 503] on span "Create" at bounding box center [722, 503] width 41 height 21
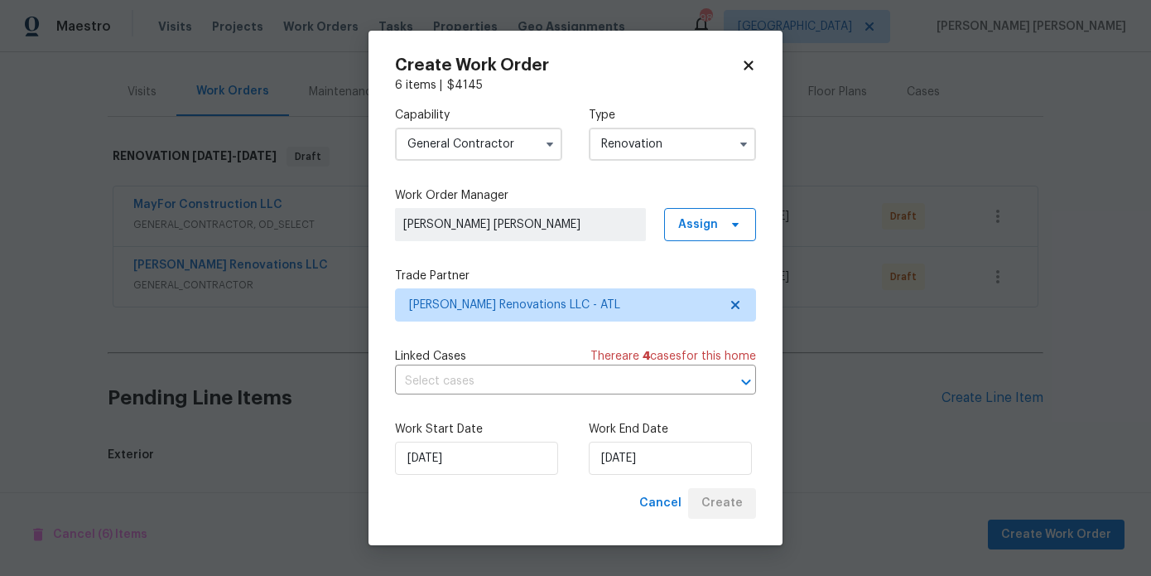
scroll to position [916, 0]
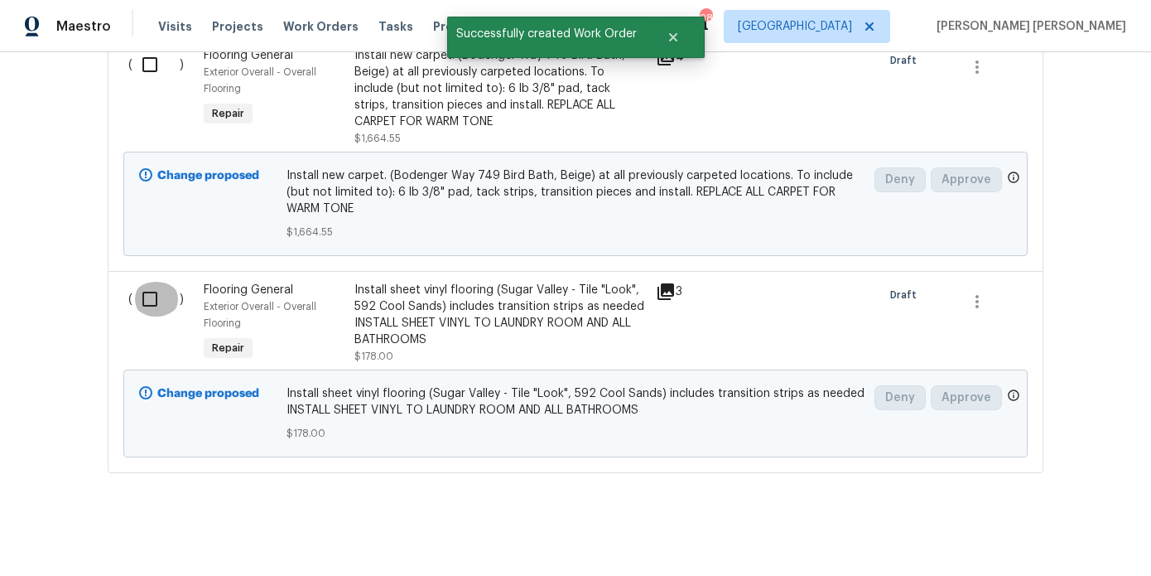
click at [151, 298] on input "checkbox" at bounding box center [156, 299] width 47 height 35
checkbox input "true"
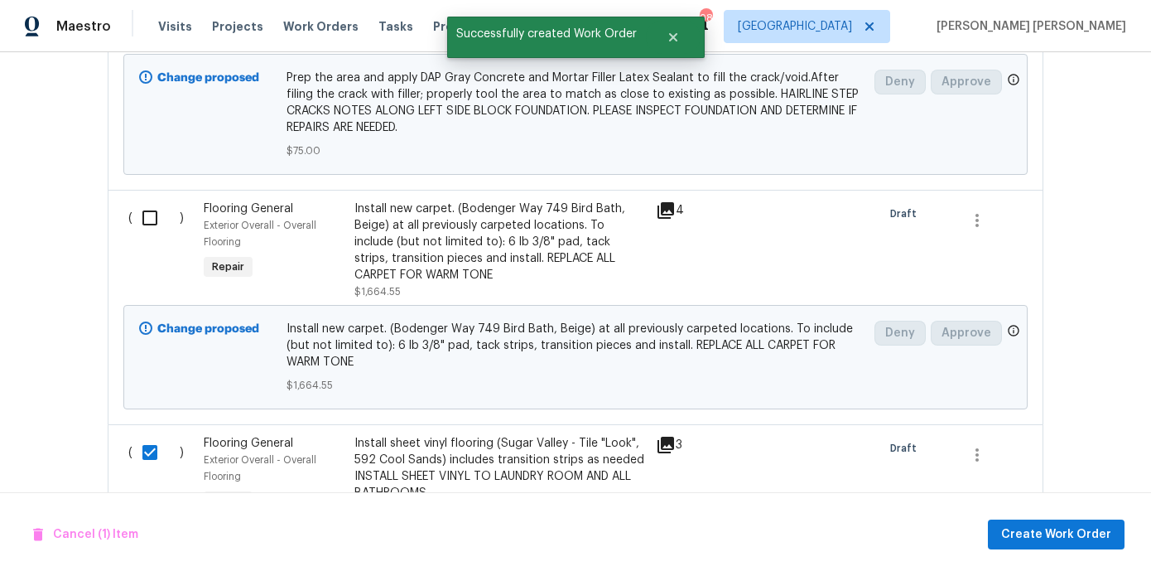
scroll to position [743, 0]
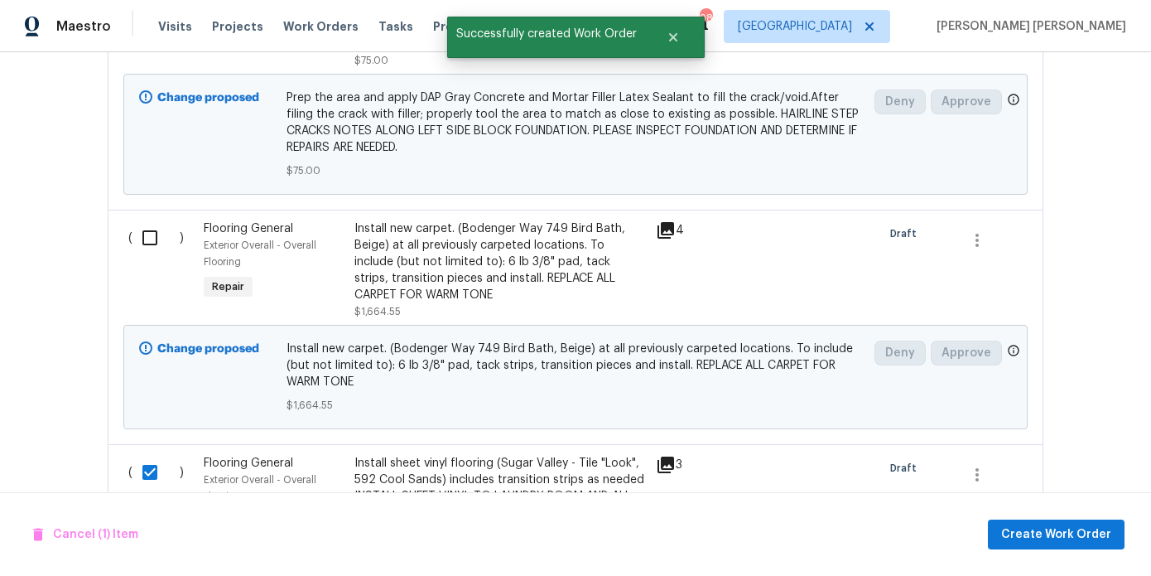
click at [151, 227] on input "checkbox" at bounding box center [156, 237] width 47 height 35
checkbox input "true"
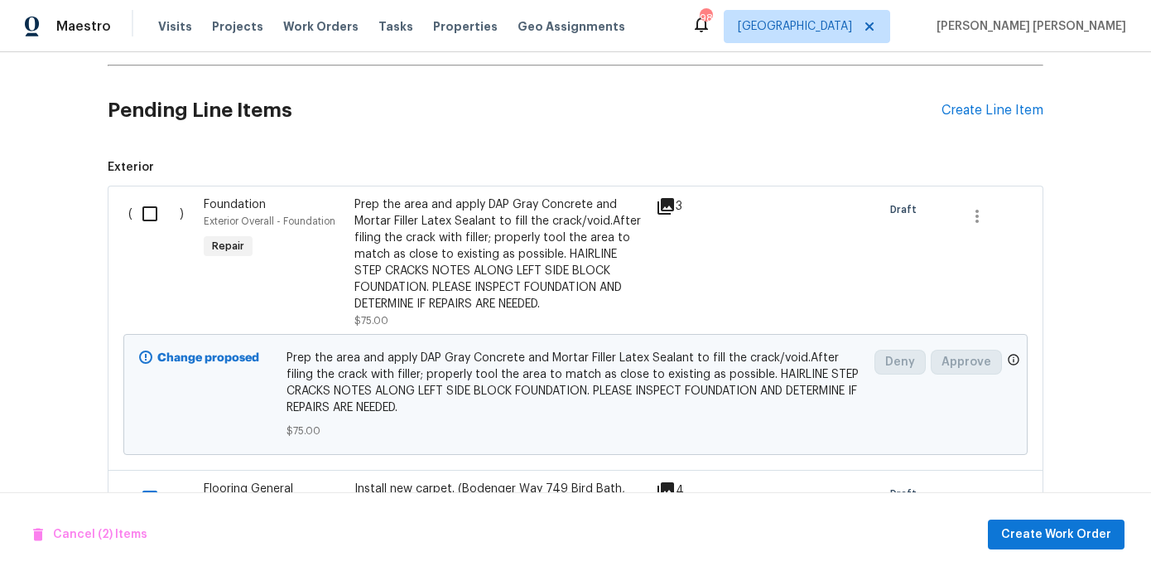
scroll to position [469, 0]
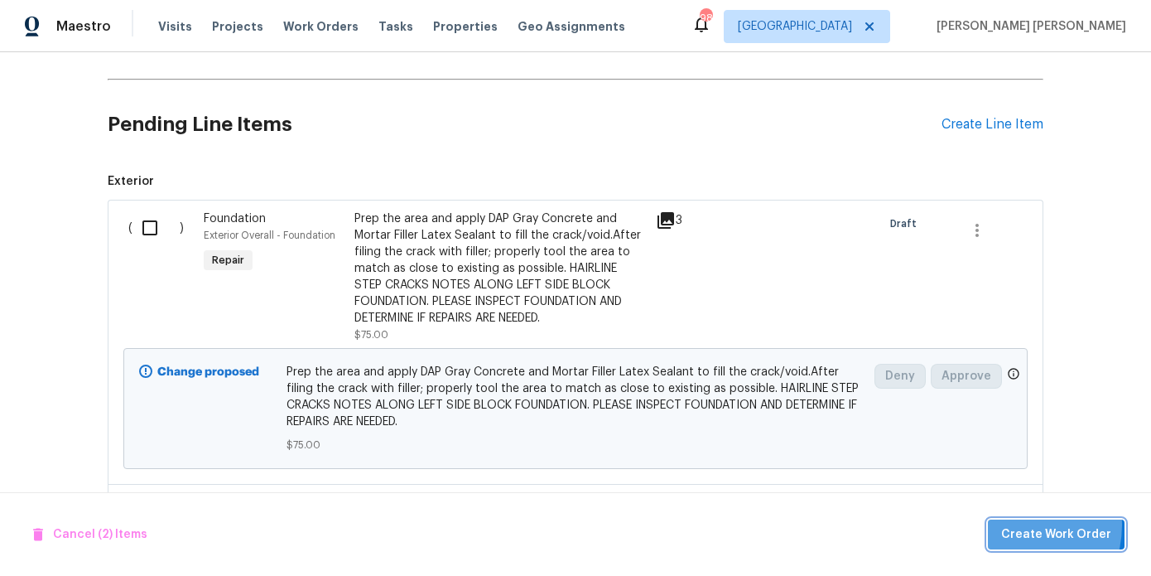
click at [1016, 524] on span "Create Work Order" at bounding box center [1056, 534] width 110 height 21
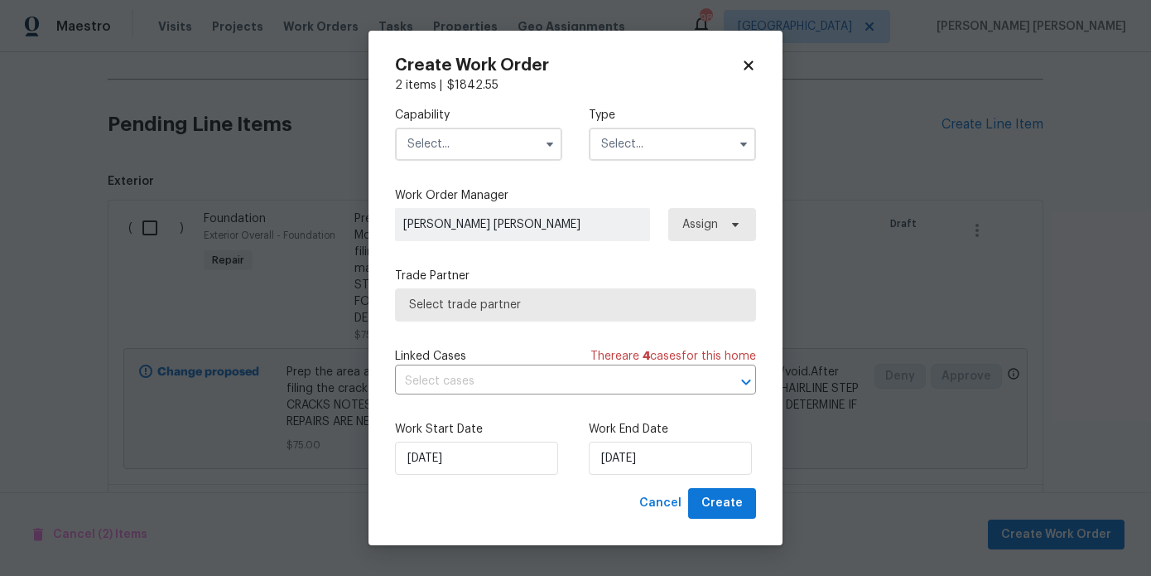
click at [478, 147] on input "text" at bounding box center [478, 144] width 167 height 33
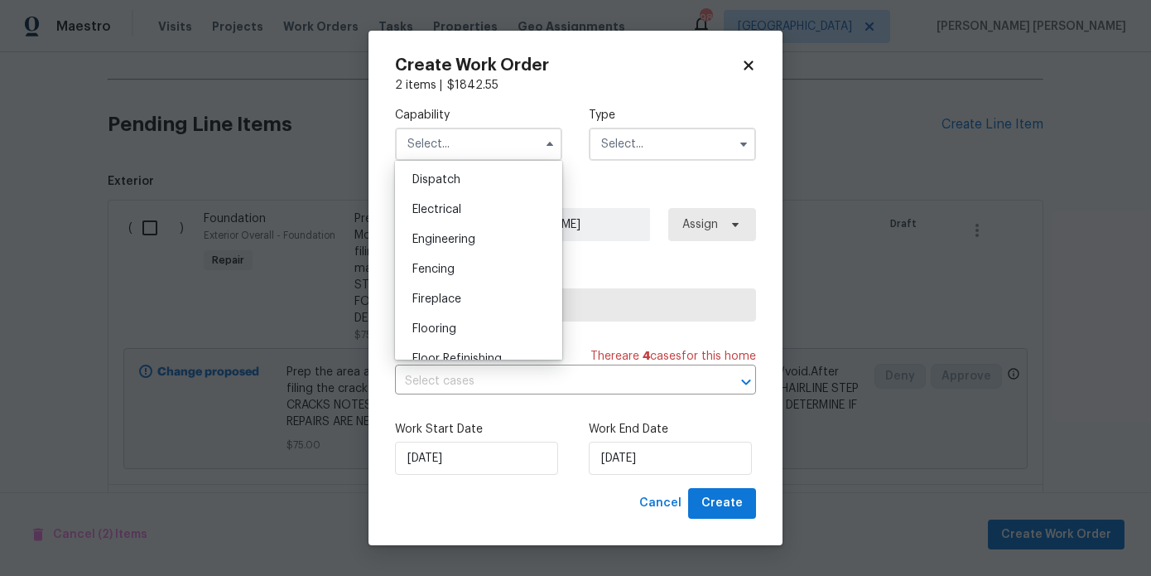
scroll to position [502, 0]
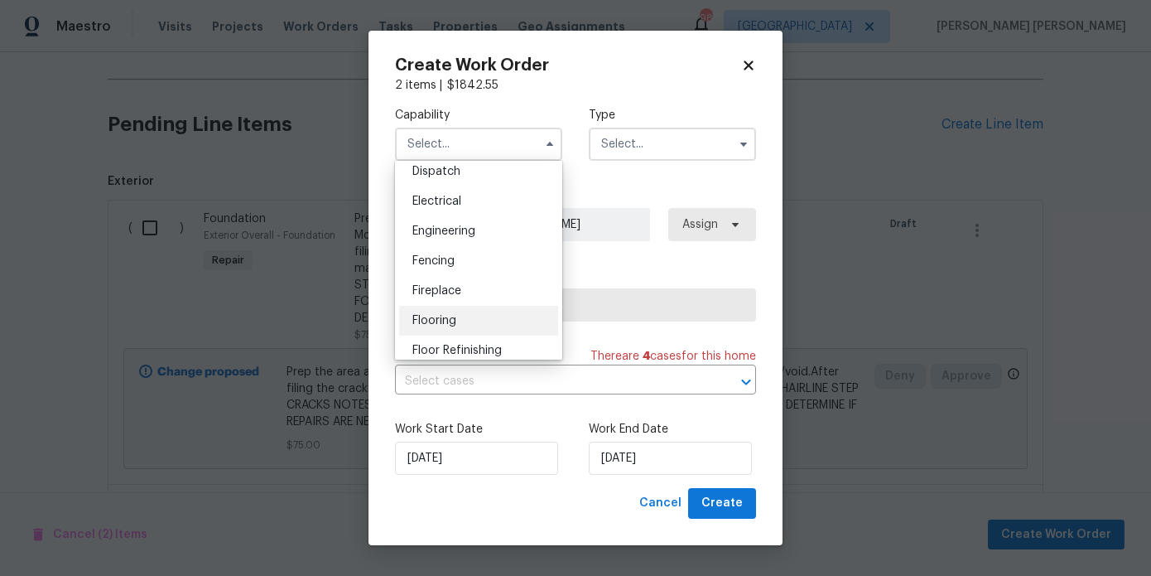
click at [451, 312] on div "Flooring" at bounding box center [478, 321] width 159 height 30
type input "Flooring"
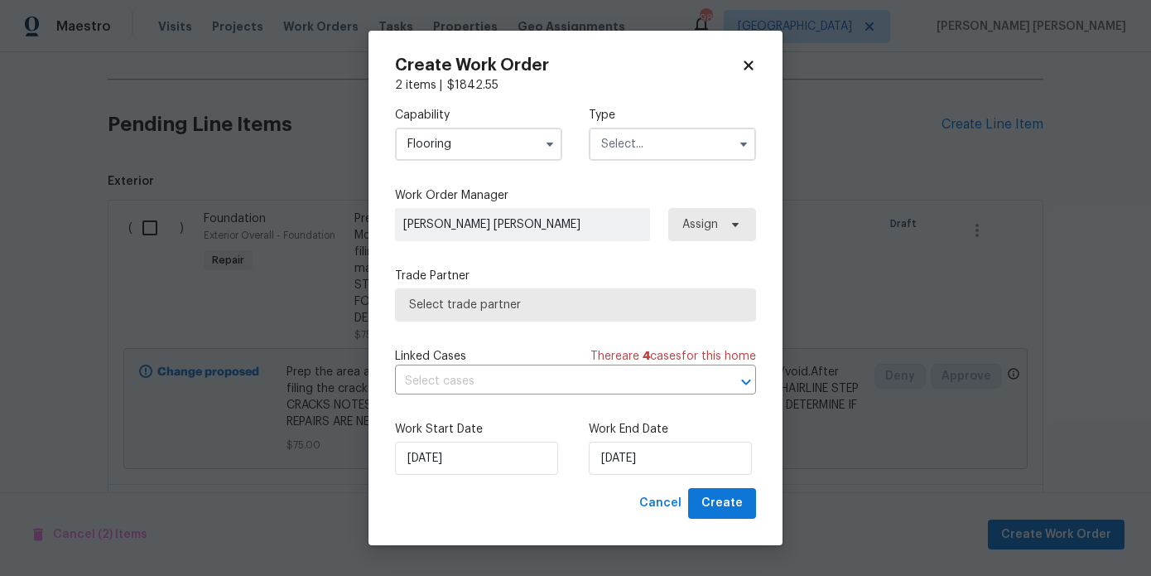
click at [629, 142] on input "text" at bounding box center [672, 144] width 167 height 33
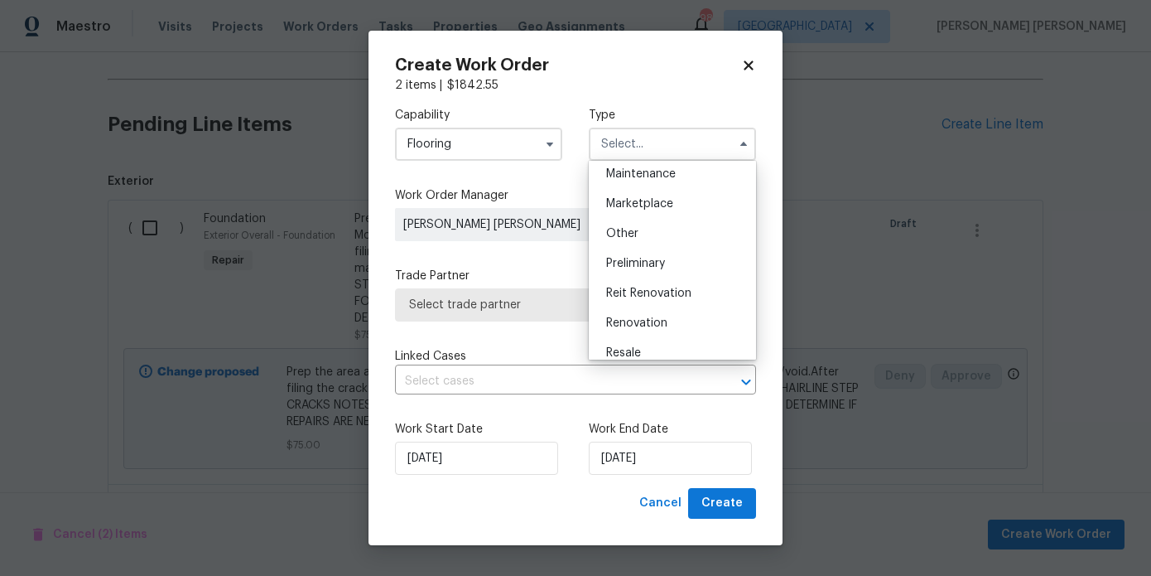
scroll to position [289, 0]
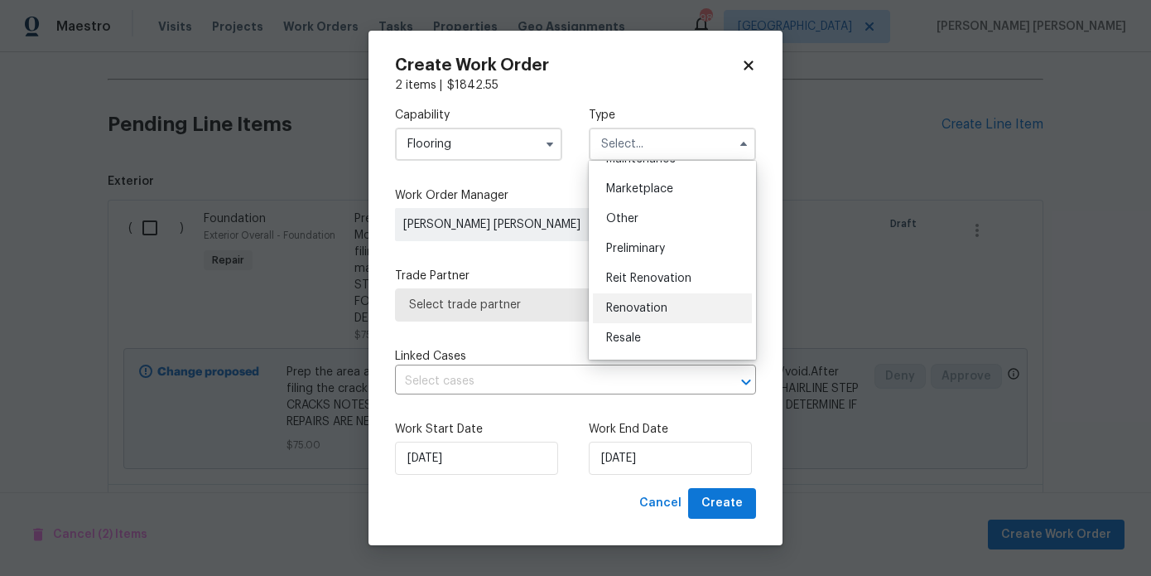
click at [649, 311] on span "Renovation" at bounding box center [636, 308] width 61 height 12
type input "Renovation"
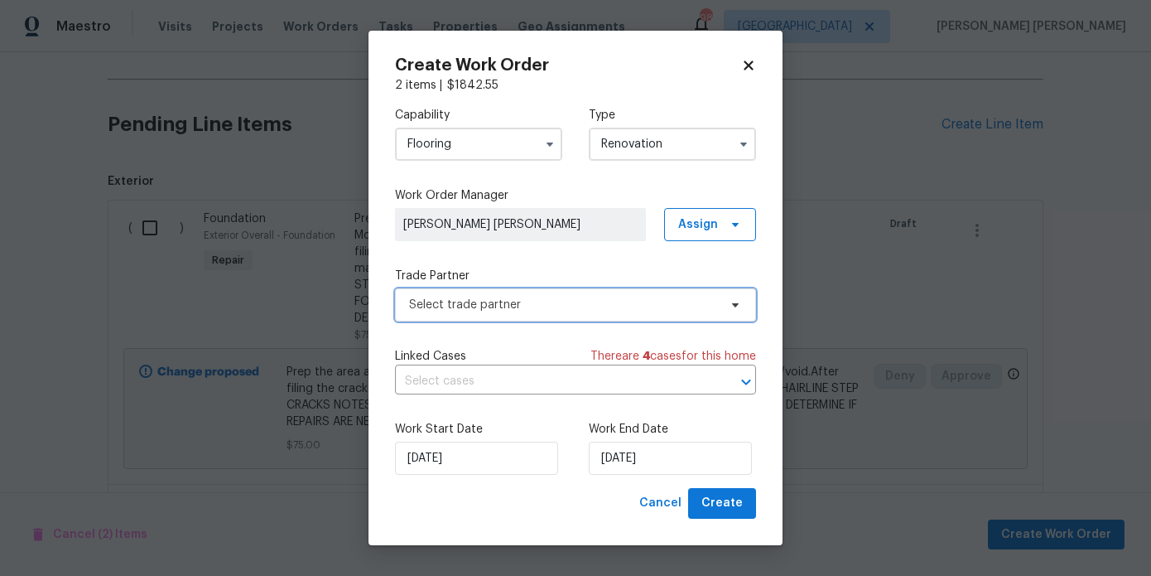
click at [605, 312] on span "Select trade partner" at bounding box center [563, 305] width 309 height 17
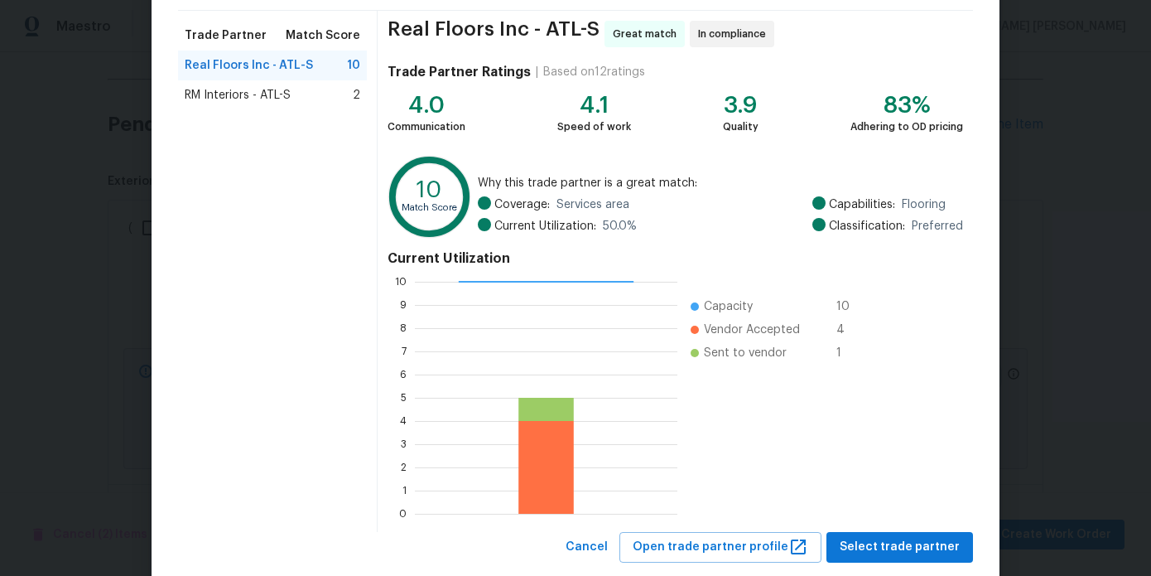
scroll to position [155, 0]
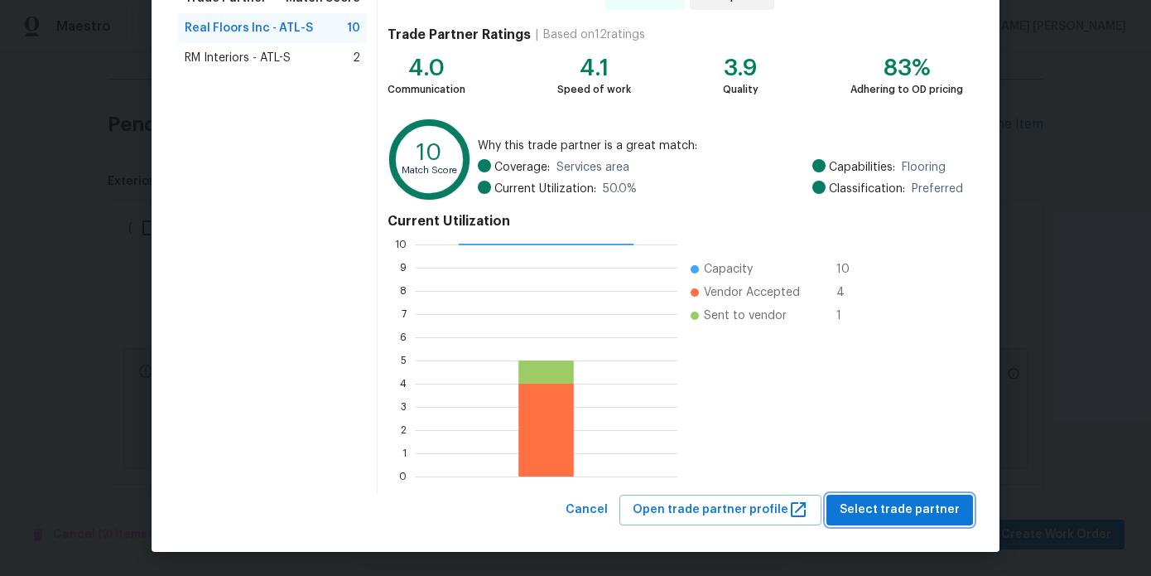
click at [894, 502] on span "Select trade partner" at bounding box center [900, 509] width 120 height 21
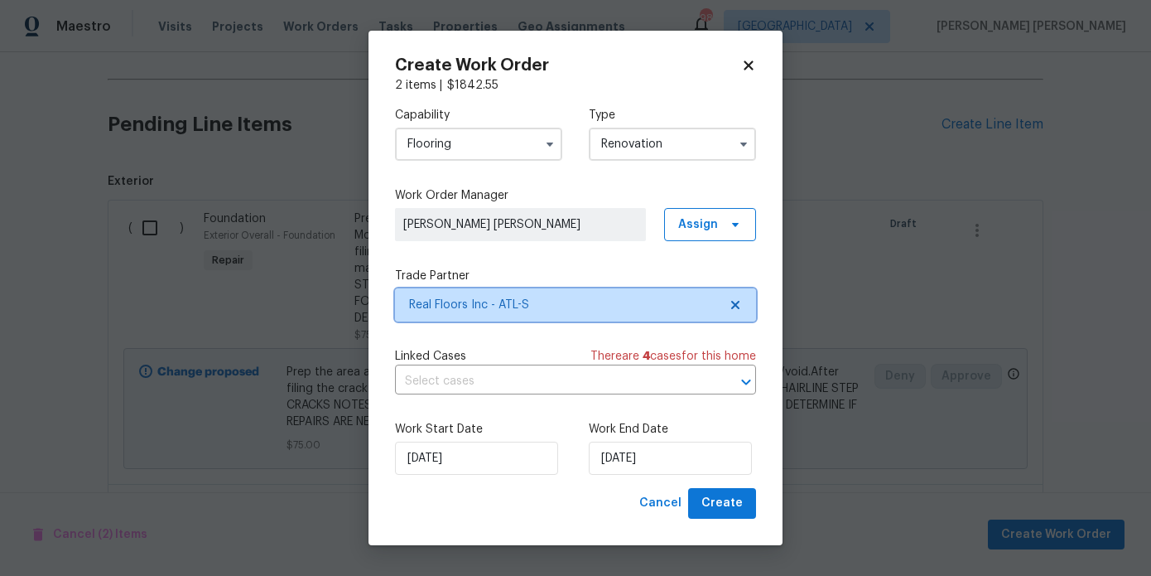
scroll to position [0, 0]
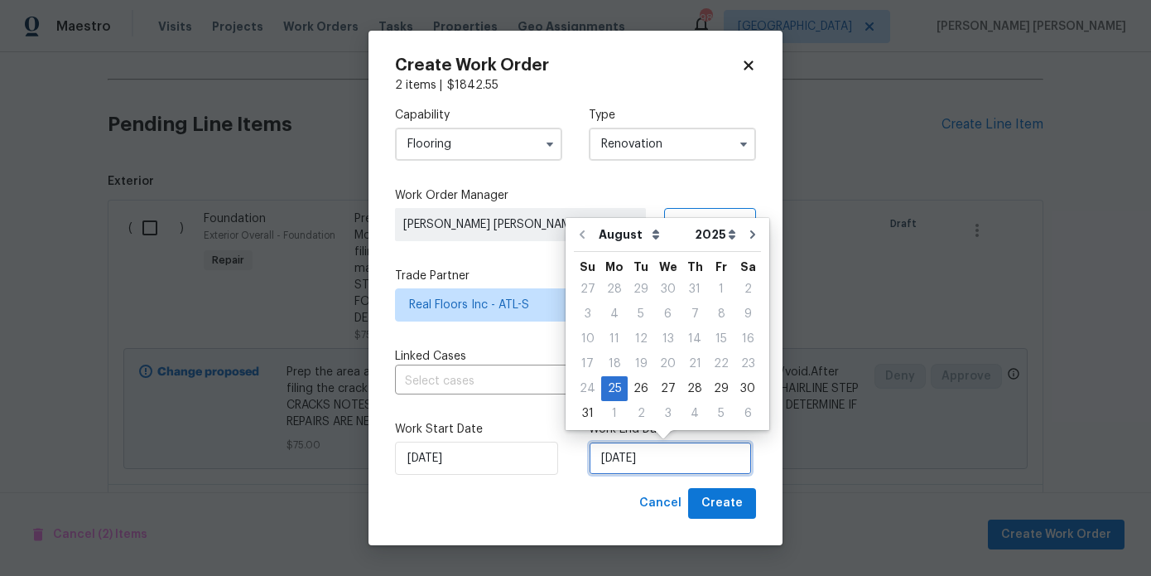
click at [661, 471] on input "8/25/2025" at bounding box center [670, 457] width 163 height 33
click at [693, 413] on div "4" at bounding box center [695, 413] width 27 height 23
type input "9/4/2025"
select select "8"
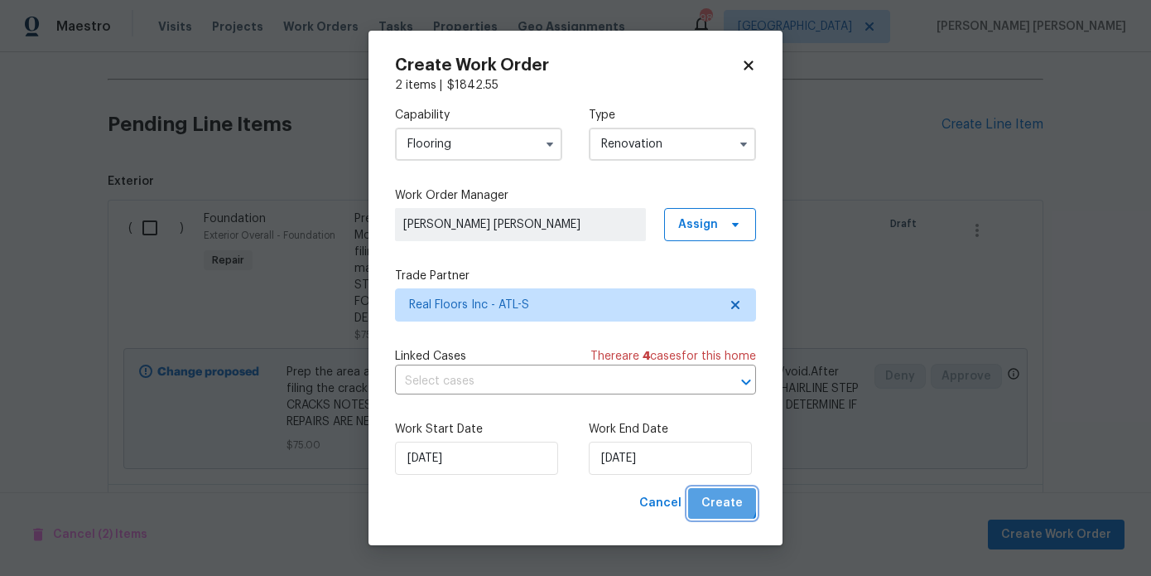
click at [716, 499] on span "Create" at bounding box center [722, 503] width 41 height 21
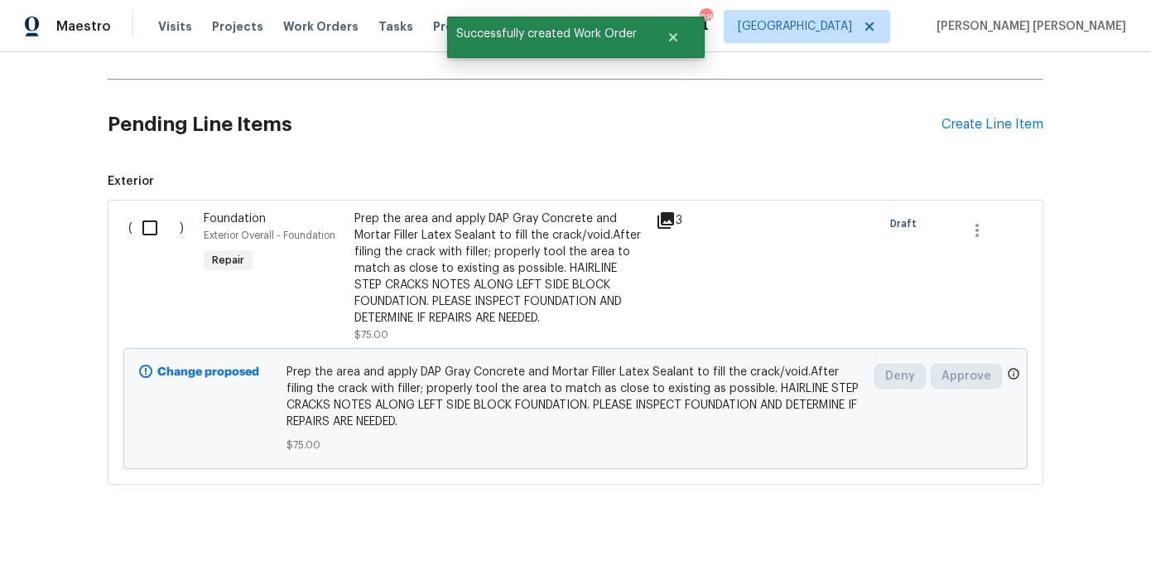
scroll to position [539, 0]
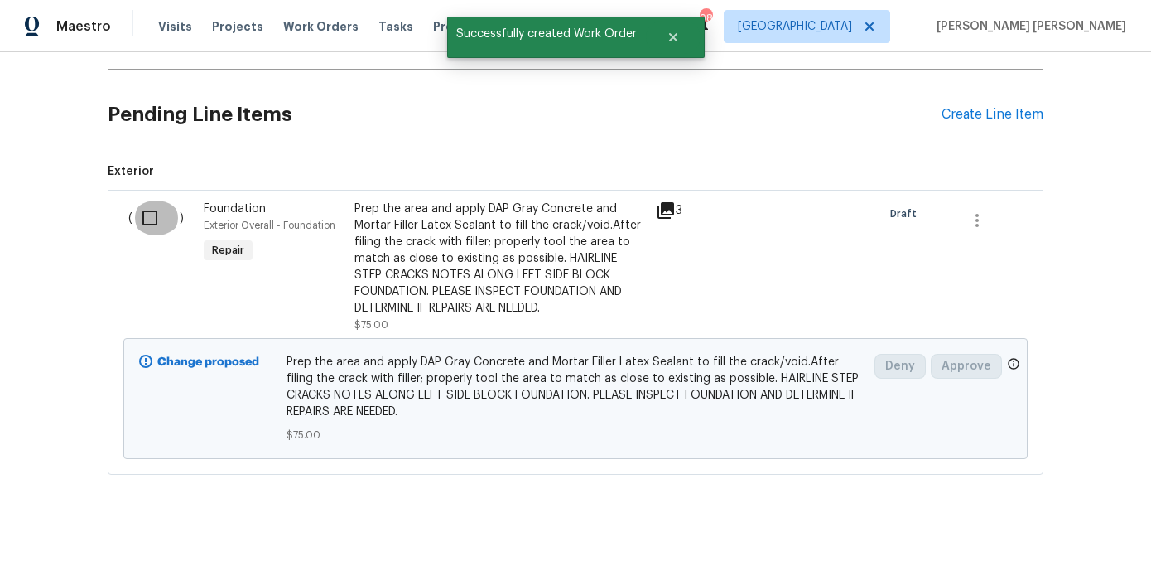
click at [150, 212] on input "checkbox" at bounding box center [156, 217] width 47 height 35
checkbox input "true"
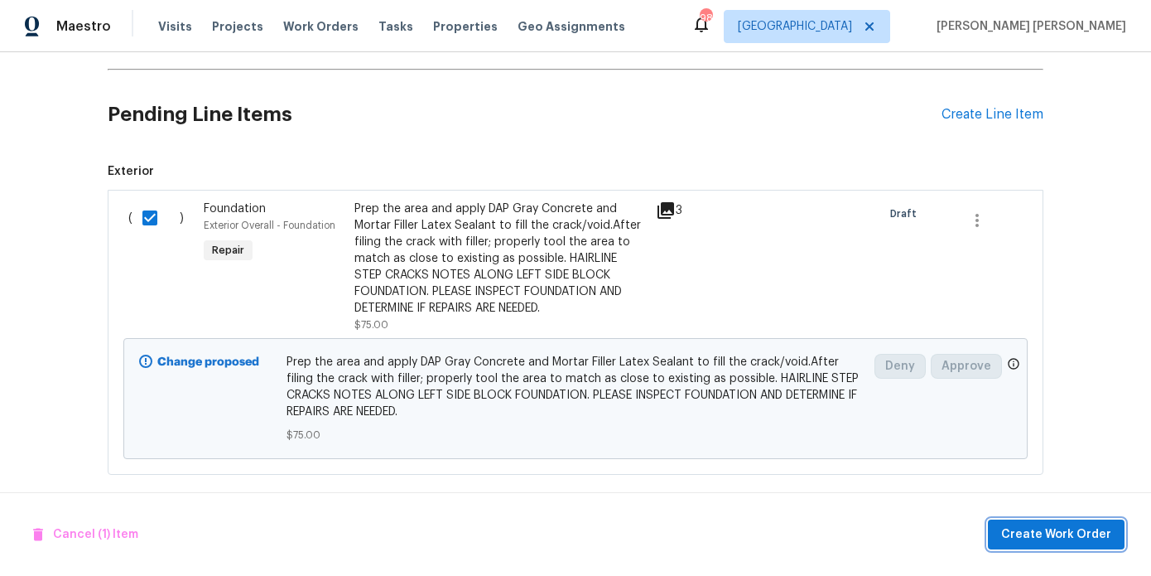
click at [1027, 521] on button "Create Work Order" at bounding box center [1056, 534] width 137 height 31
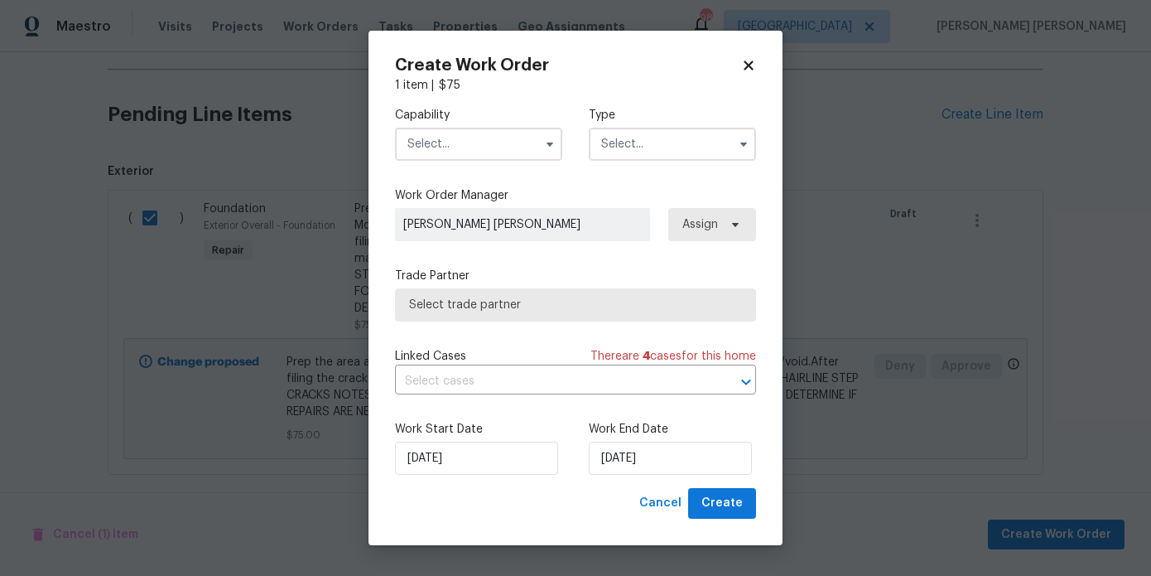
click at [510, 143] on input "text" at bounding box center [478, 144] width 167 height 33
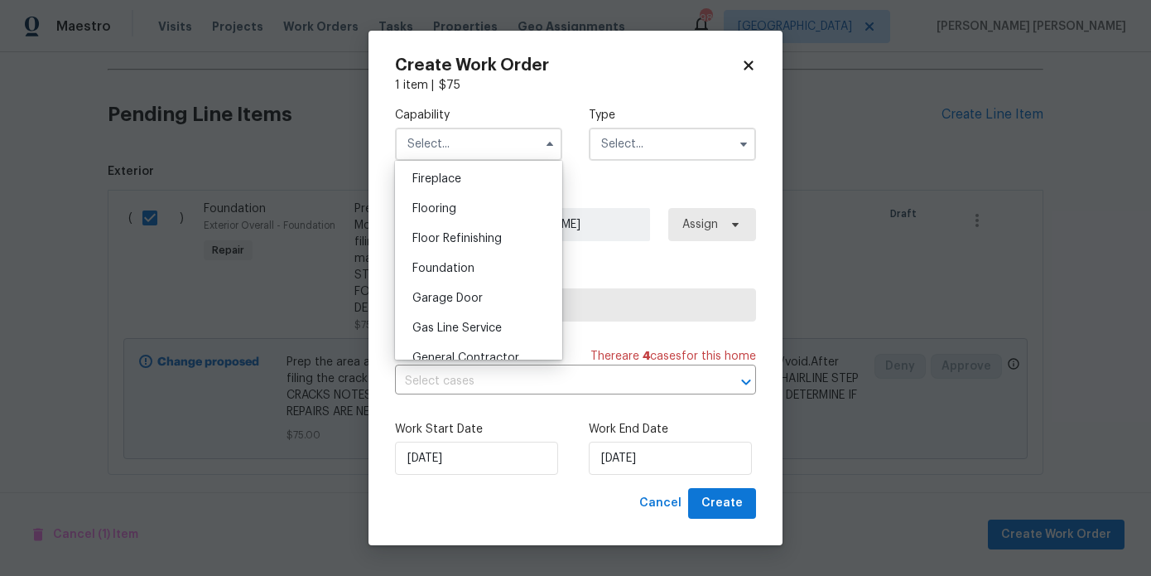
scroll to position [620, 0]
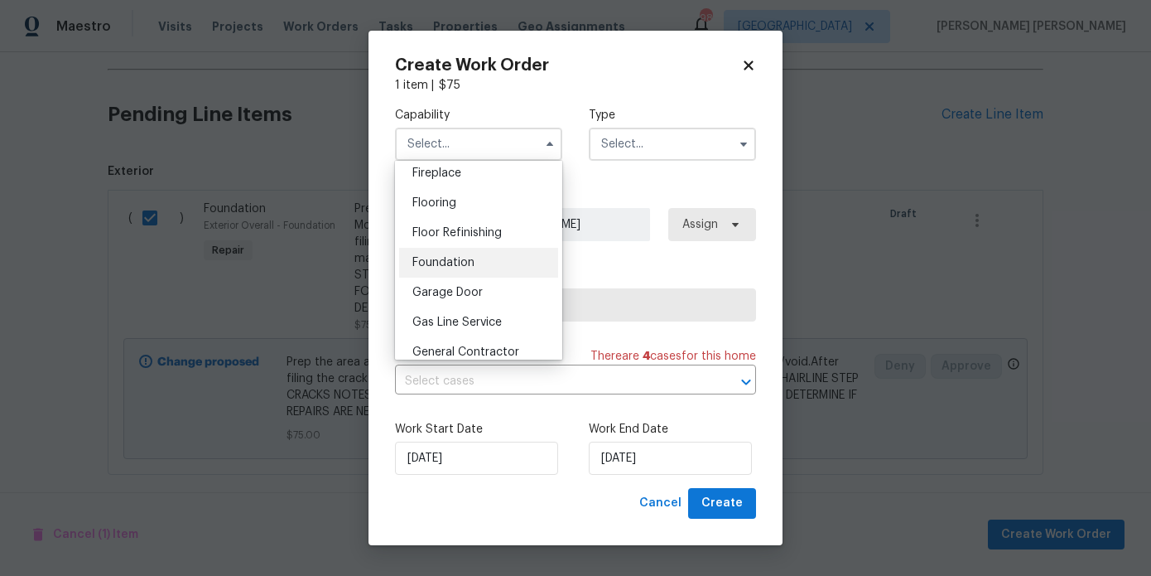
click at [475, 264] on div "Foundation" at bounding box center [478, 263] width 159 height 30
type input "Foundation"
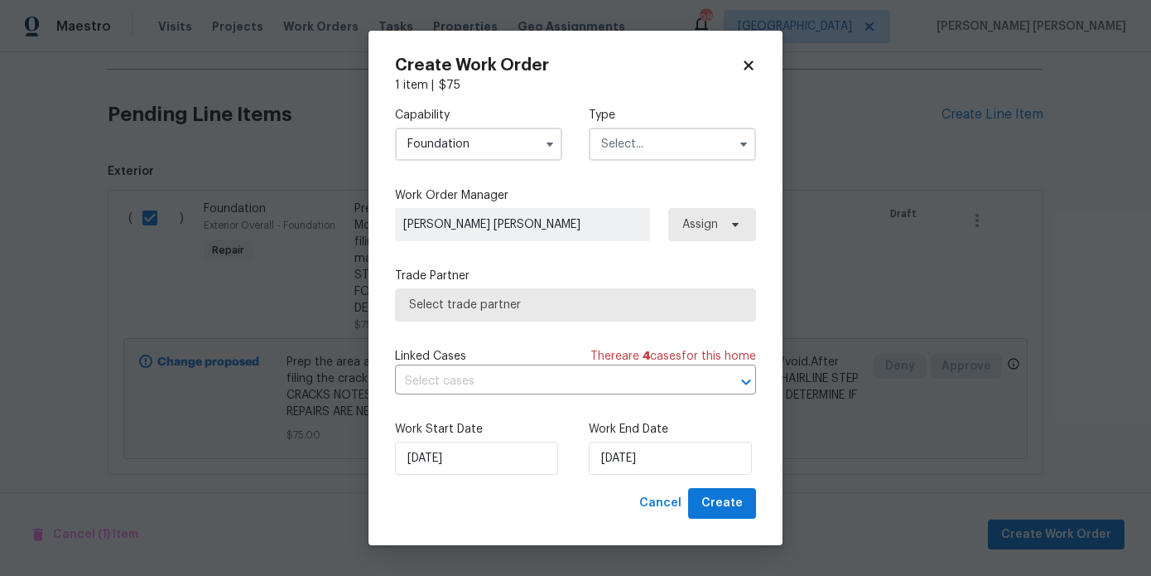
click at [664, 138] on input "text" at bounding box center [672, 144] width 167 height 33
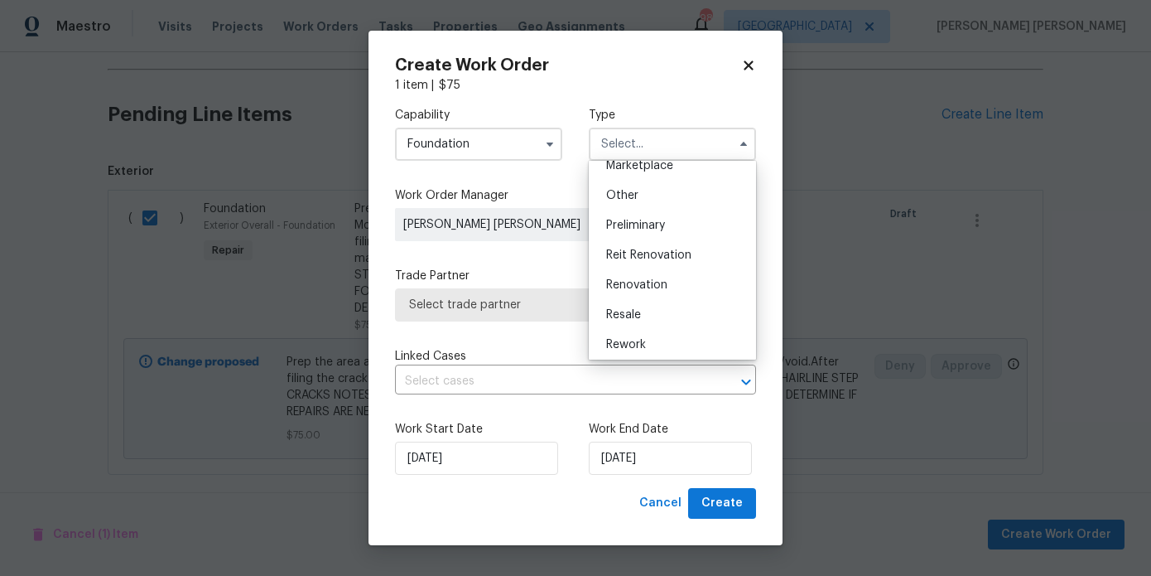
scroll to position [314, 0]
click at [656, 272] on div "Renovation" at bounding box center [672, 283] width 159 height 30
type input "Renovation"
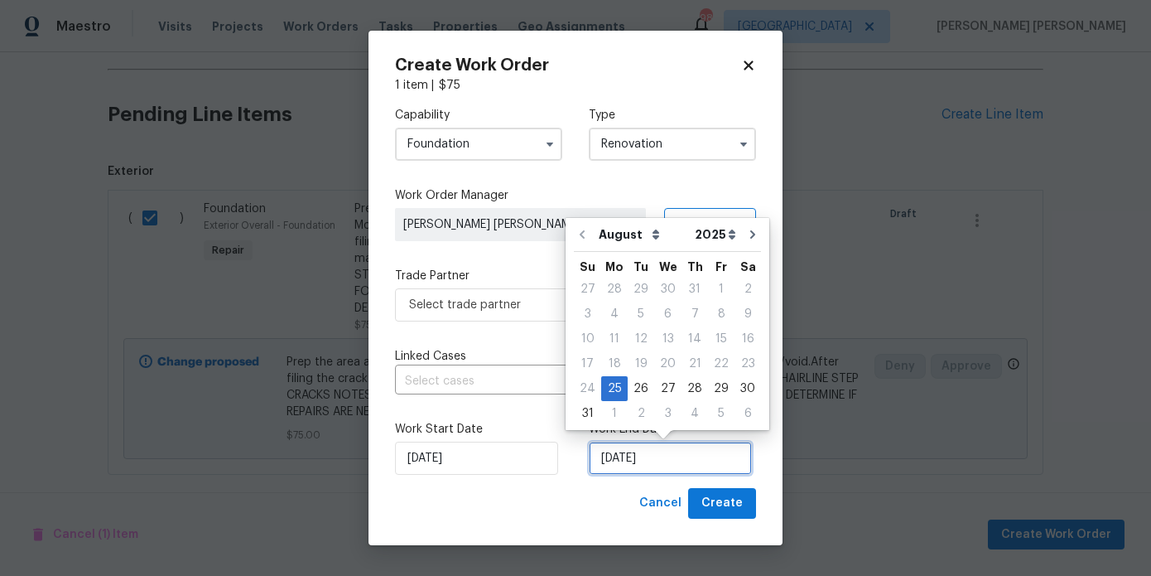
click at [639, 465] on input "8/25/2025" at bounding box center [670, 457] width 163 height 33
click at [665, 393] on div "27" at bounding box center [667, 388] width 27 height 23
type input "8/27/2025"
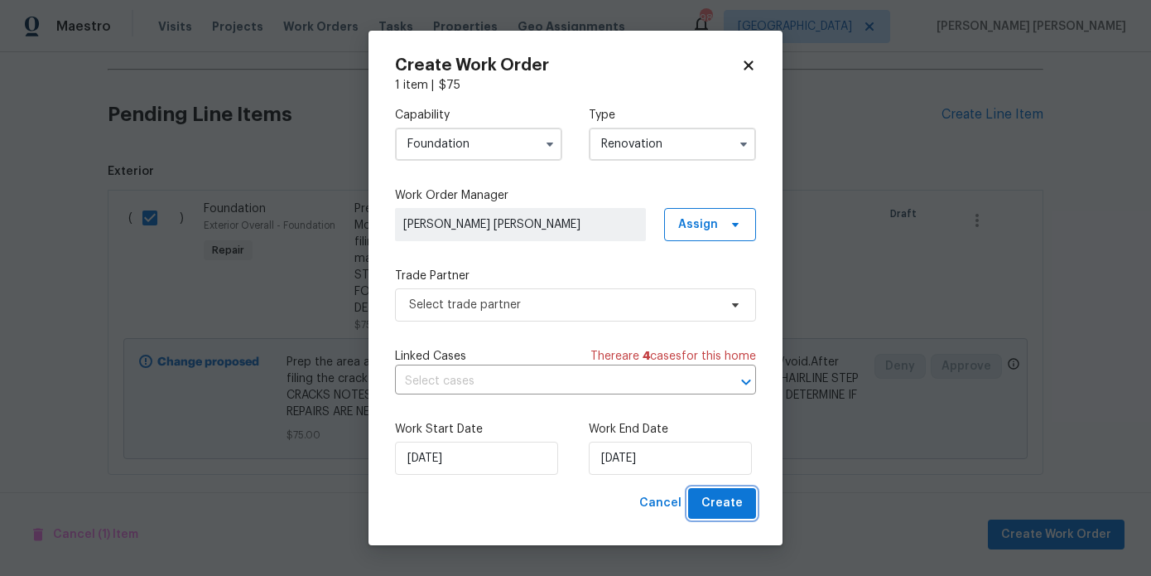
click at [722, 496] on span "Create" at bounding box center [722, 503] width 41 height 21
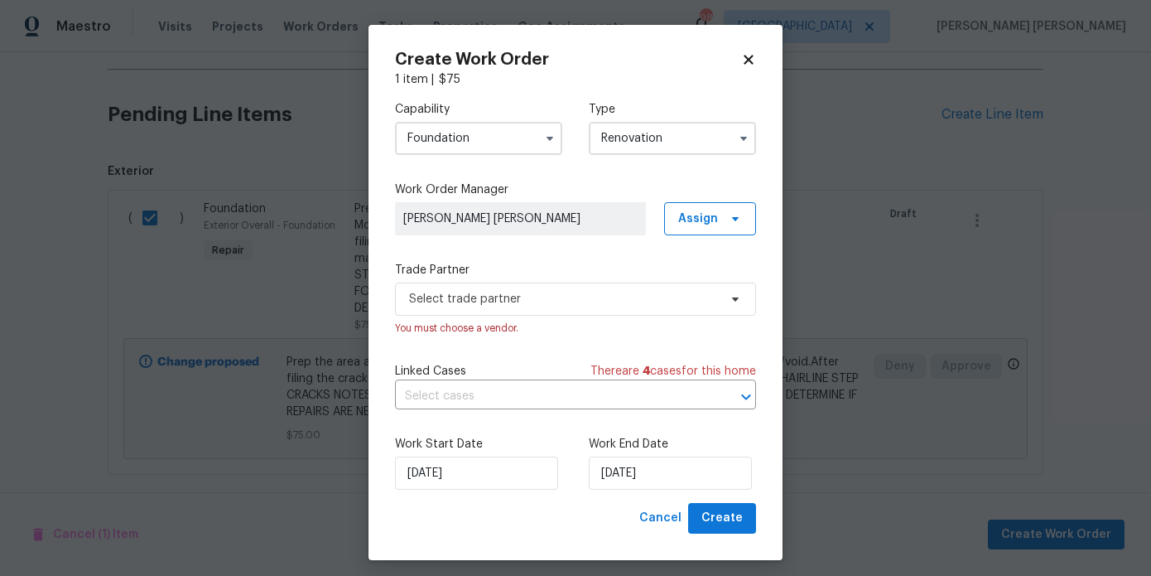
click at [619, 279] on div "Trade Partner Select trade partner You must choose a vendor." at bounding box center [575, 299] width 361 height 75
click at [618, 285] on span "Select trade partner" at bounding box center [575, 298] width 361 height 33
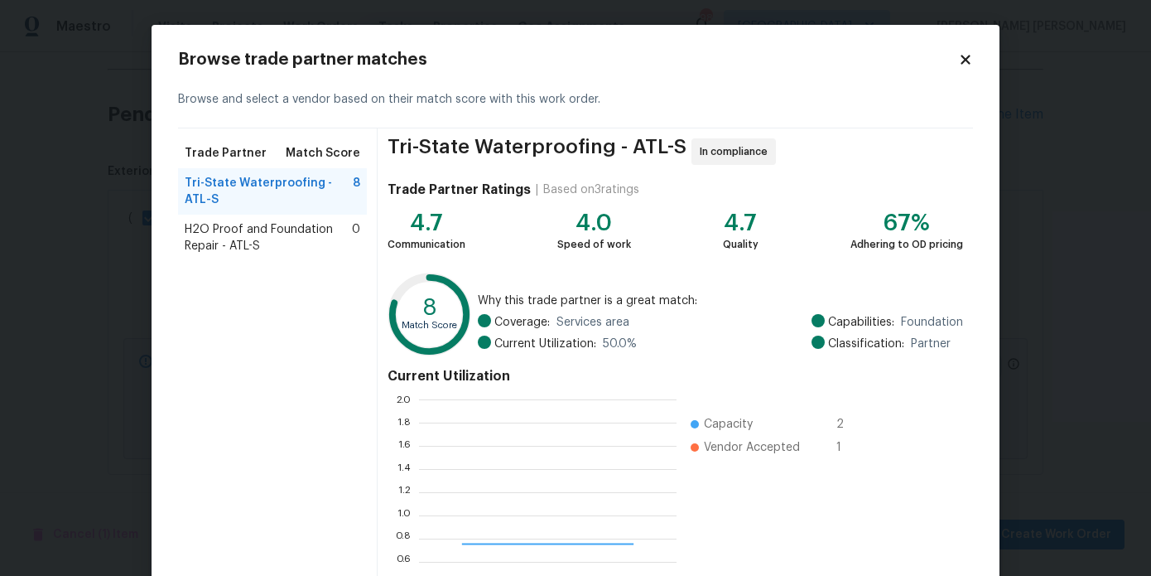
scroll to position [232, 258]
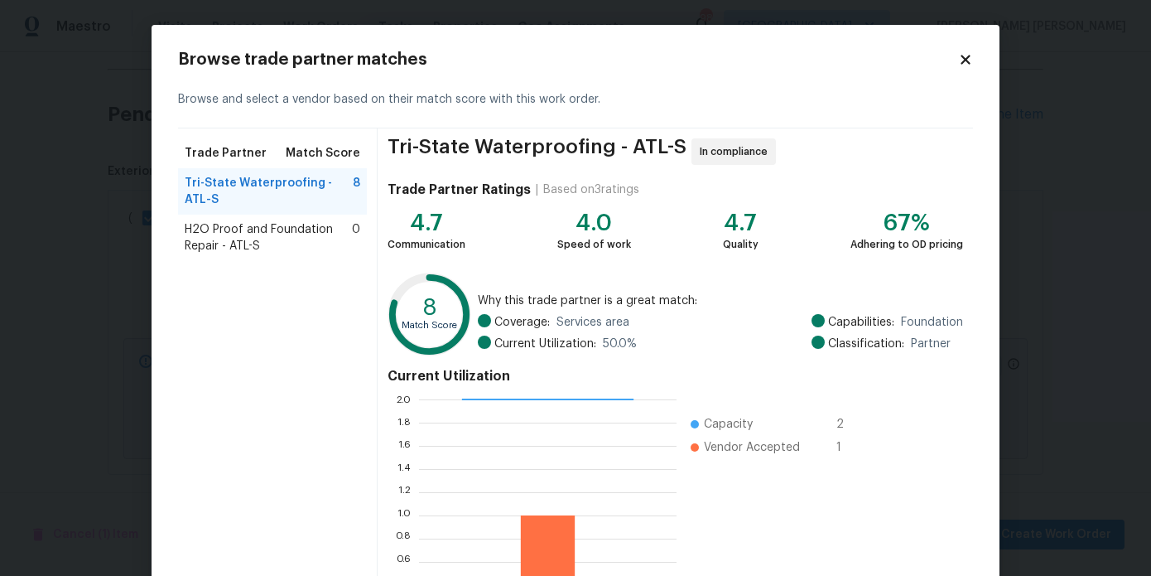
click at [320, 234] on span "H2O Proof and Foundation Repair - ATL-S" at bounding box center [268, 237] width 167 height 33
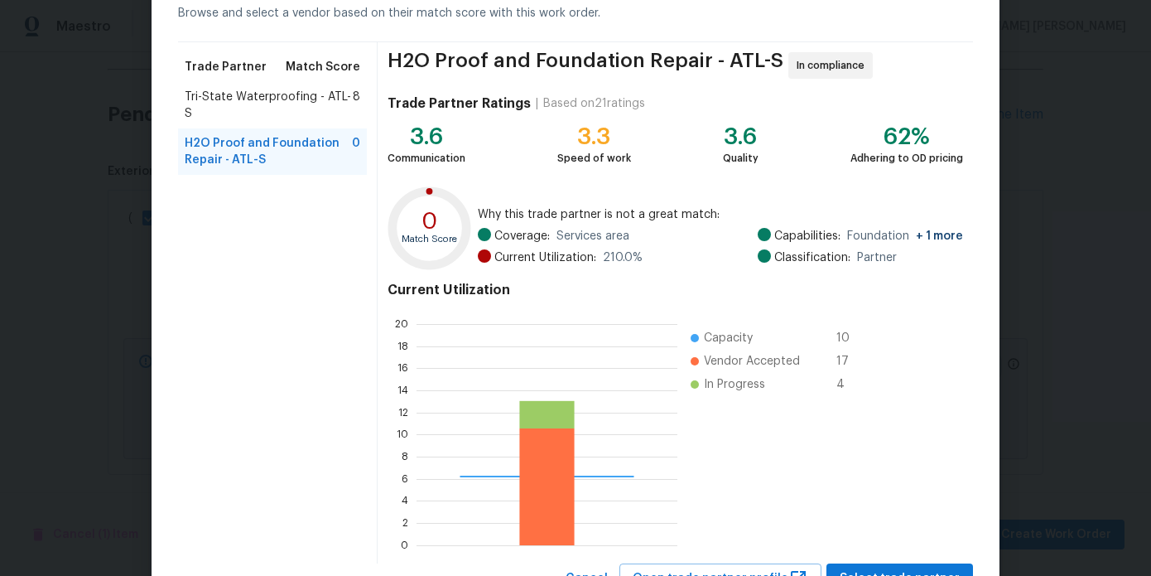
scroll to position [87, 0]
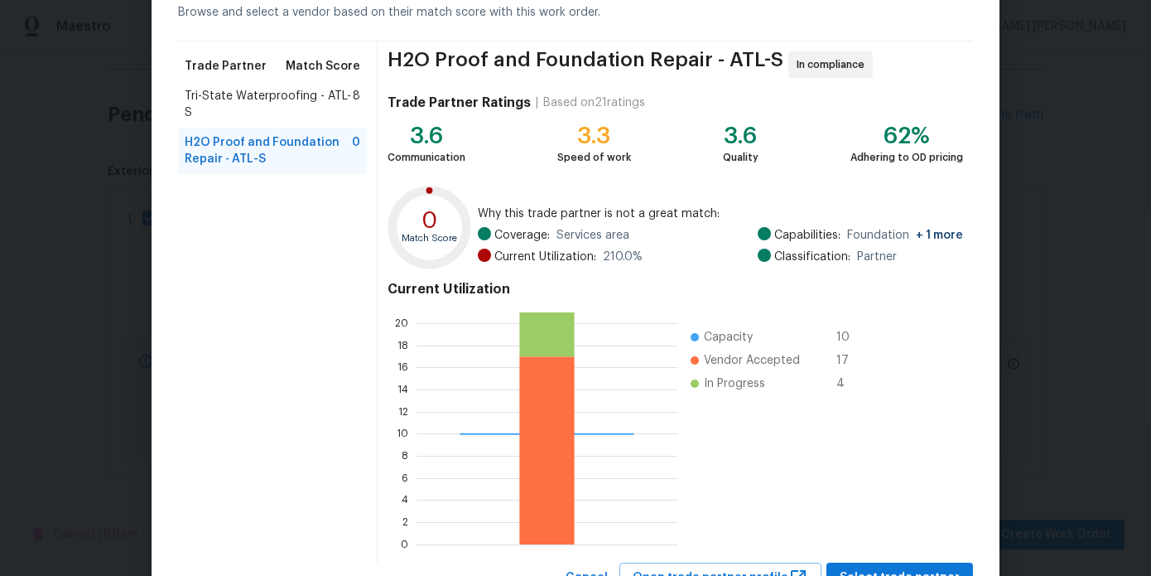
click at [308, 97] on span "Tri-State Waterproofing - ATL-S" at bounding box center [269, 104] width 168 height 33
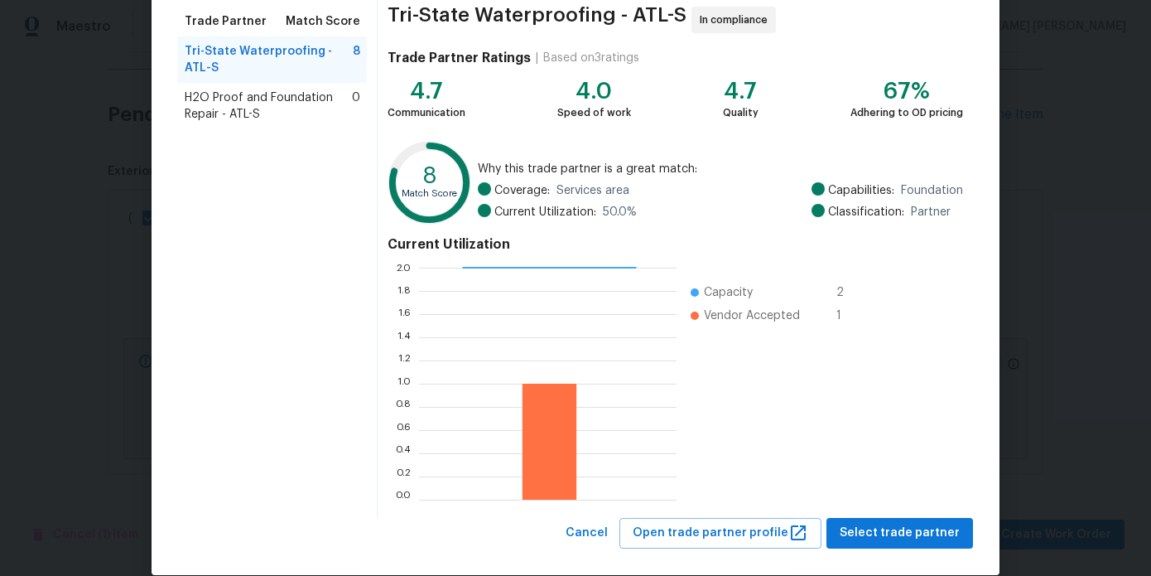
scroll to position [147, 0]
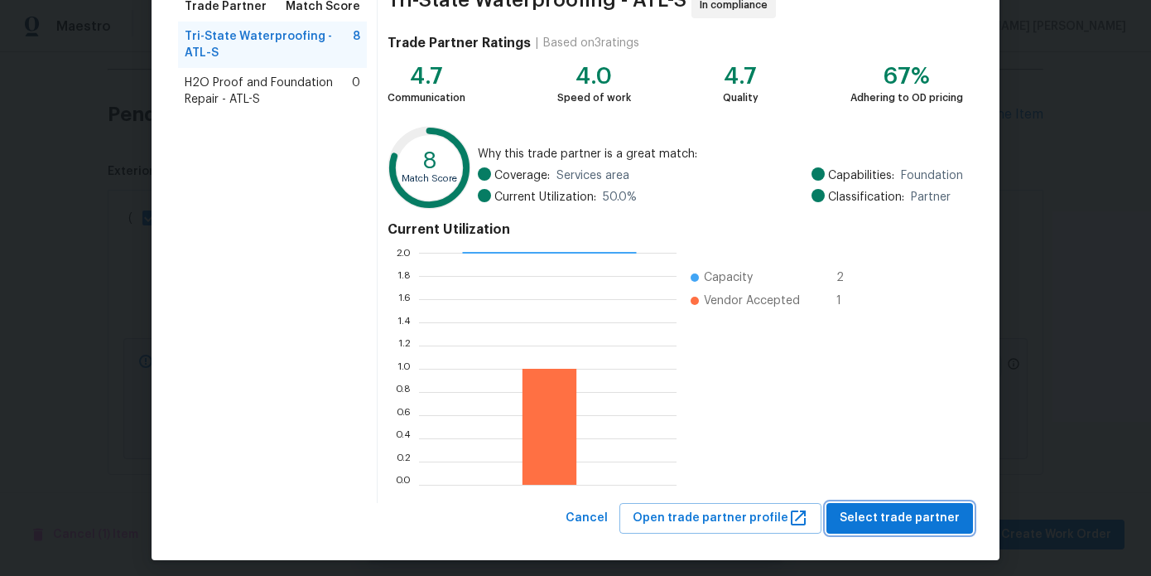
click at [904, 506] on button "Select trade partner" at bounding box center [900, 518] width 147 height 31
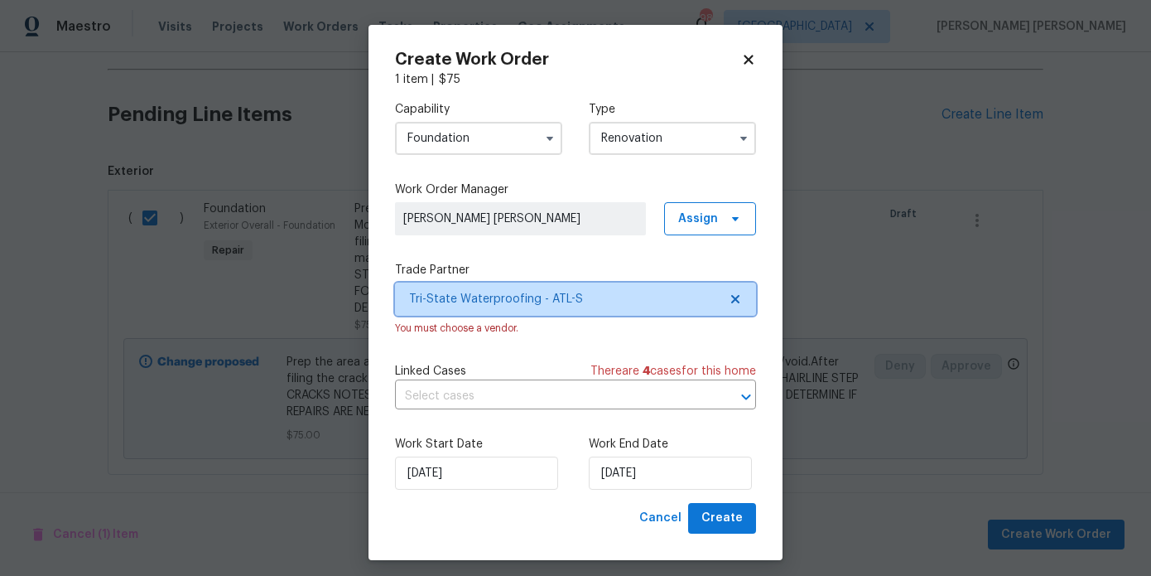
scroll to position [0, 0]
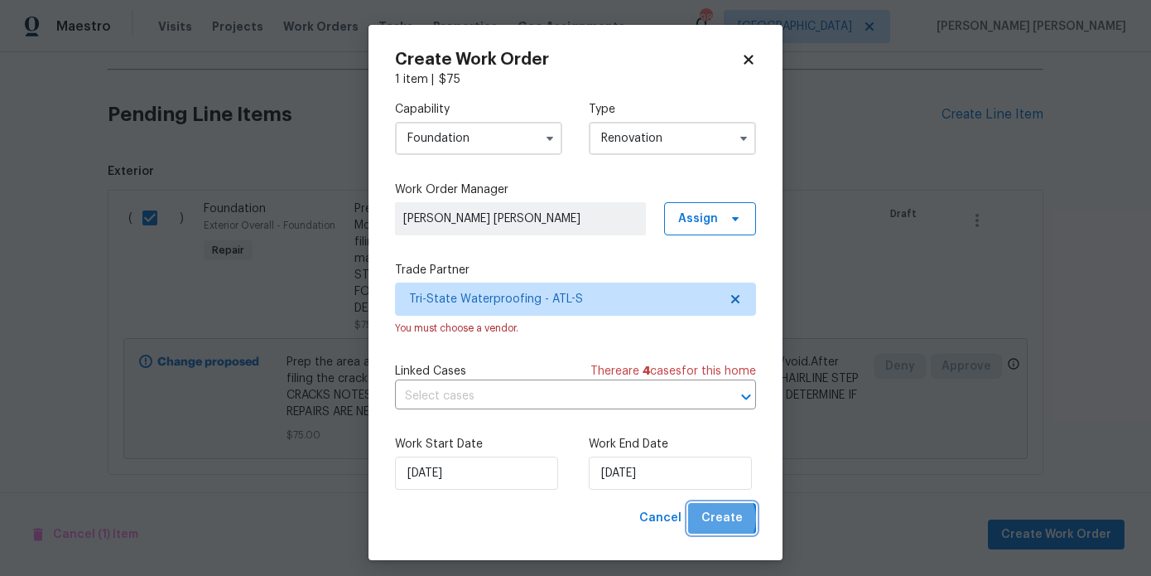
click at [717, 519] on span "Create" at bounding box center [722, 518] width 41 height 21
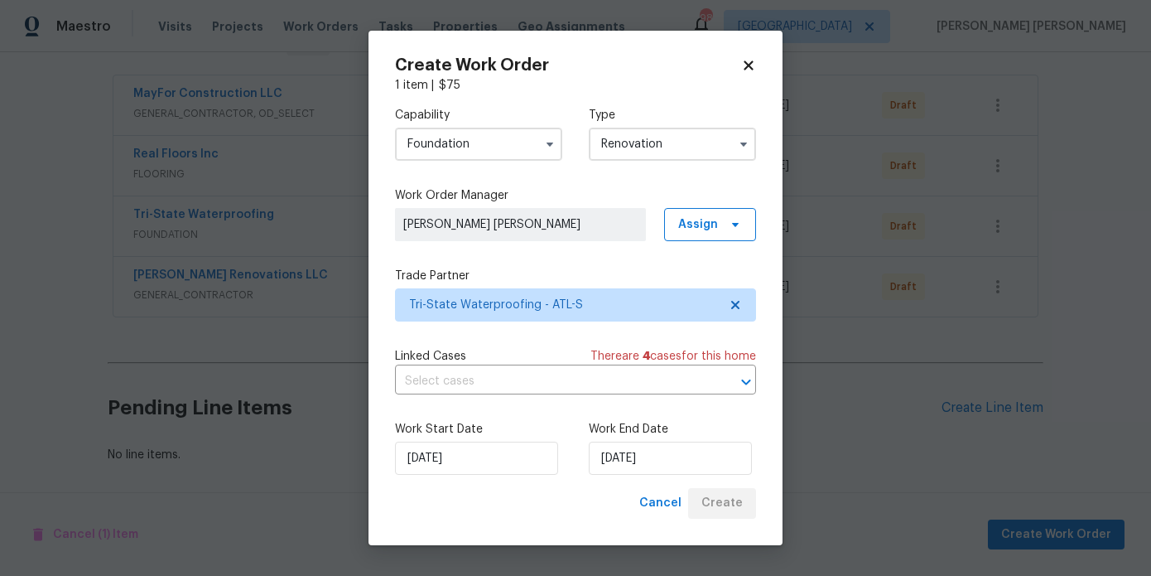
scroll to position [295, 0]
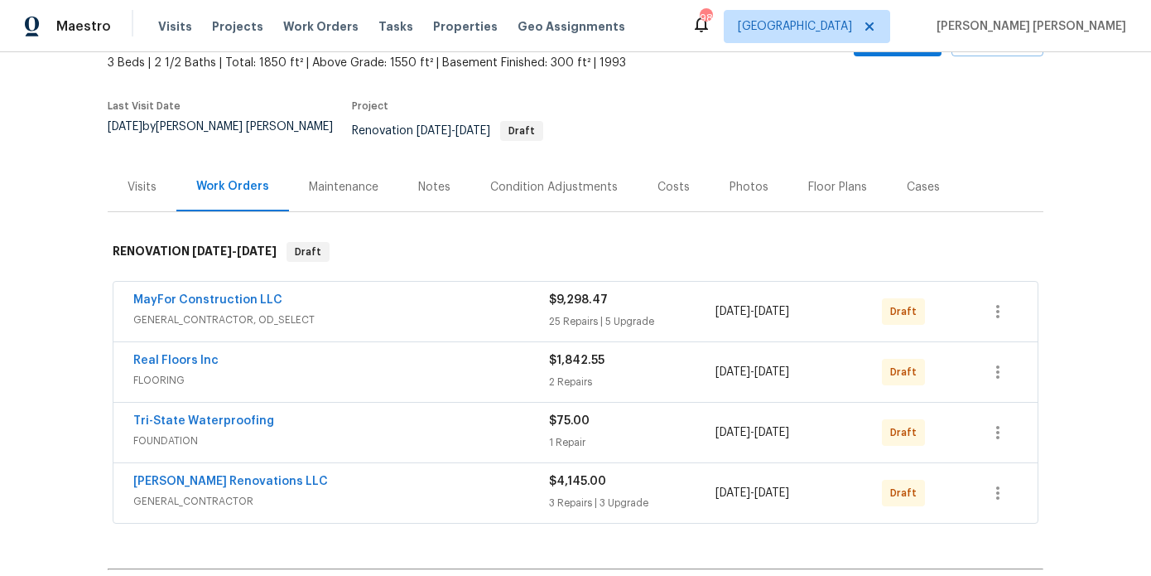
scroll to position [149, 0]
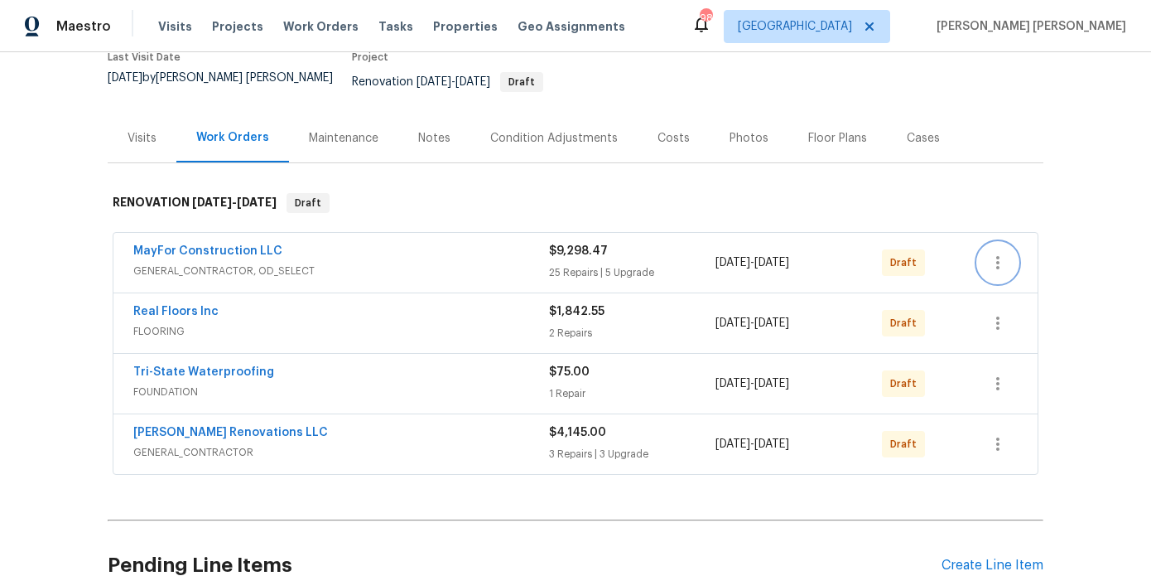
click at [993, 243] on button "button" at bounding box center [998, 263] width 40 height 40
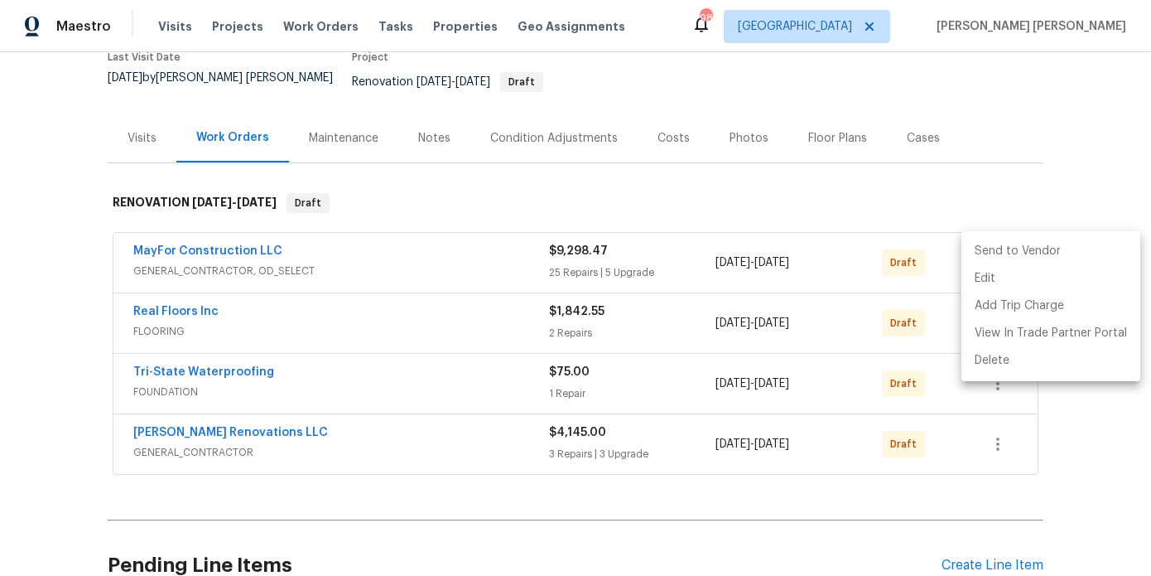
click at [993, 253] on li "Send to Vendor" at bounding box center [1051, 251] width 179 height 27
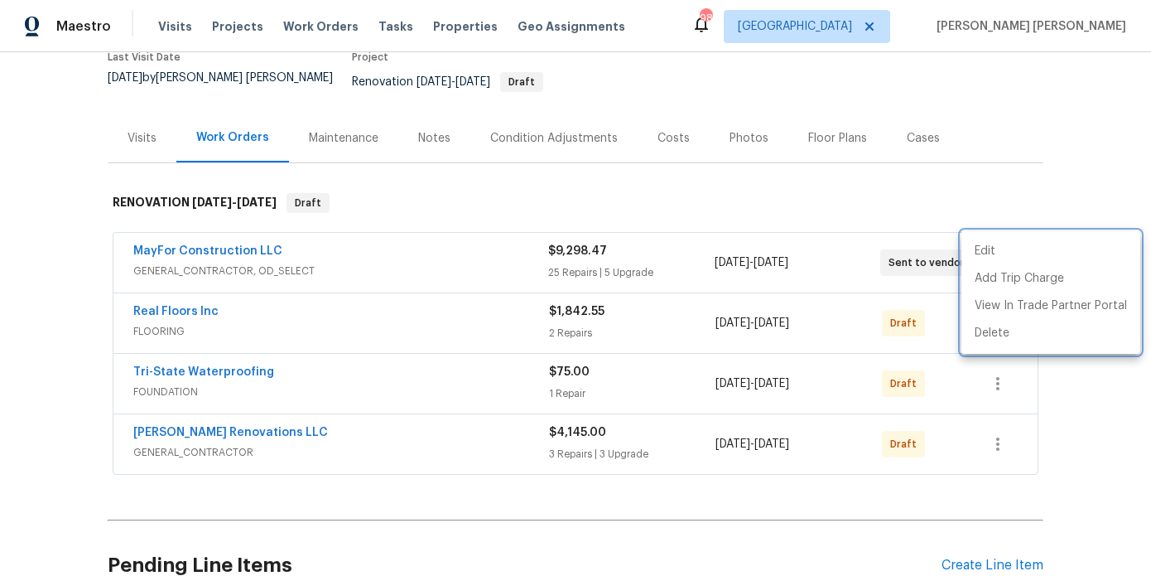
click at [556, 196] on div at bounding box center [575, 288] width 1151 height 576
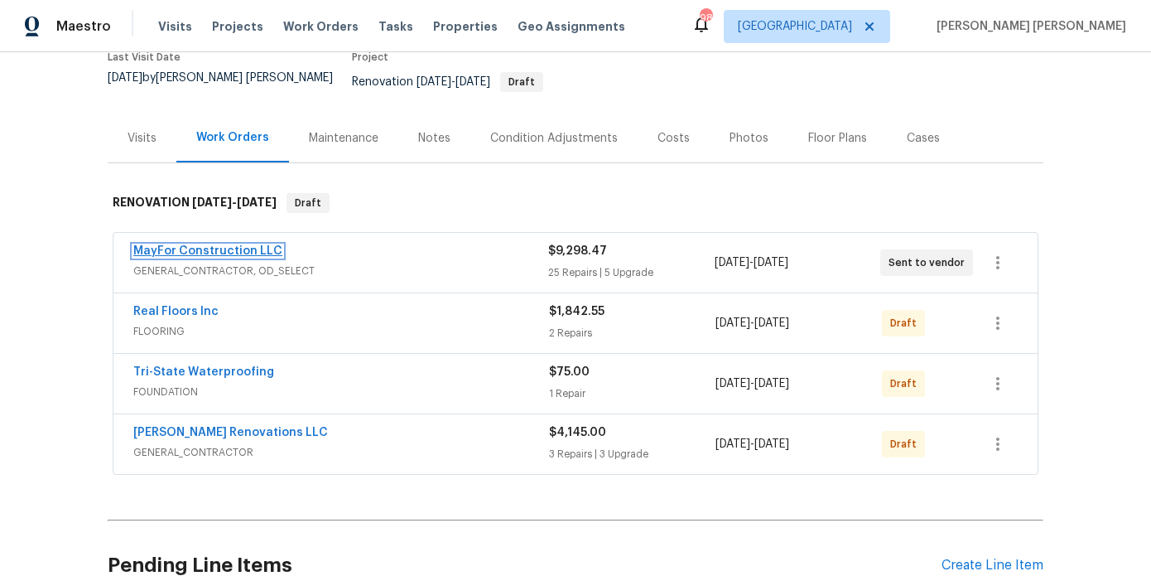
click at [221, 245] on link "MayFor Construction LLC" at bounding box center [207, 251] width 149 height 12
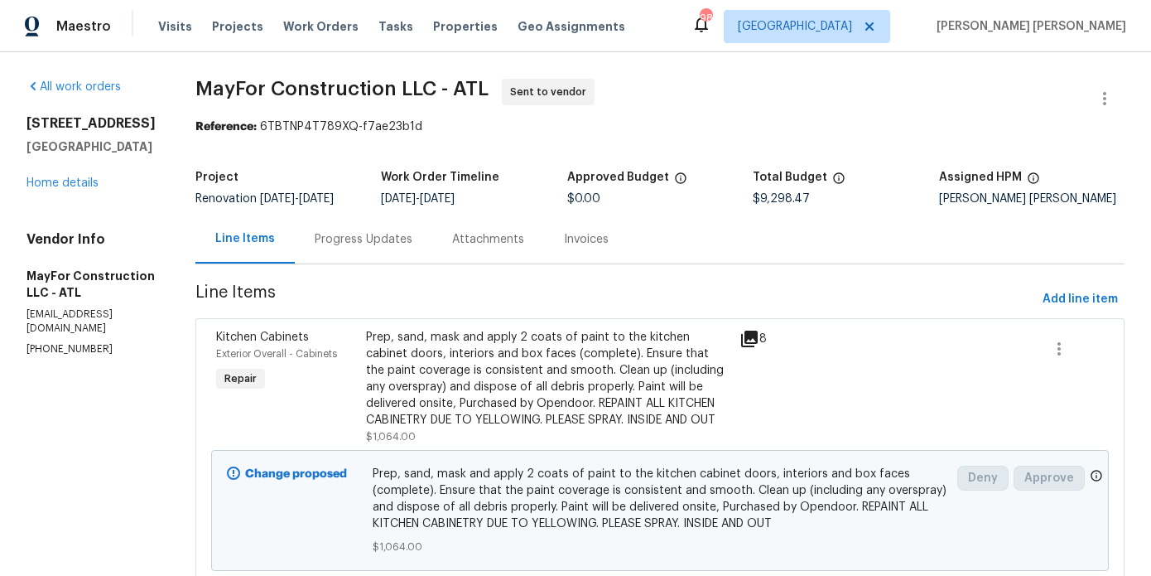
click at [386, 255] on div "Progress Updates" at bounding box center [363, 239] width 137 height 49
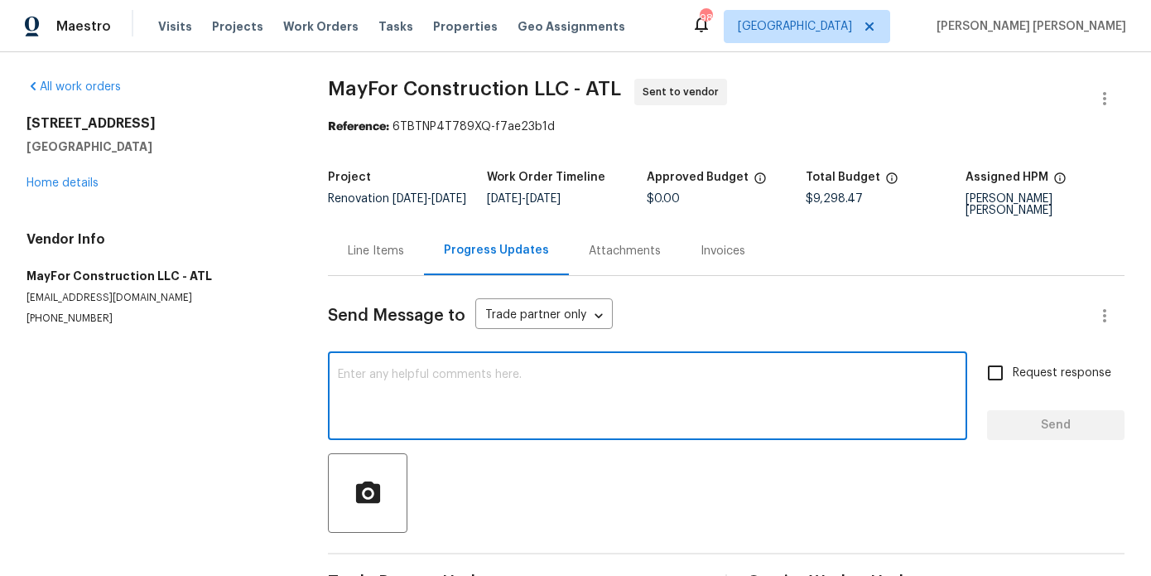
click at [454, 395] on textarea at bounding box center [648, 398] width 620 height 58
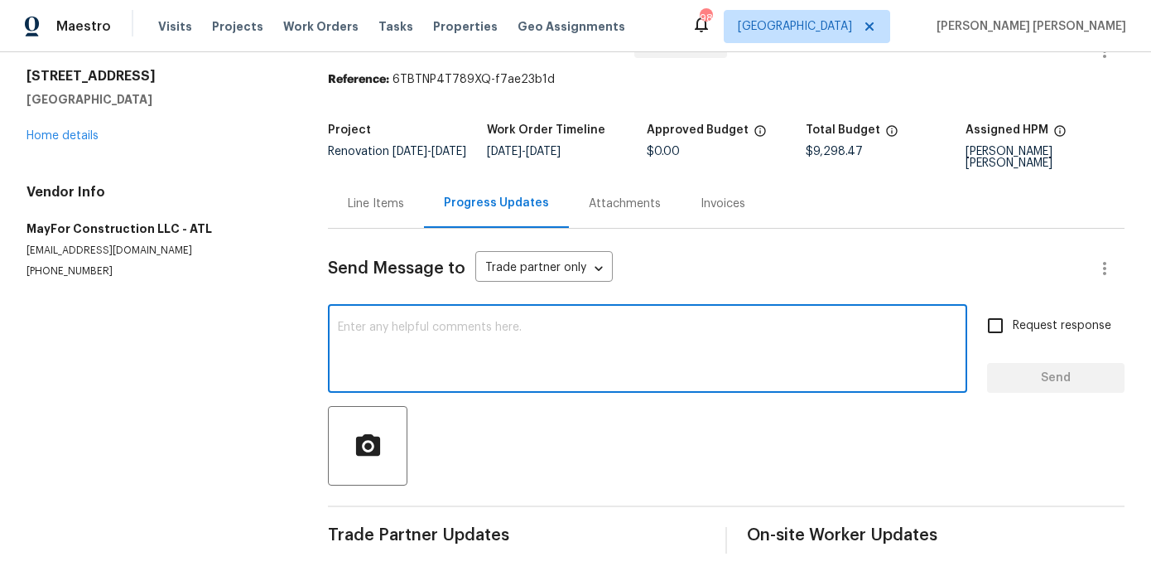
scroll to position [51, 0]
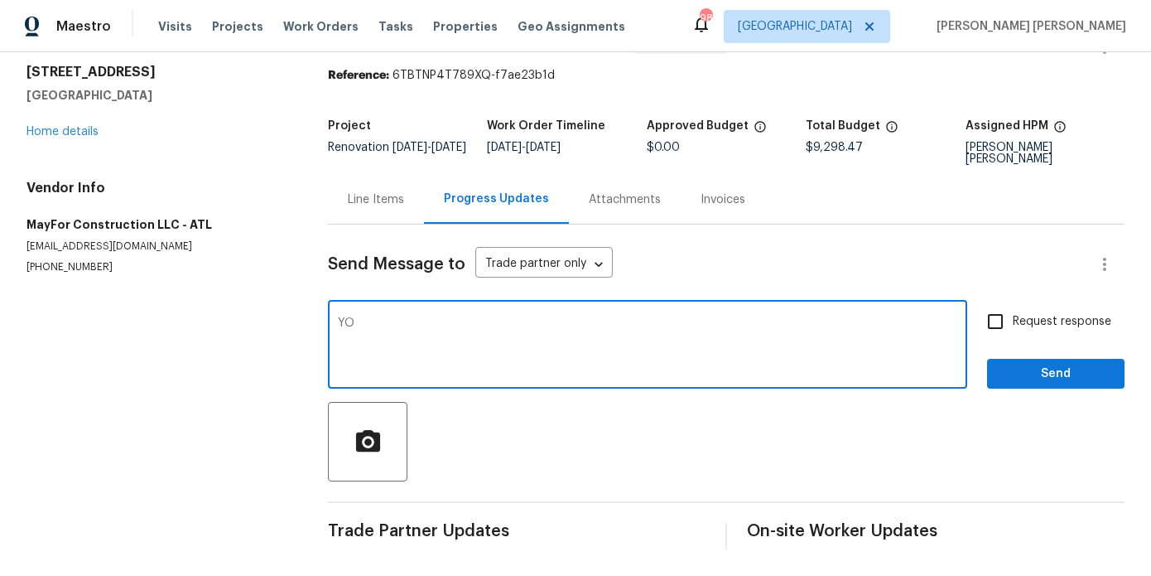
type textarea "Y"
click at [514, 319] on textarea "You may walk this property if youd like" at bounding box center [648, 346] width 620 height 58
click at [574, 329] on textarea "You may walk this property if you'd like" at bounding box center [648, 346] width 620 height 58
paste textarea "1620"
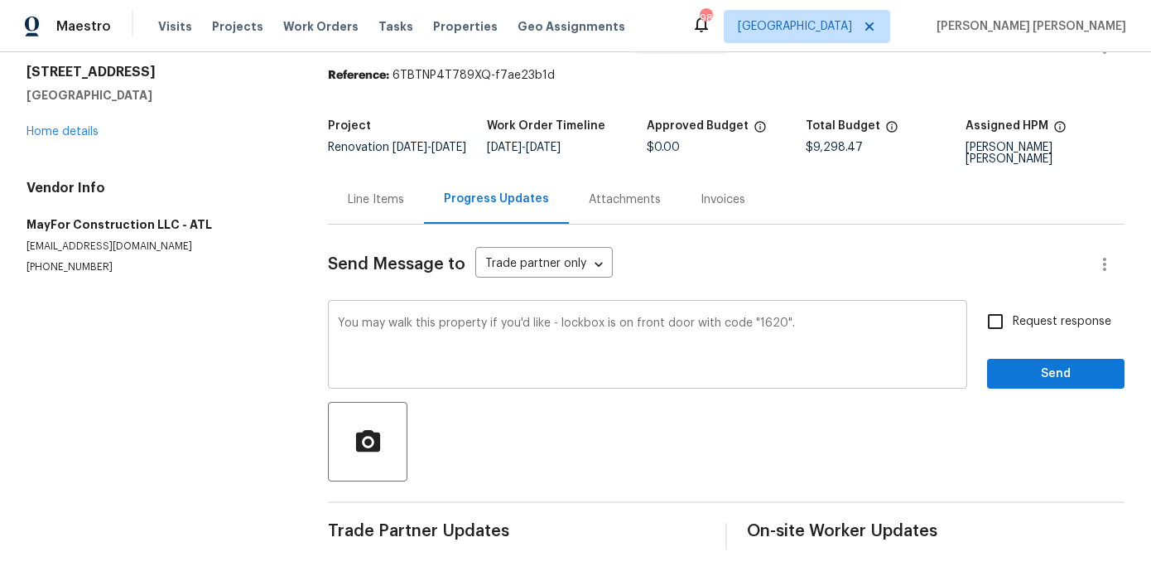
click at [336, 322] on div "You may walk this property if you'd like - lockbox is on front door with code "…" at bounding box center [647, 346] width 639 height 84
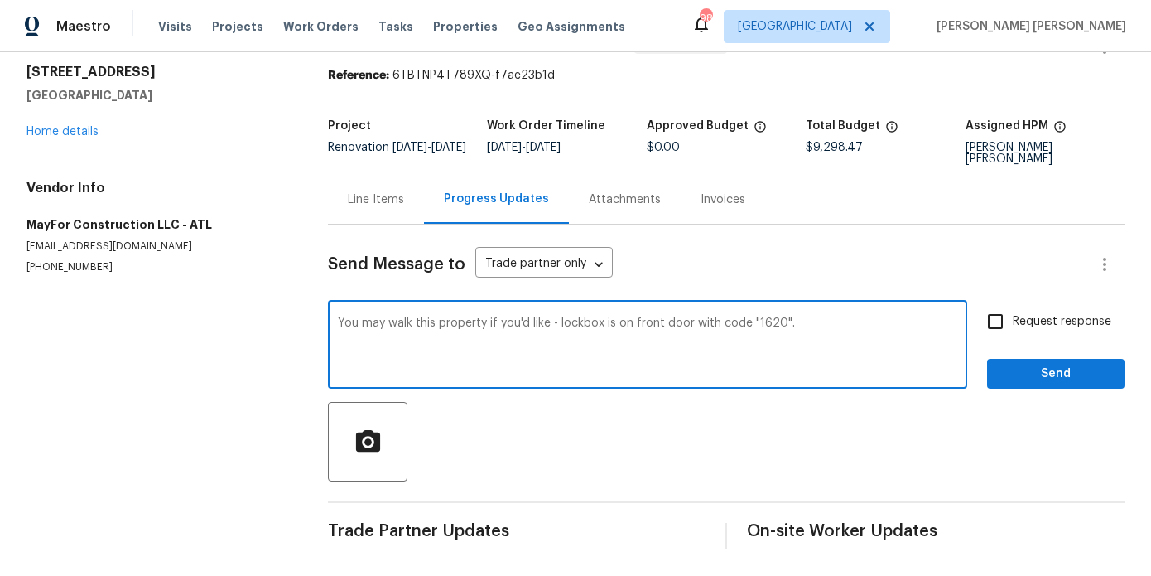
drag, startPoint x: 341, startPoint y: 326, endPoint x: 345, endPoint y: 335, distance: 10.8
click at [341, 326] on textarea "You may walk this property if you'd like - lockbox is on front door with code "…" at bounding box center [648, 346] width 620 height 58
click at [605, 335] on textarea "Property is not ready to start - we have not acquired this home yet. You may wa…" at bounding box center [648, 346] width 620 height 58
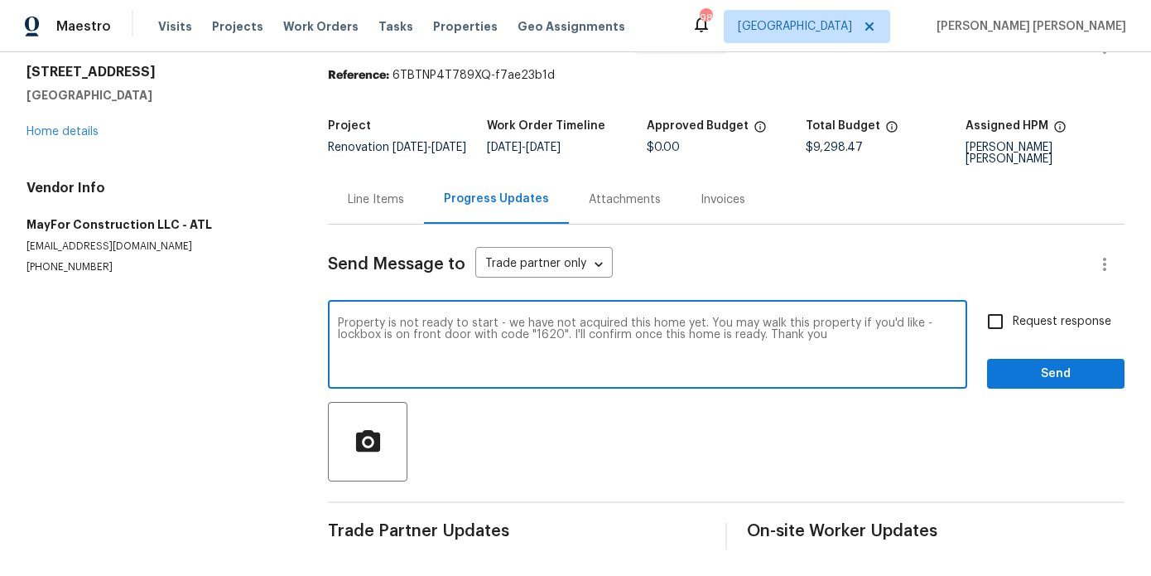
type textarea "Property is not ready to start - we have not acquired this home yet. You may wa…"
click at [1017, 319] on span "Request response" at bounding box center [1062, 321] width 99 height 17
click at [1013, 319] on input "Request response" at bounding box center [995, 321] width 35 height 35
checkbox input "true"
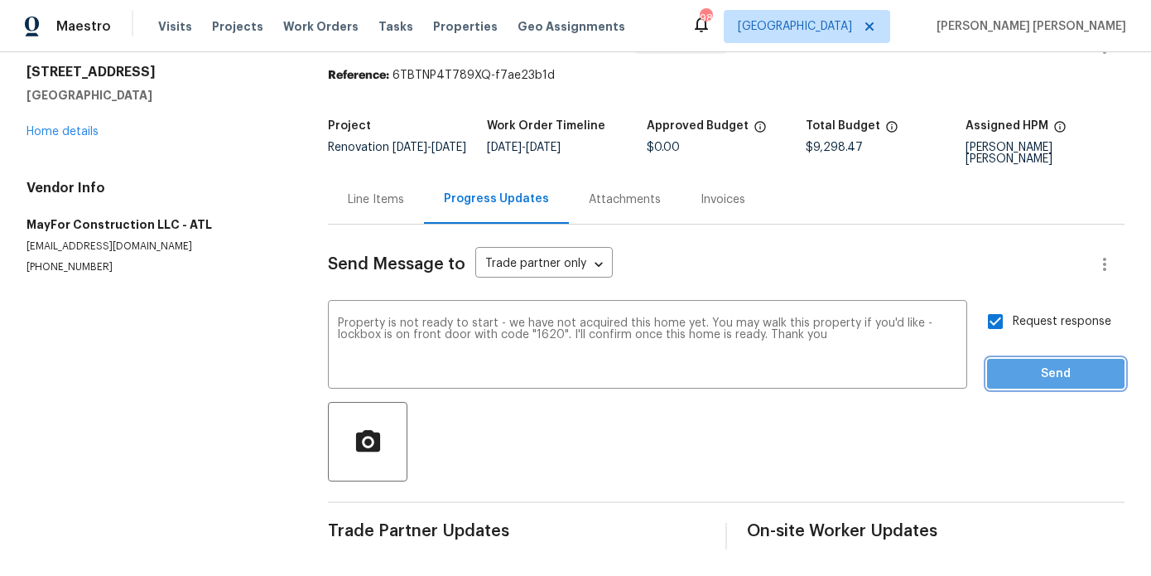
click at [1017, 376] on span "Send" at bounding box center [1056, 374] width 111 height 21
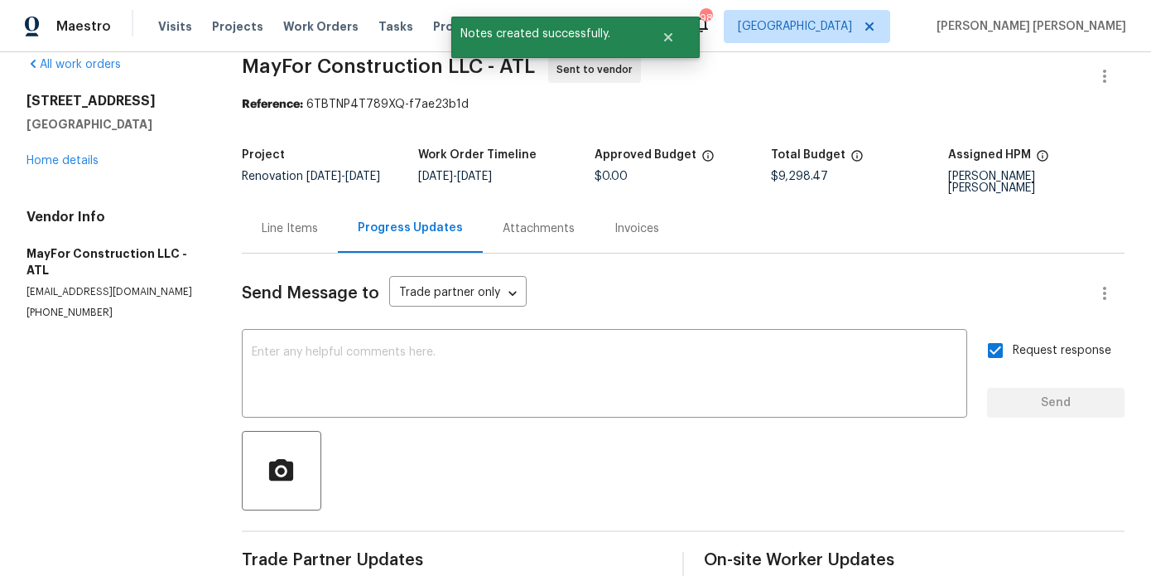
scroll to position [0, 0]
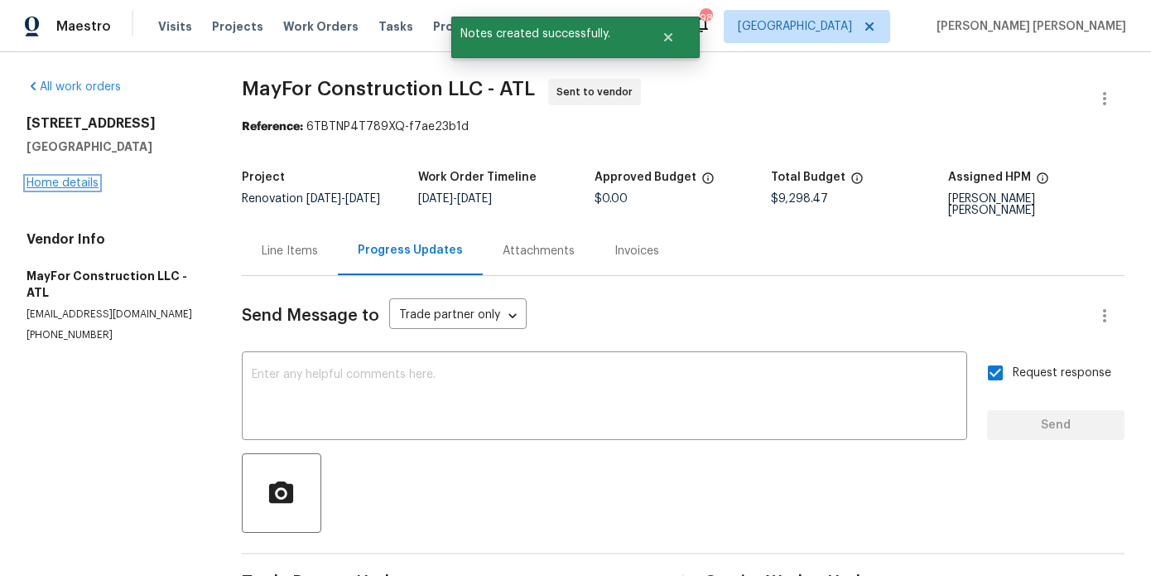
click at [76, 186] on link "Home details" at bounding box center [63, 183] width 72 height 12
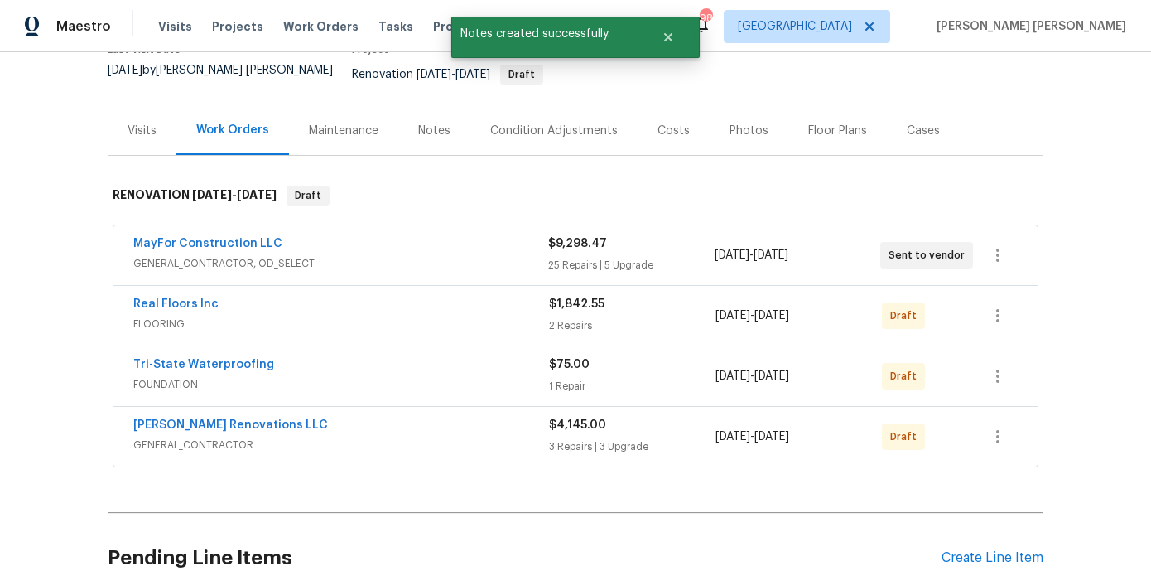
scroll to position [158, 0]
click at [688, 109] on div "Costs" at bounding box center [674, 128] width 72 height 49
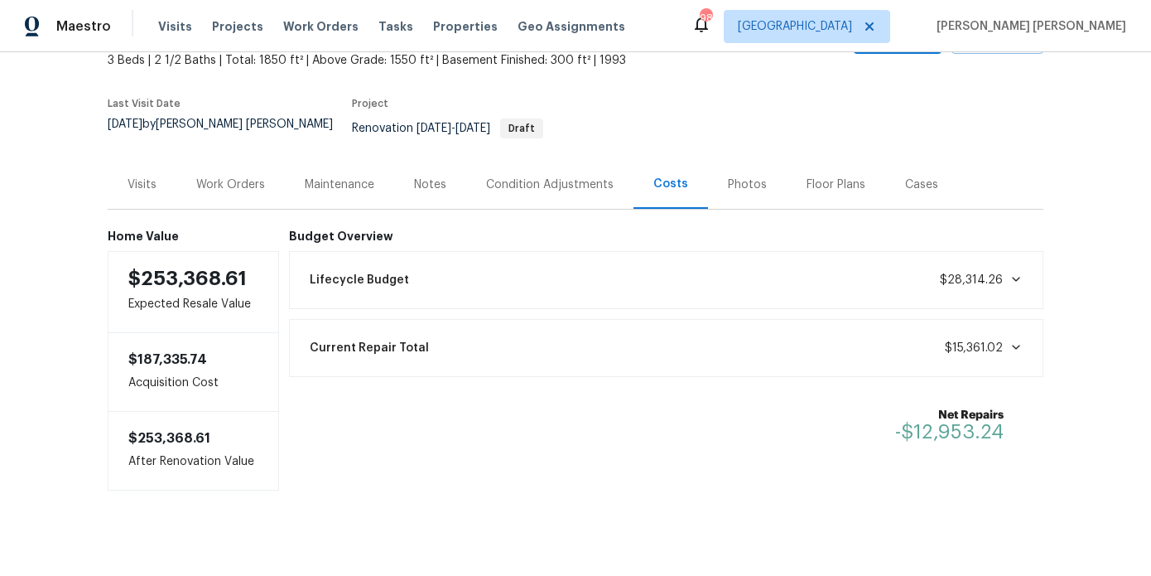
scroll to position [106, 0]
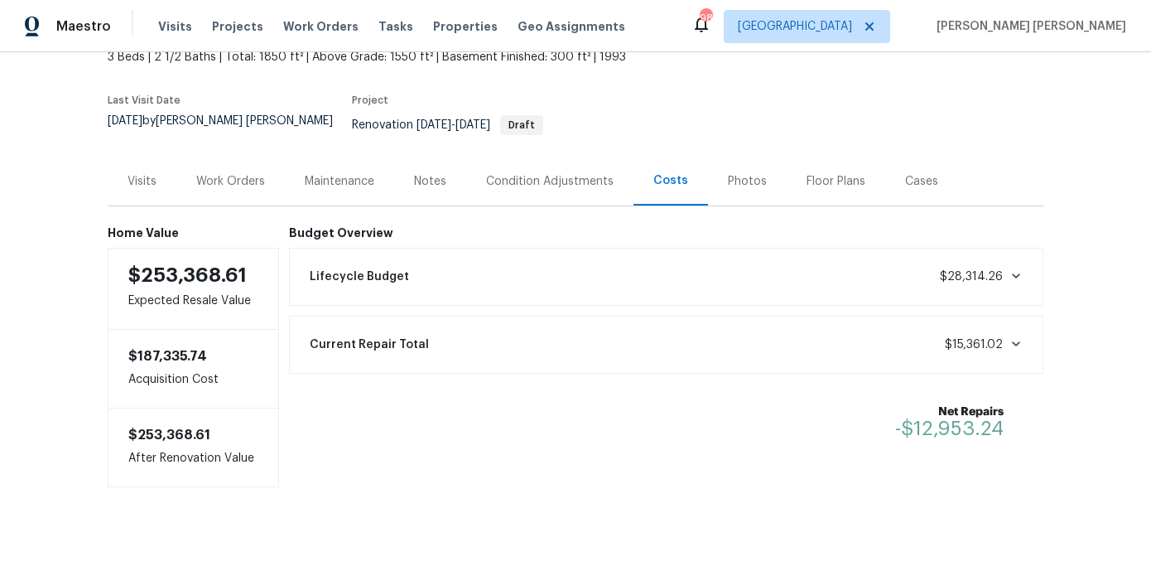
click at [225, 173] on div "Work Orders" at bounding box center [230, 181] width 69 height 17
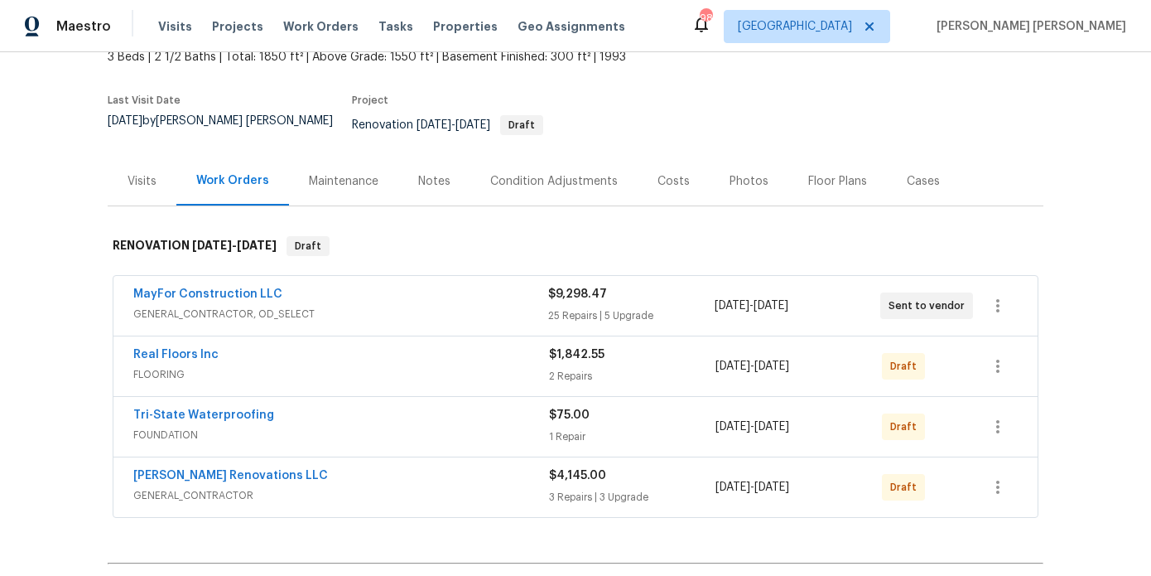
scroll to position [158, 0]
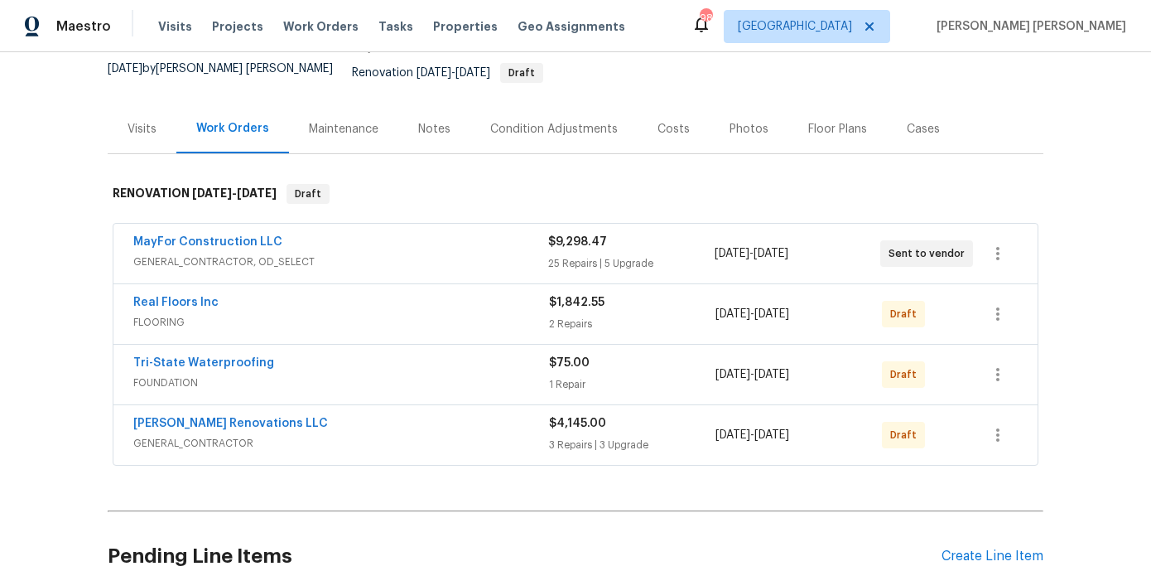
click at [431, 122] on div "Notes" at bounding box center [434, 129] width 32 height 17
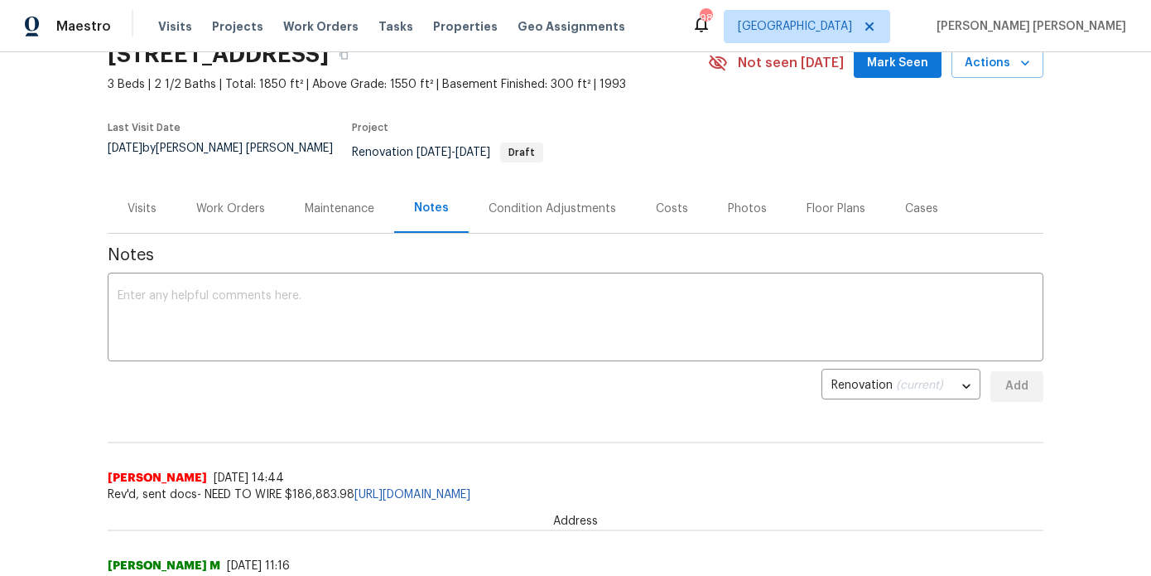
scroll to position [86, 0]
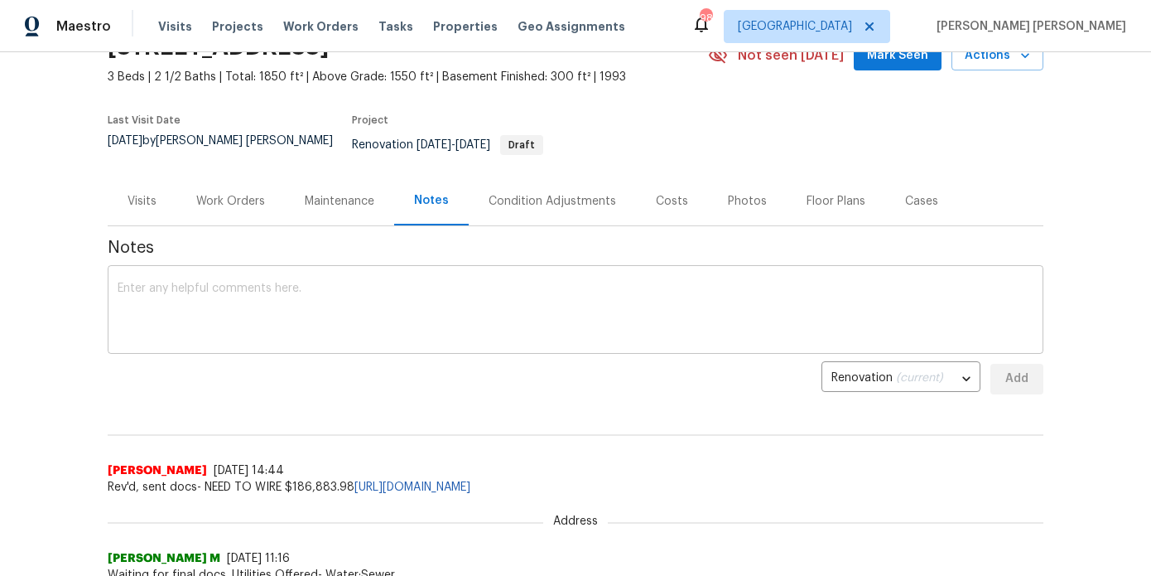
click at [428, 282] on textarea at bounding box center [576, 311] width 916 height 58
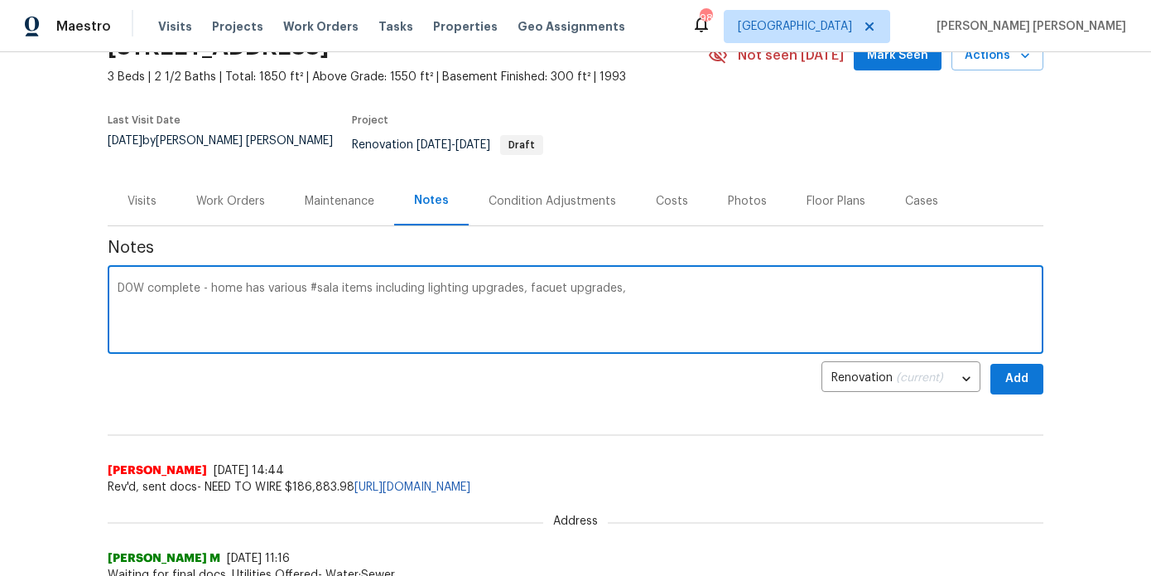
click at [533, 282] on textarea "D0W complete - home has various #sala items including lighting upgrades, facuet…" at bounding box center [576, 311] width 916 height 58
click at [663, 282] on textarea "D0W complete - home has various #sala items including lighting upgrades, faucet…" at bounding box center [576, 311] width 916 height 58
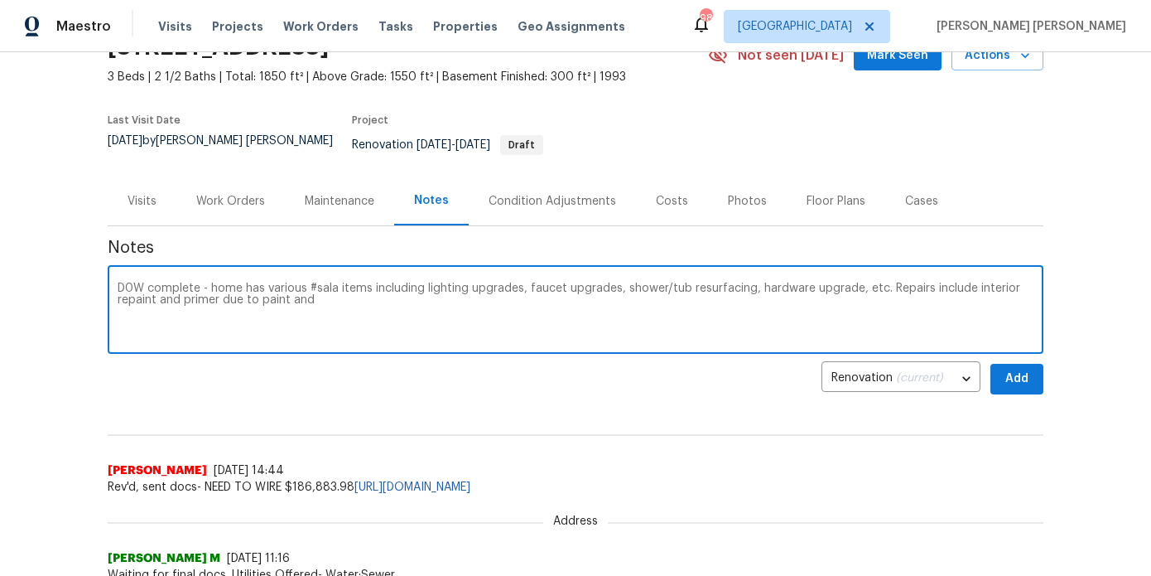
click at [269, 287] on textarea "D0W complete - home has various #sala items including lighting upgrades, faucet…" at bounding box center [576, 311] width 916 height 58
click at [462, 289] on textarea "D0W complete - home has various #sala items including lighting upgrades, faucet…" at bounding box center [576, 311] width 916 height 58
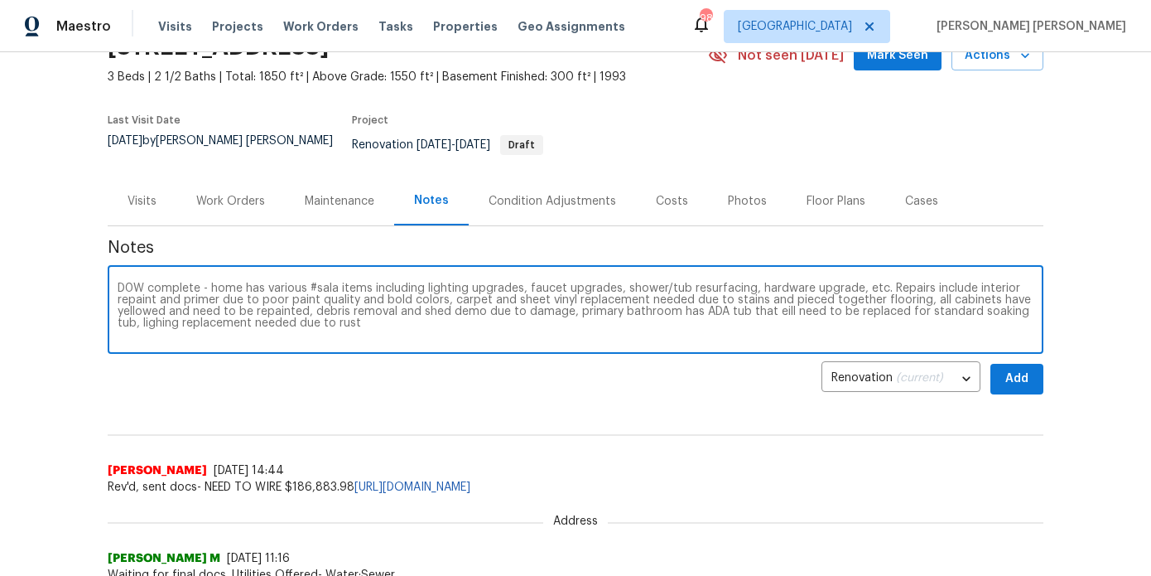
click at [158, 313] on textarea "D0W complete - home has various #sala items including lighting upgrades, faucet…" at bounding box center [576, 311] width 916 height 58
click at [154, 313] on textarea "D0W complete - home has various #sala items including lighting upgrades, faucet…" at bounding box center [576, 311] width 916 height 58
click at [394, 322] on textarea "D0W complete - home has various #sala items including lighting upgrades, faucet…" at bounding box center [576, 311] width 916 height 58
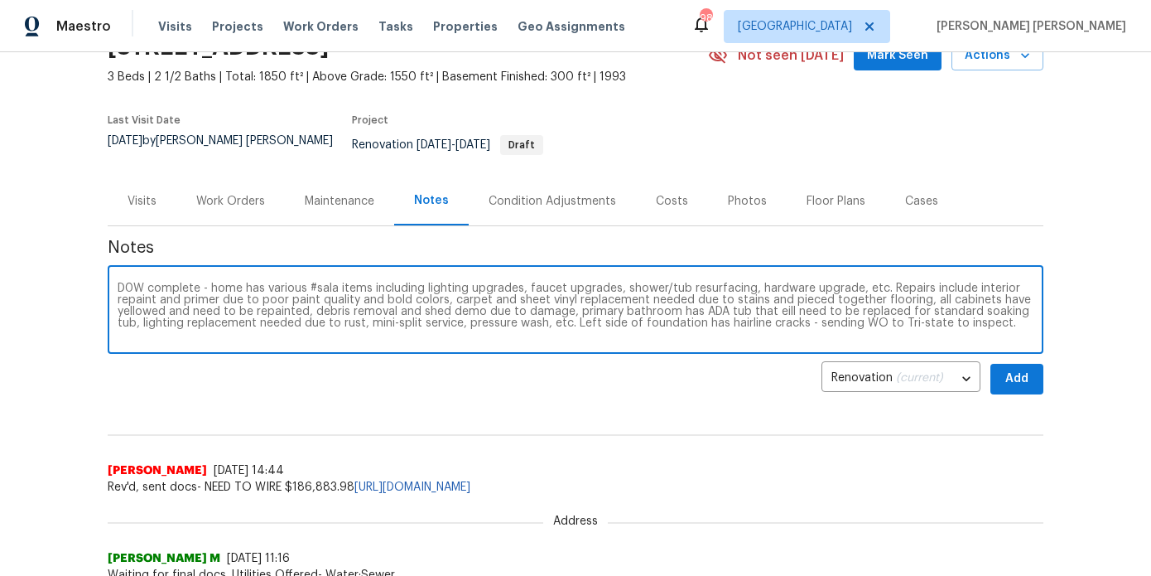
click at [918, 311] on textarea "D0W complete - home has various #sala items including lighting upgrades, faucet…" at bounding box center [576, 311] width 916 height 58
click at [1019, 314] on textarea "D0W complete - home has various #sala items including lighting upgrades, faucet…" at bounding box center [576, 311] width 916 height 58
type textarea "D0W complete - home has various #sala items including lighting upgrades, faucet…"
click at [1022, 369] on span "Add" at bounding box center [1017, 379] width 27 height 21
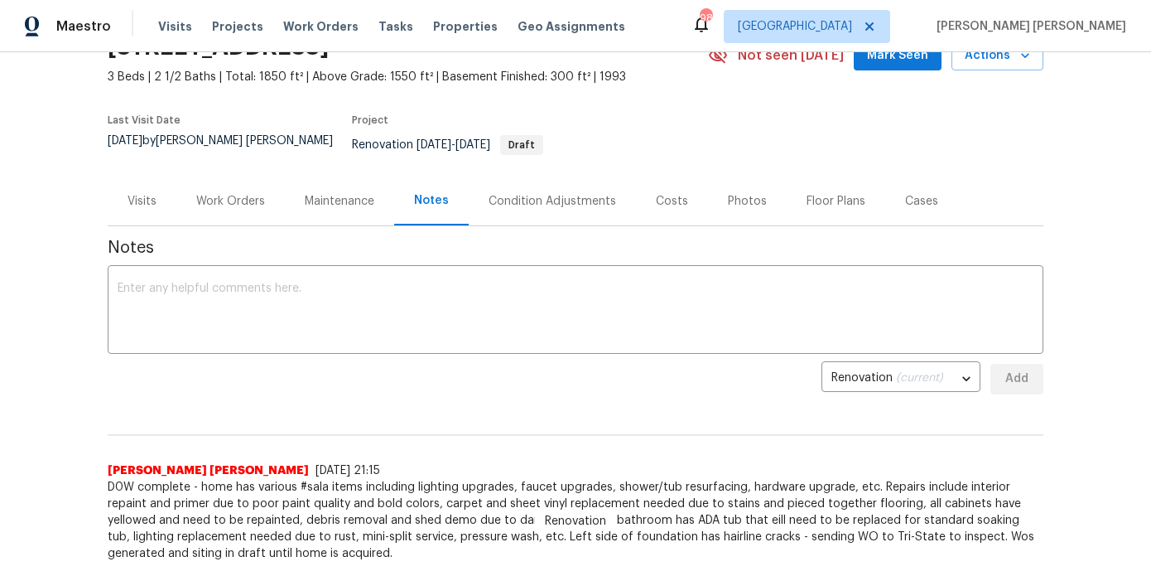
click at [250, 193] on div "Work Orders" at bounding box center [230, 201] width 69 height 17
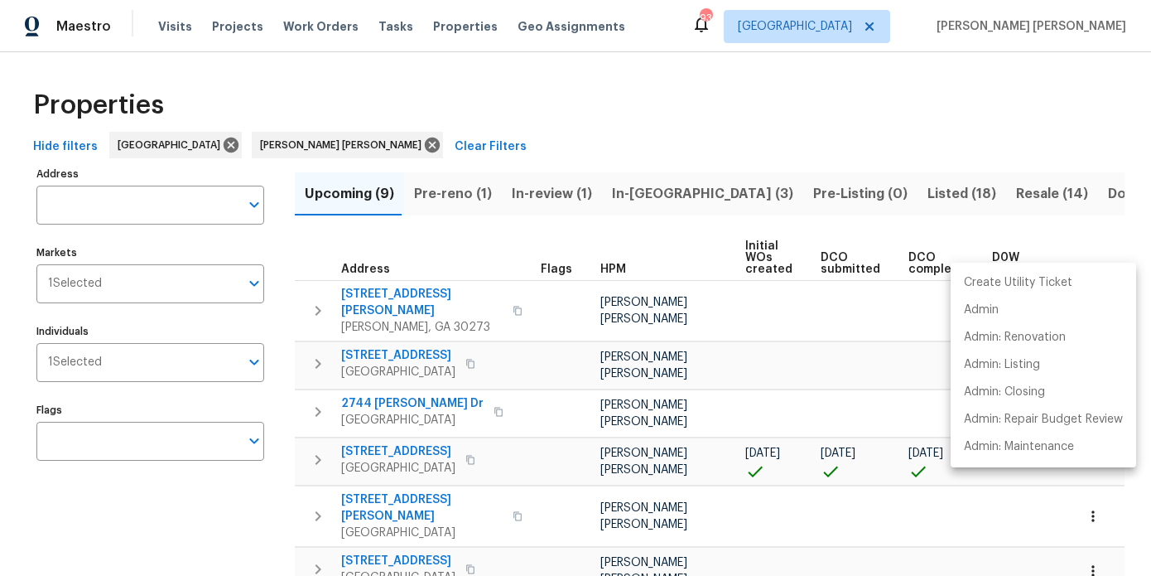
scroll to position [203, 0]
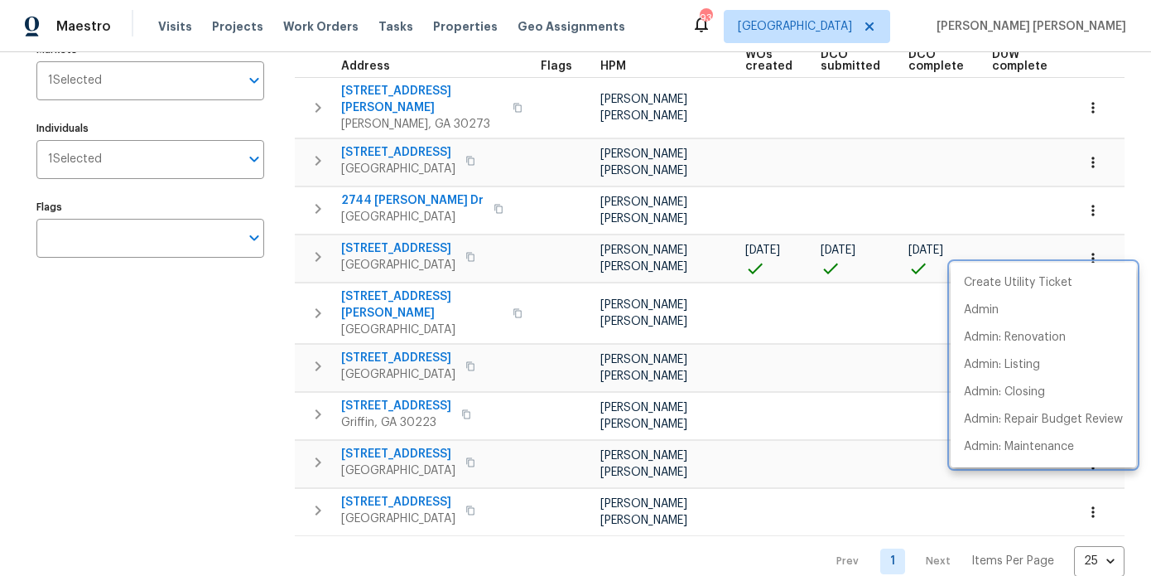
click at [322, 245] on div at bounding box center [575, 288] width 1151 height 576
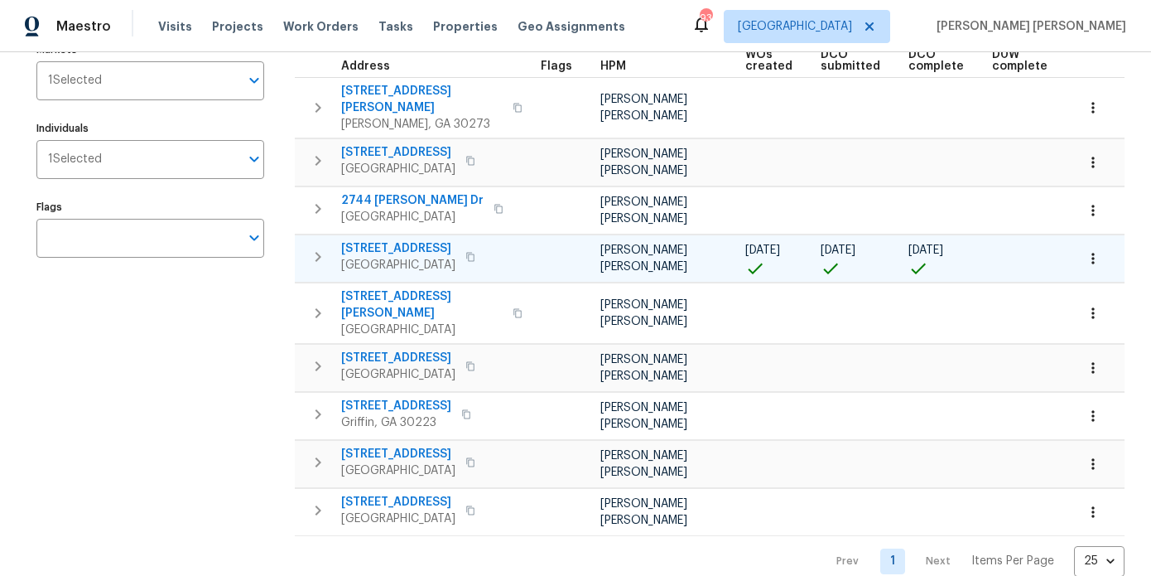
click at [322, 247] on icon "button" at bounding box center [318, 257] width 20 height 20
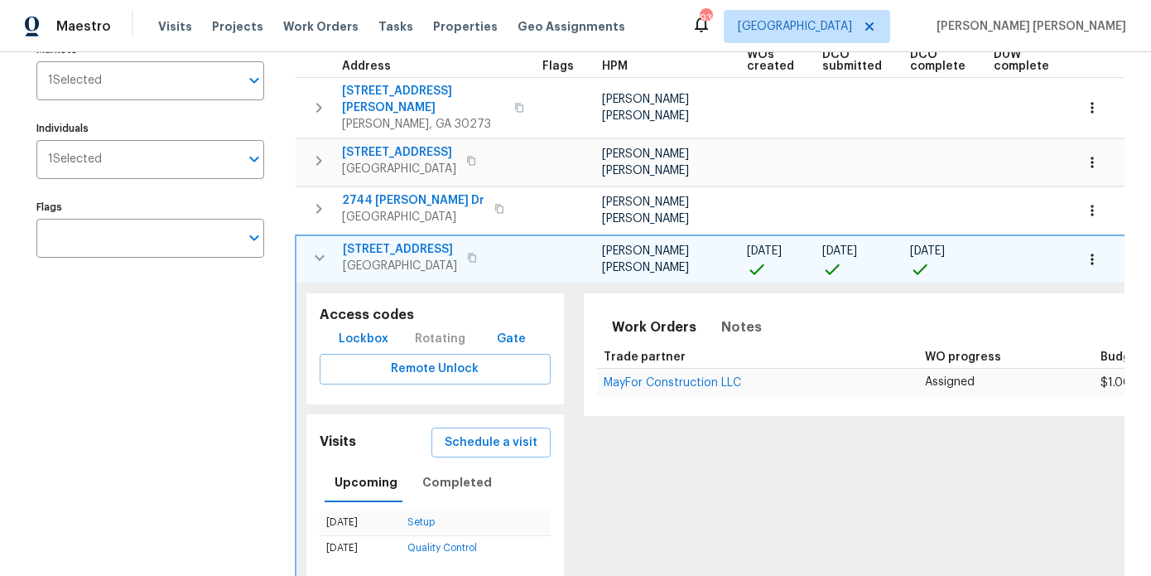
click at [371, 329] on span "Lockbox" at bounding box center [364, 339] width 50 height 21
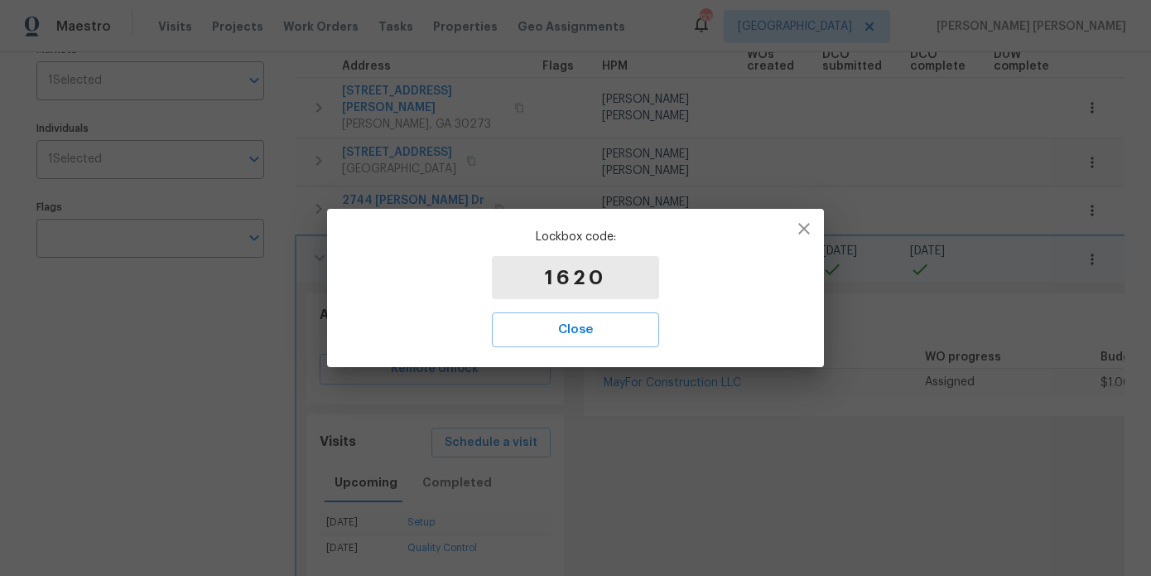
click at [573, 289] on p "1620" at bounding box center [575, 277] width 167 height 43
copy p "1620"
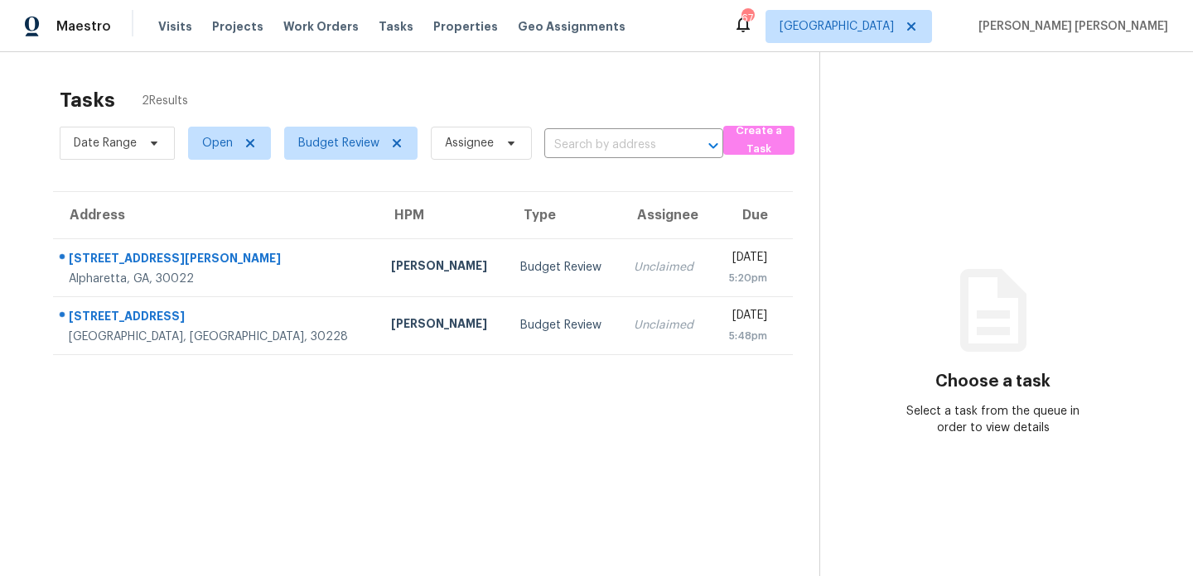
scroll to position [52, 0]
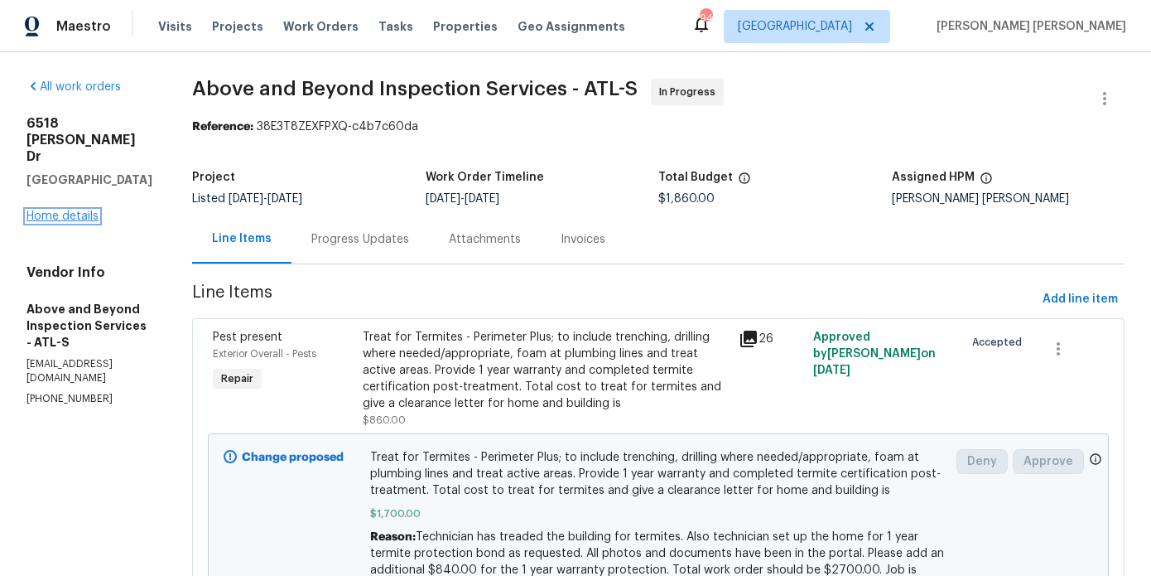
click at [54, 210] on link "Home details" at bounding box center [63, 216] width 72 height 12
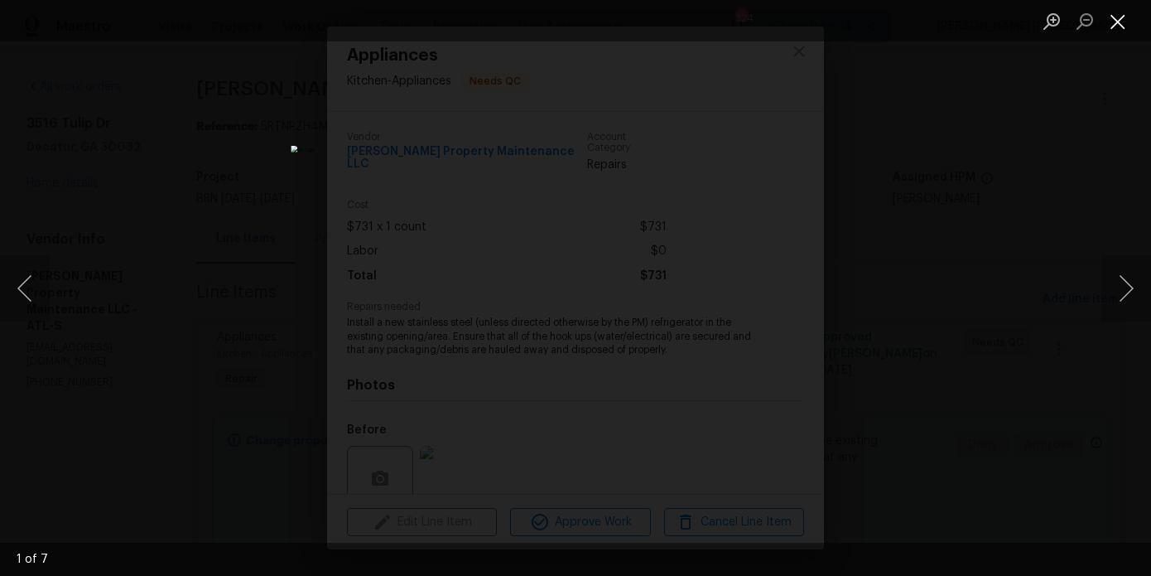
scroll to position [132, 0]
click at [1124, 22] on button "Close lightbox" at bounding box center [1118, 21] width 33 height 29
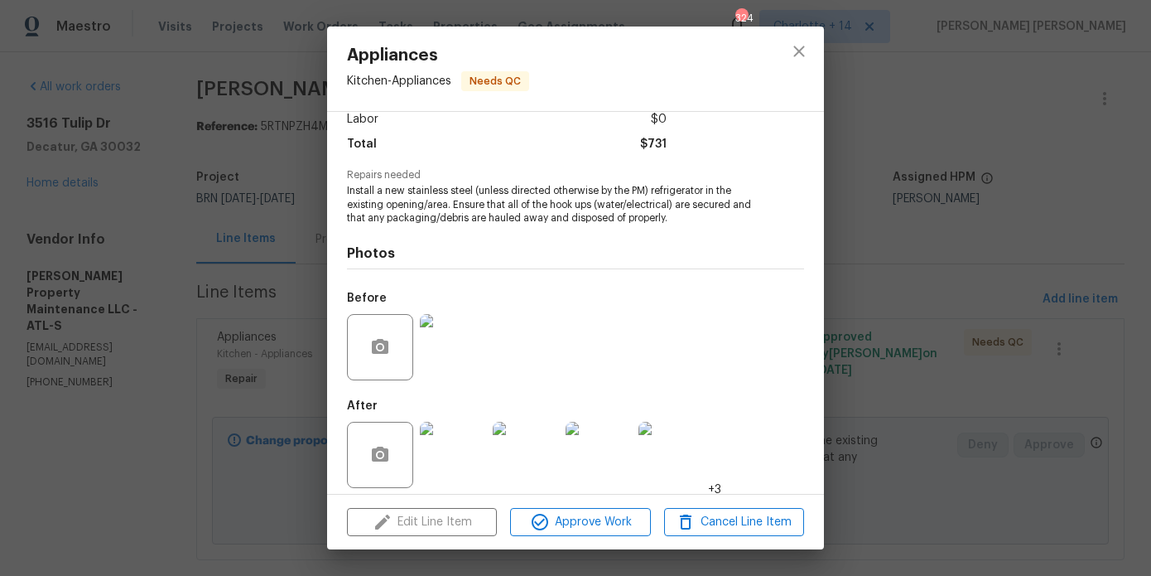
click at [27, 182] on div "Appliances Kitchen - Appliances Needs QC Vendor [PERSON_NAME] Property Maintena…" at bounding box center [575, 288] width 1151 height 576
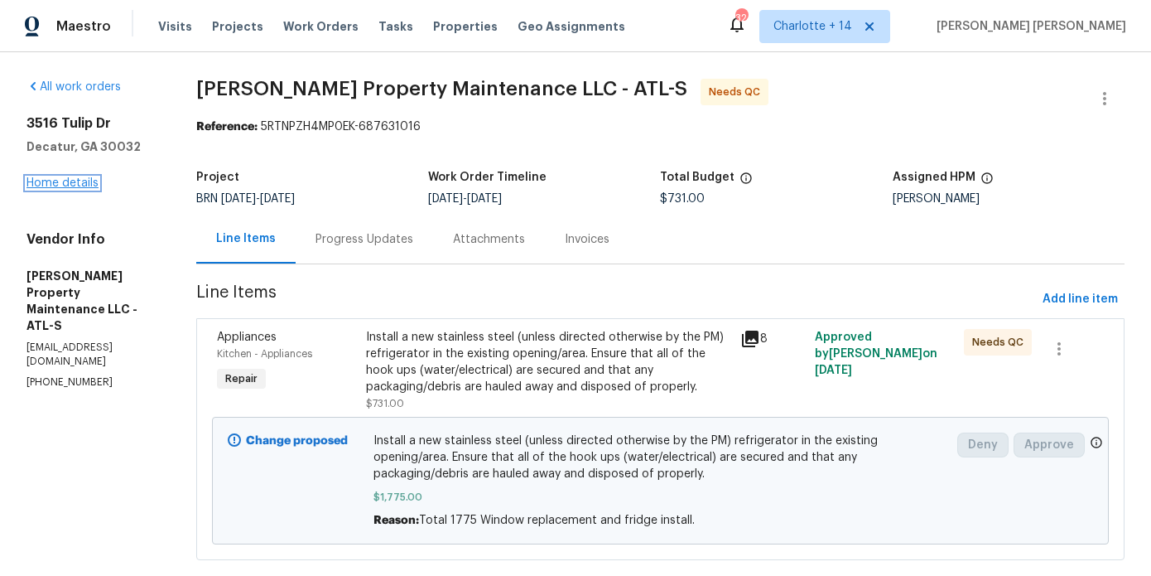
click at [57, 182] on link "Home details" at bounding box center [63, 183] width 72 height 12
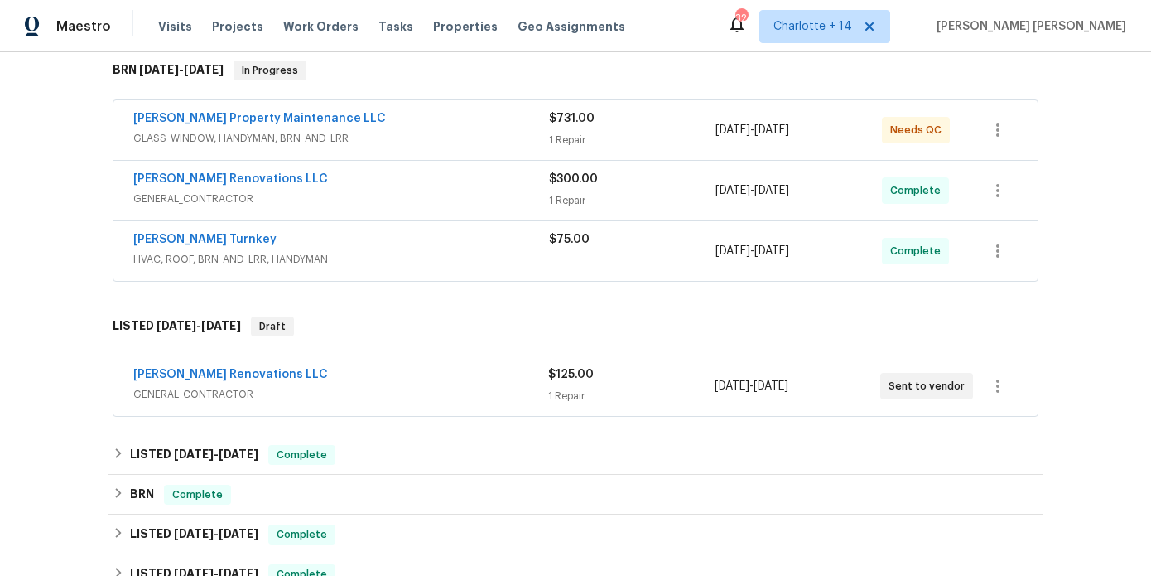
scroll to position [272, 0]
